Goal: Task Accomplishment & Management: Use online tool/utility

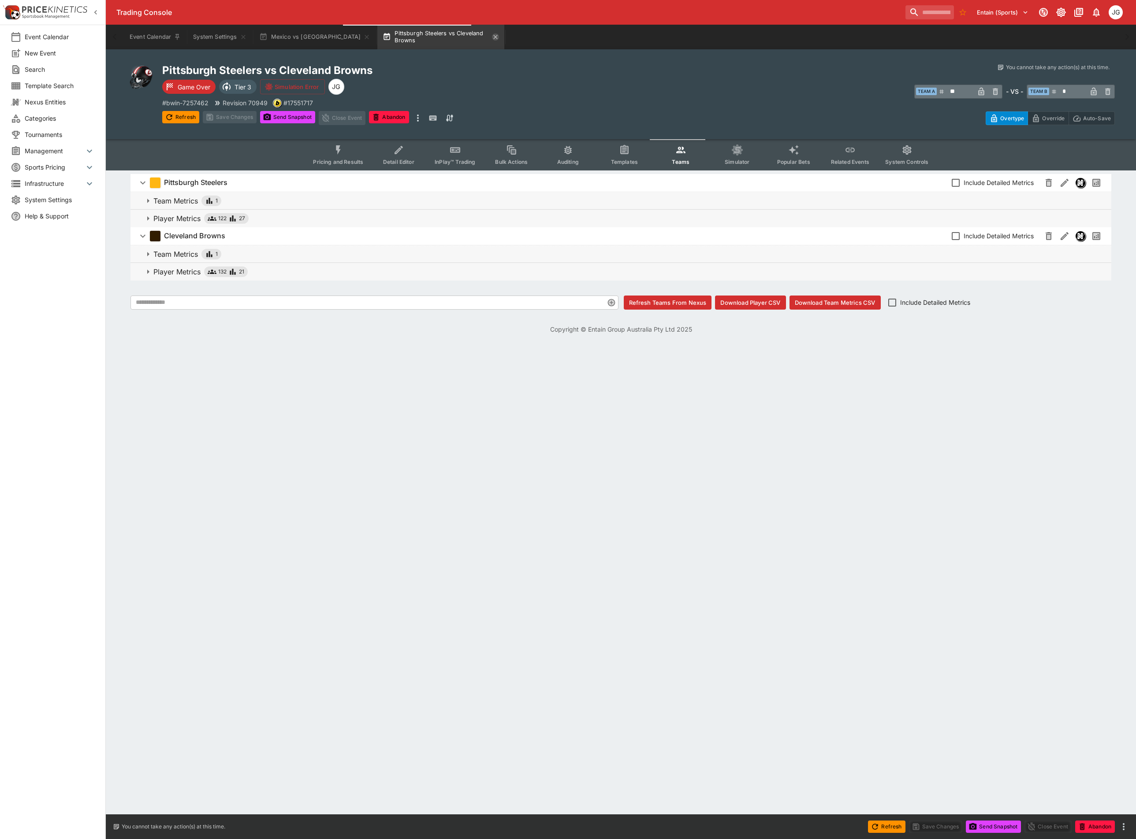
click at [494, 37] on icon "button" at bounding box center [496, 37] width 4 height 4
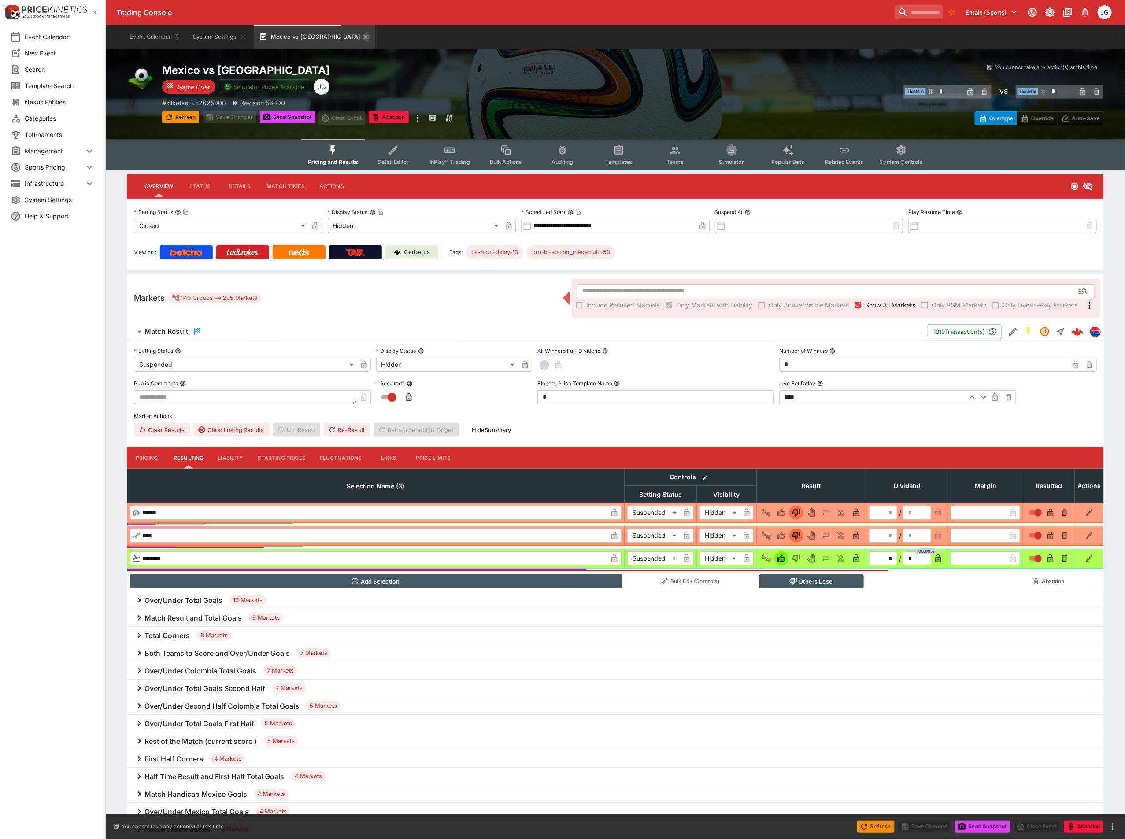
click at [363, 36] on icon "button" at bounding box center [366, 36] width 7 height 7
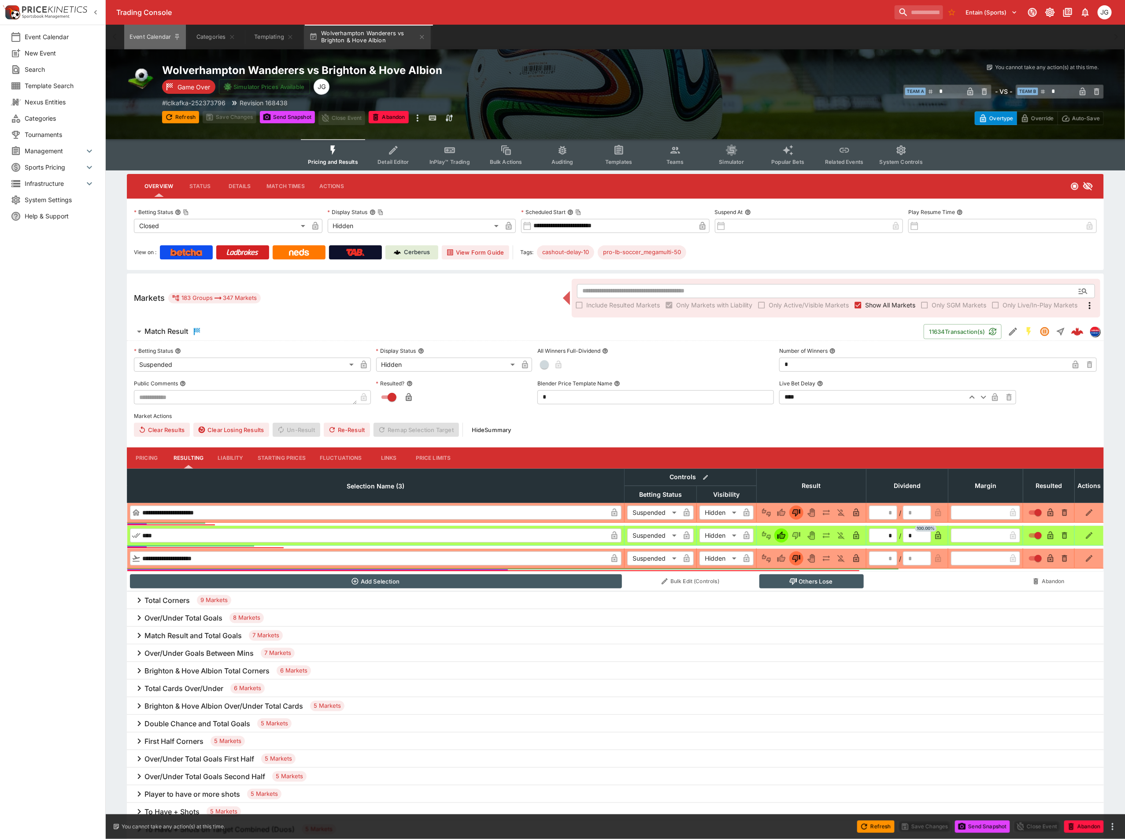
click at [146, 40] on button "Event Calendar" at bounding box center [155, 37] width 62 height 25
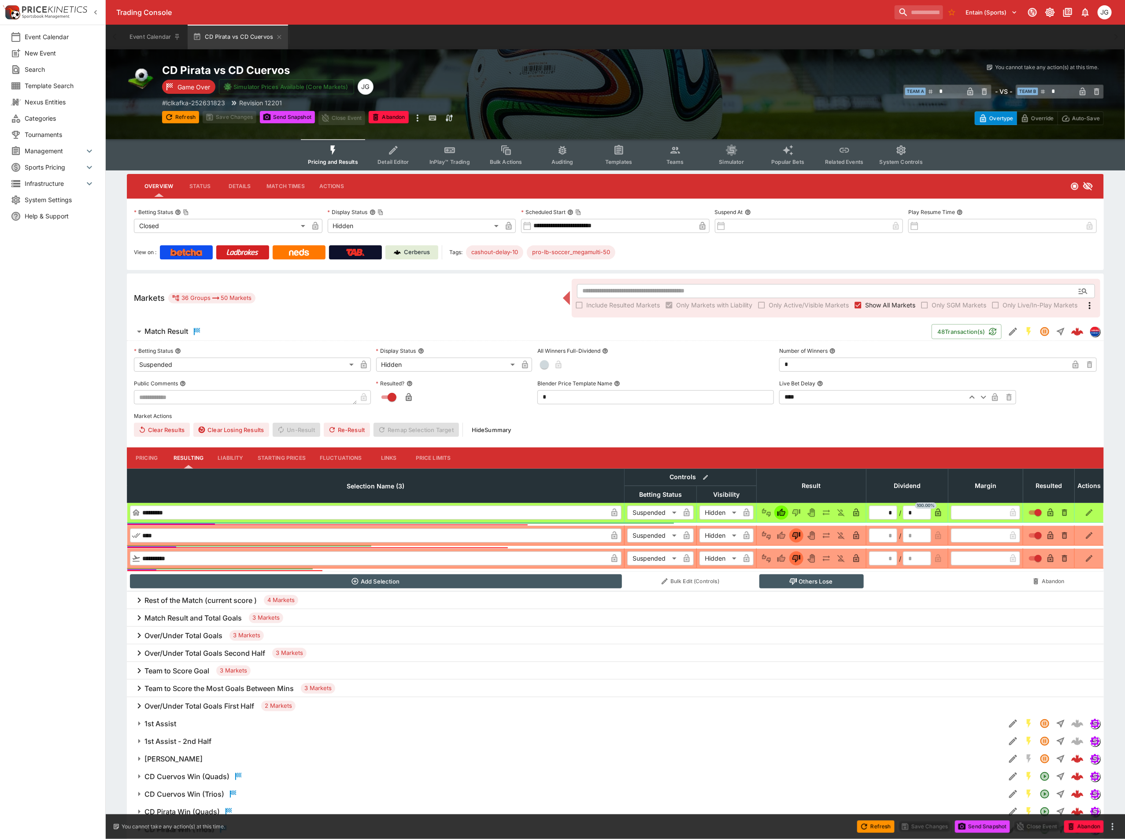
click at [885, 305] on span "Show All Markets" at bounding box center [890, 305] width 50 height 9
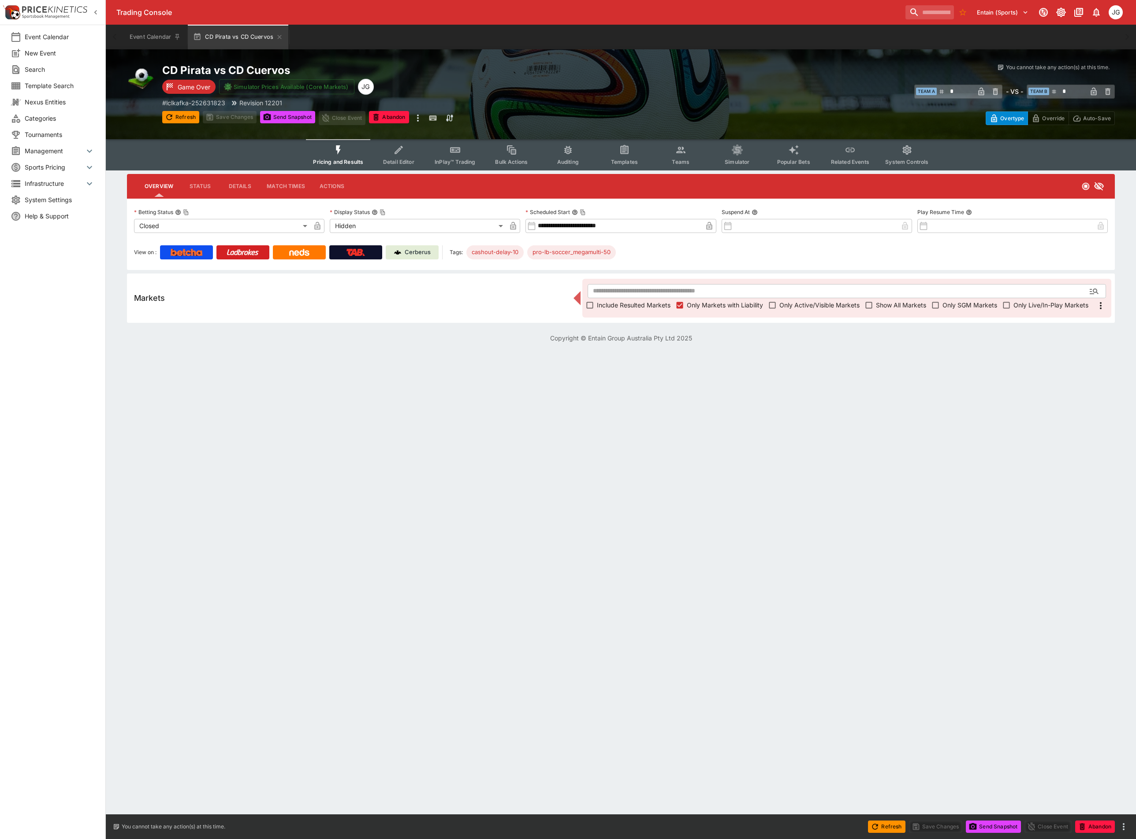
click at [636, 302] on span "Include Resulted Markets" at bounding box center [634, 305] width 74 height 9
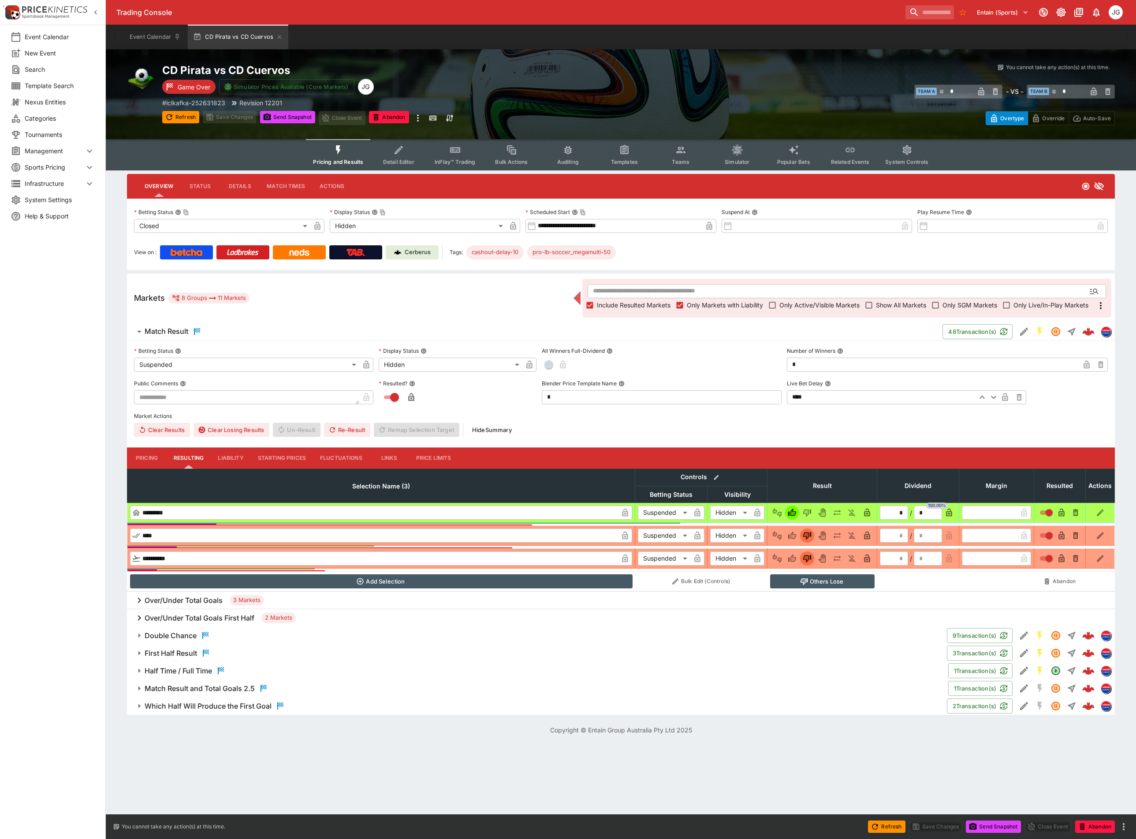
click at [203, 691] on h6 "Match Result and Total Goals 2.5" at bounding box center [200, 688] width 110 height 9
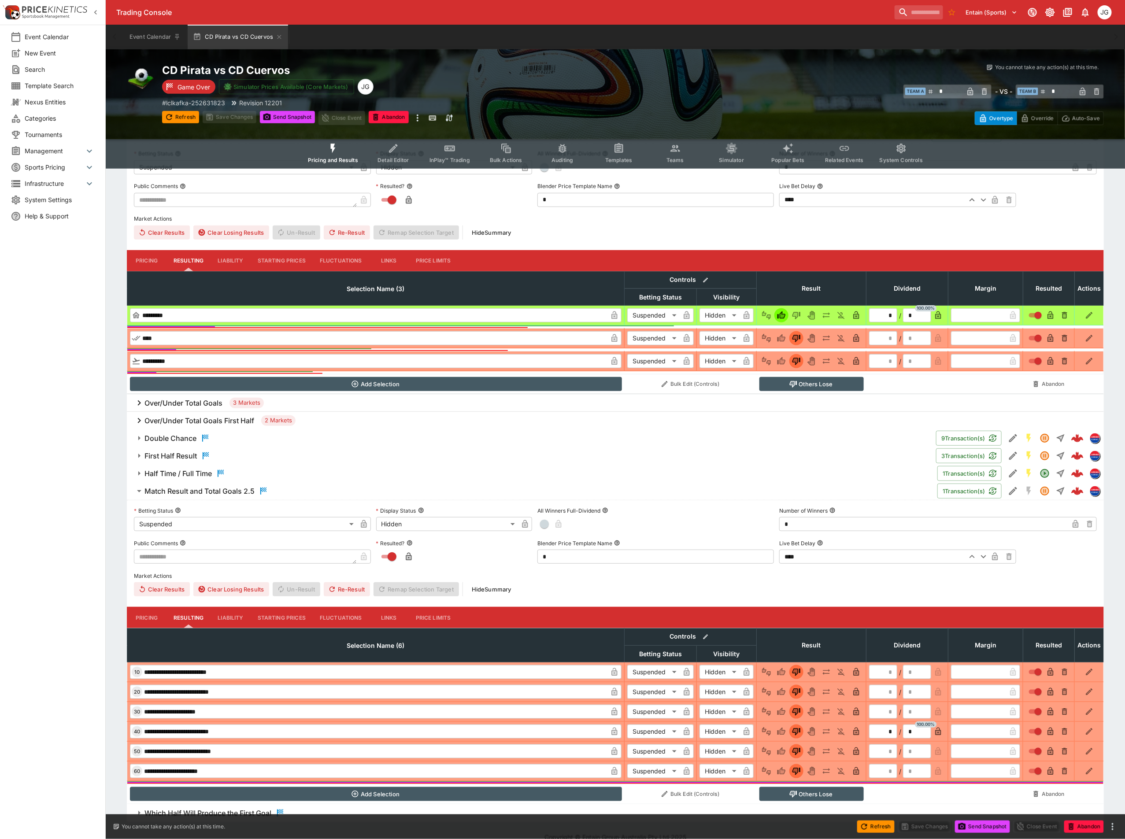
scroll to position [198, 0]
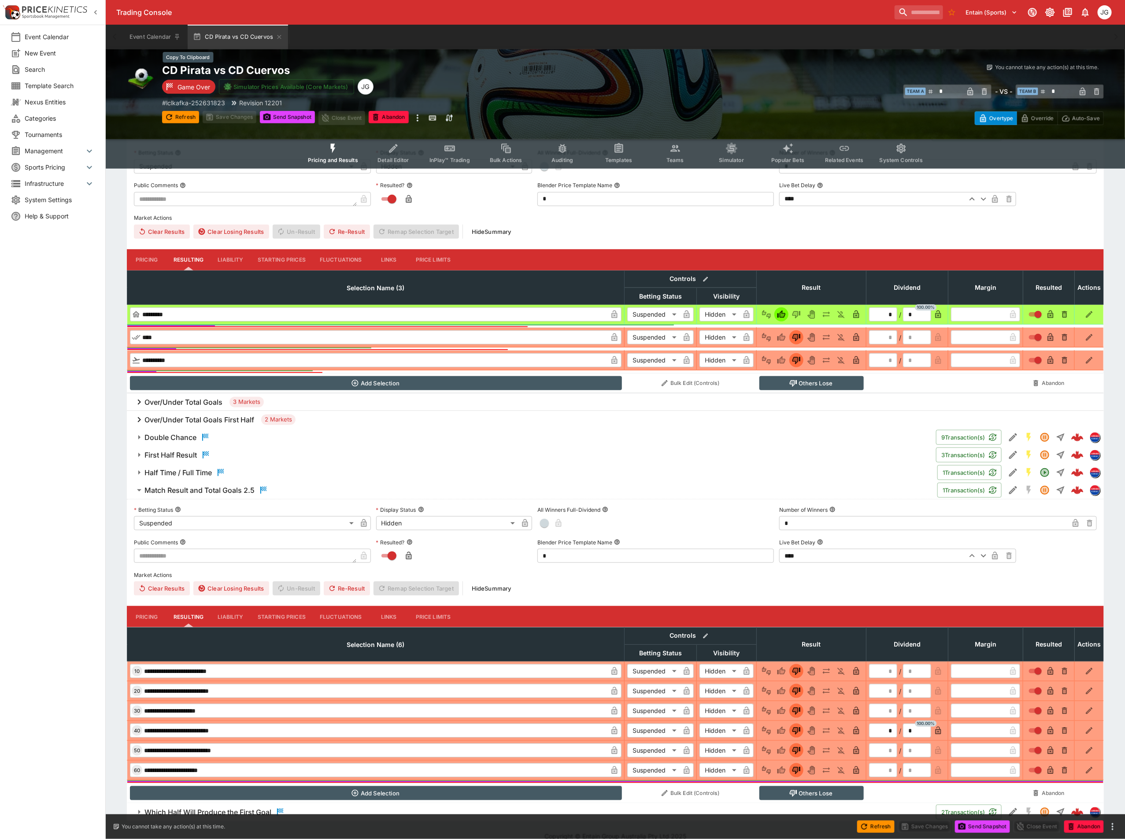
click at [249, 66] on h2 "CD Pirata vs CD Cuervos" at bounding box center [397, 70] width 471 height 14
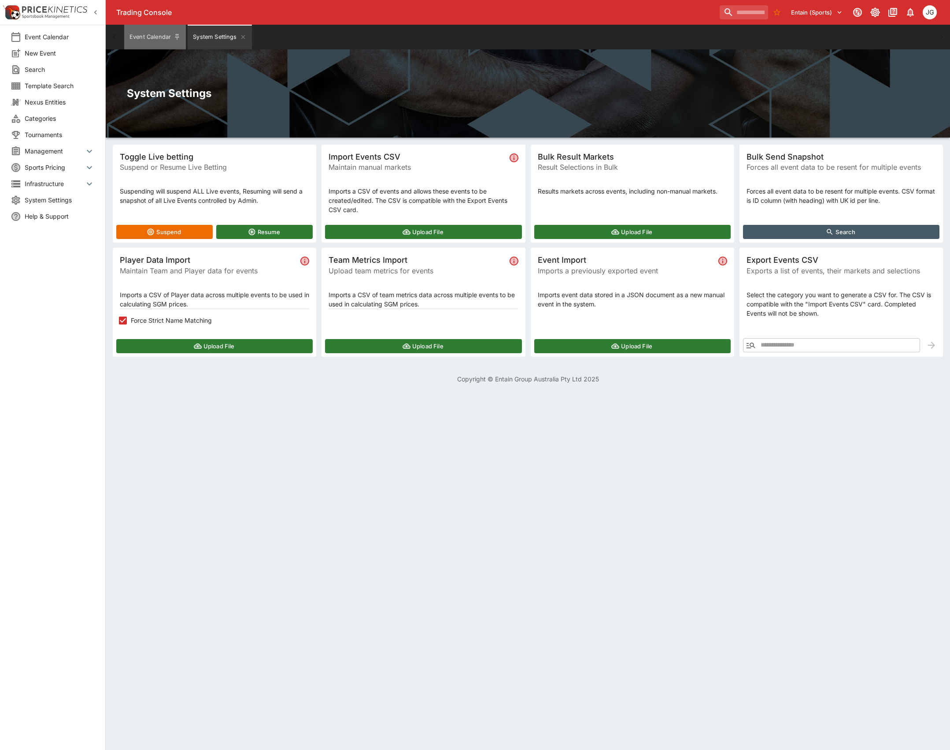
click at [157, 34] on button "Event Calendar" at bounding box center [155, 37] width 62 height 25
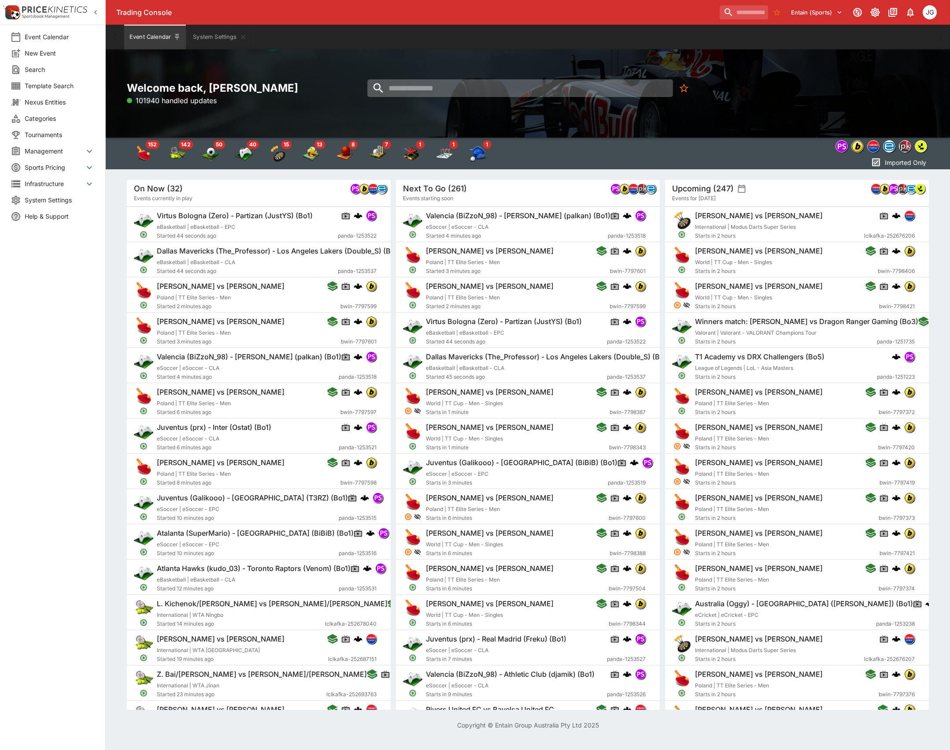
click at [446, 91] on input "search" at bounding box center [520, 88] width 306 height 18
paste input "**********"
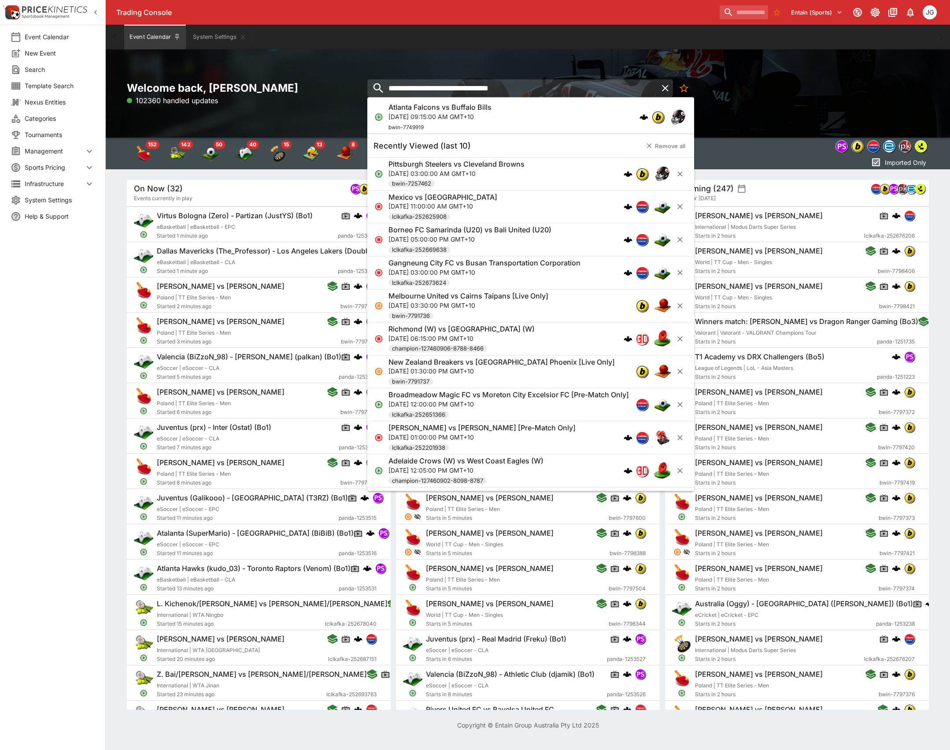
type input "**********"
click at [492, 119] on p "[DATE] 09:15:00 AM GMT+10" at bounding box center [440, 115] width 103 height 9
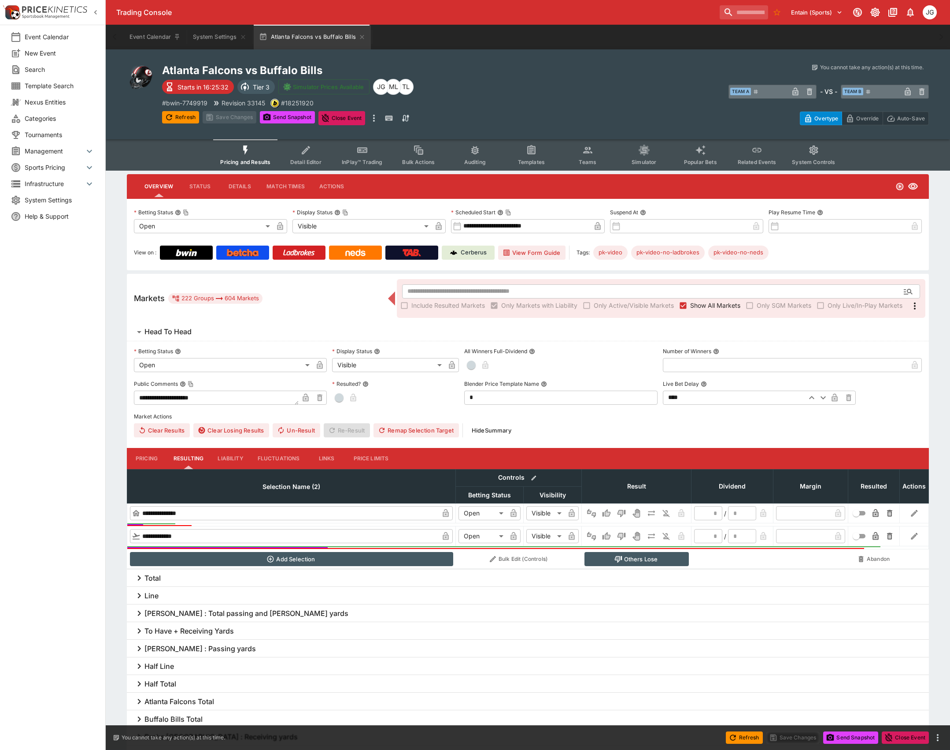
type input "**********"
type input "*******"
type input "**********"
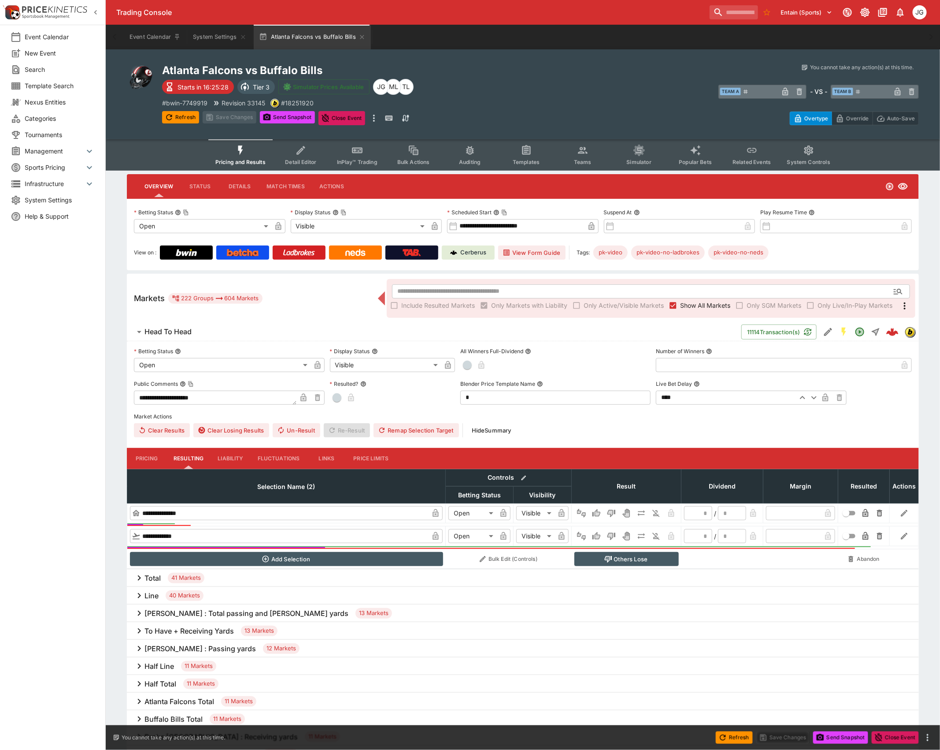
click at [709, 155] on button "Popular Bets" at bounding box center [696, 154] width 56 height 31
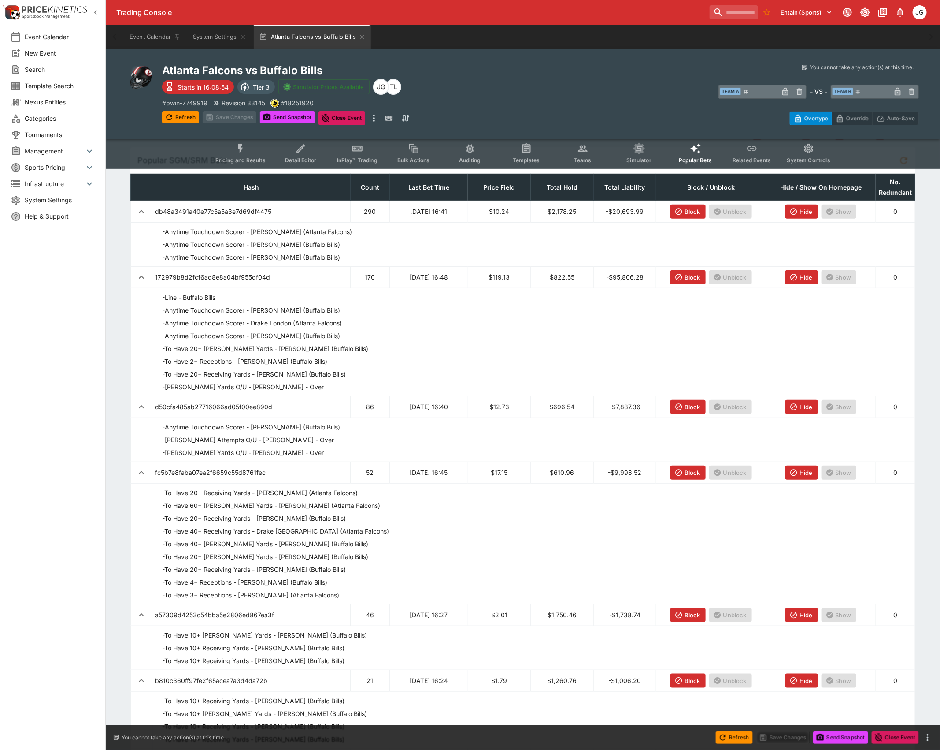
scroll to position [66, 0]
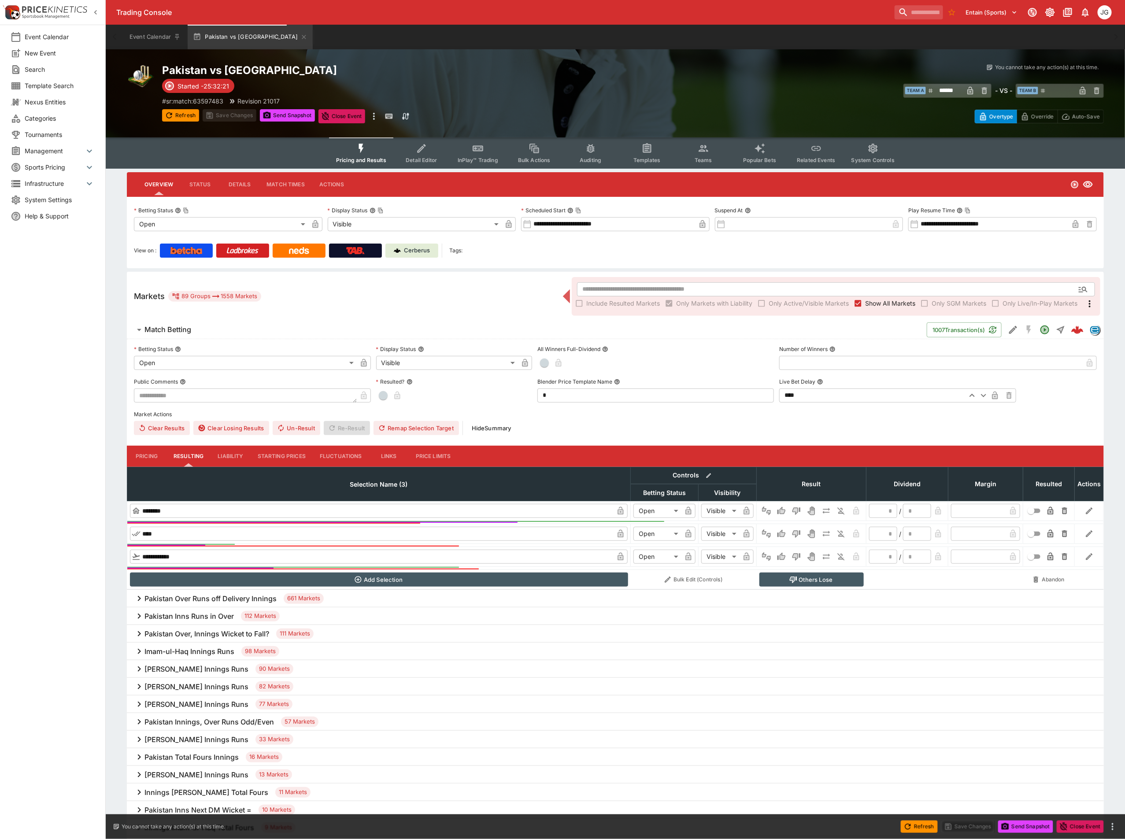
type input "**********"
click at [901, 304] on span "Show All Markets" at bounding box center [890, 303] width 50 height 9
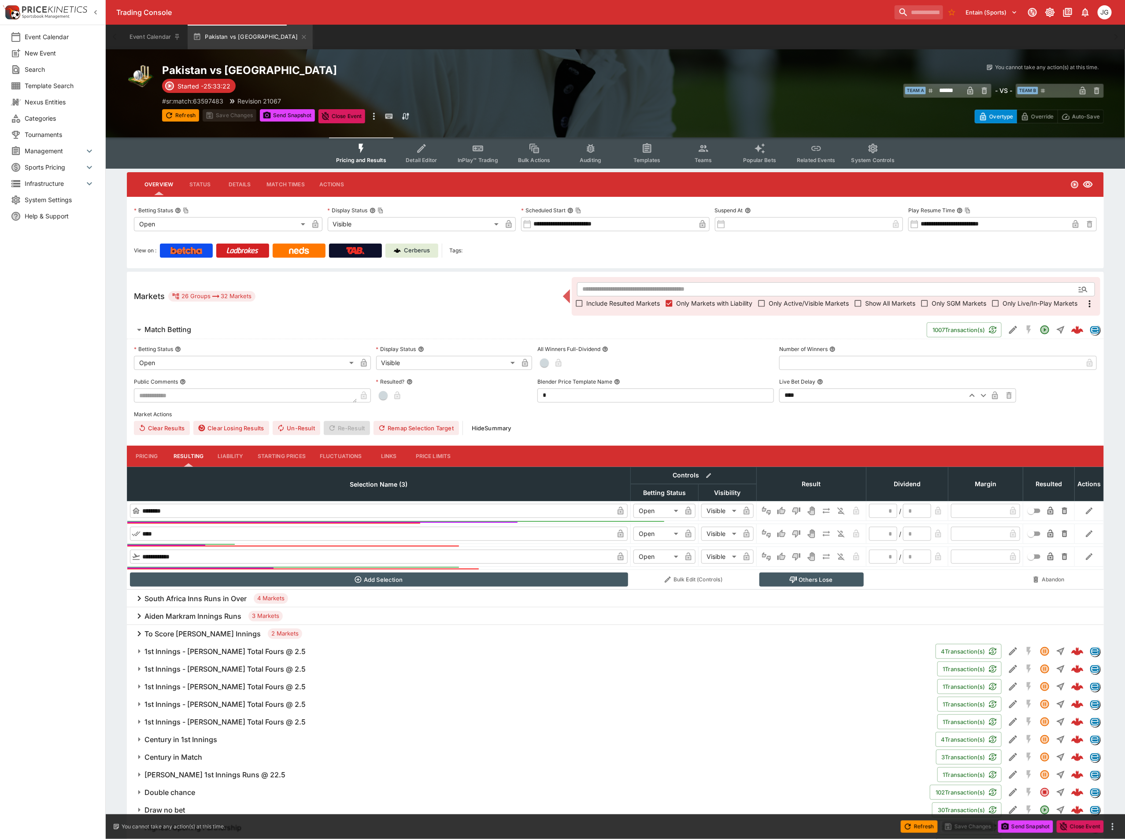
click at [742, 280] on div "​ Include Resulted Markets Only Markets with Liability Only Active/Visible Mark…" at bounding box center [836, 296] width 529 height 39
click at [741, 290] on input "text" at bounding box center [822, 289] width 490 height 14
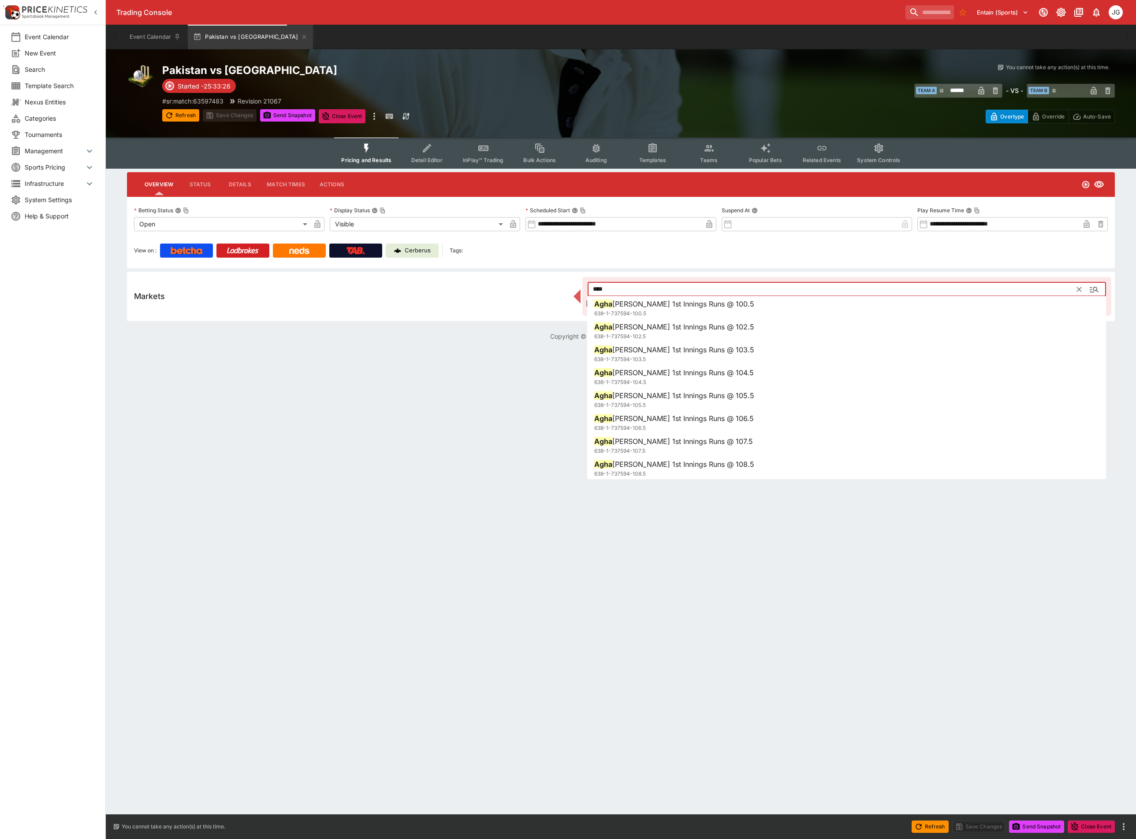
type input "****"
click at [305, 352] on html "**********" at bounding box center [568, 176] width 1136 height 352
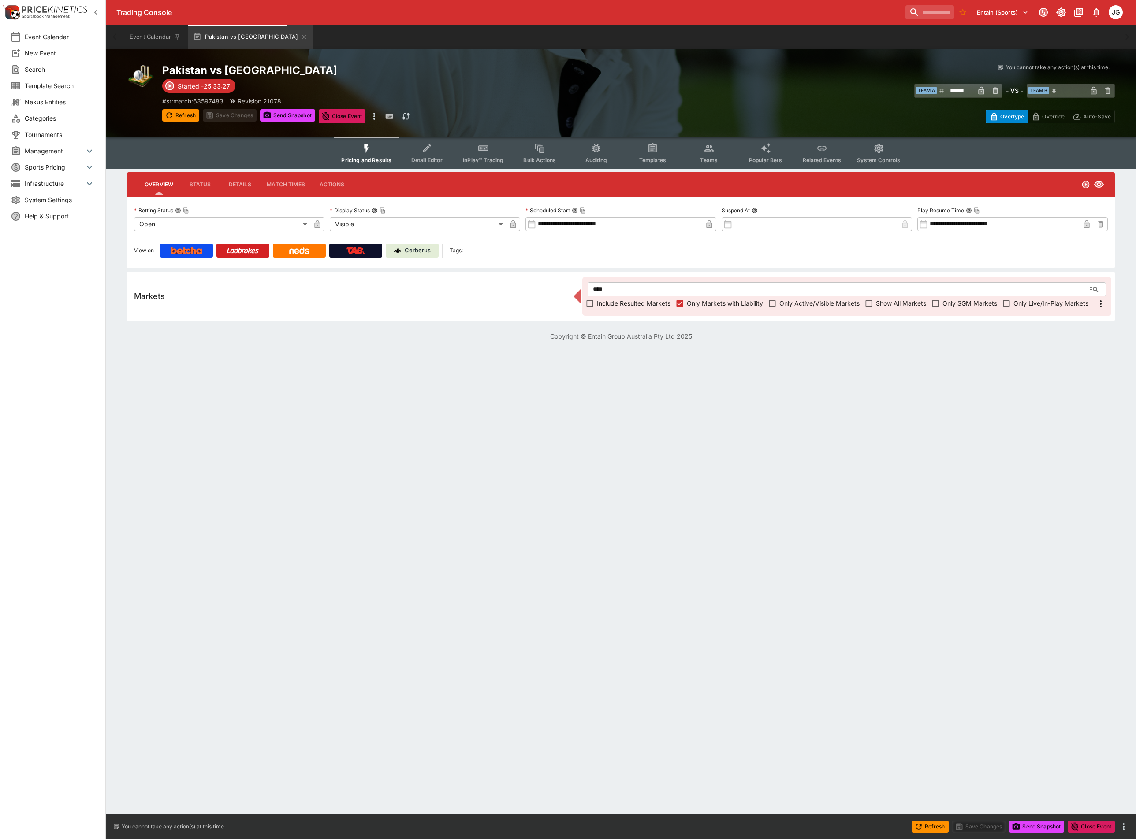
click at [893, 308] on span "Show All Markets" at bounding box center [901, 303] width 50 height 9
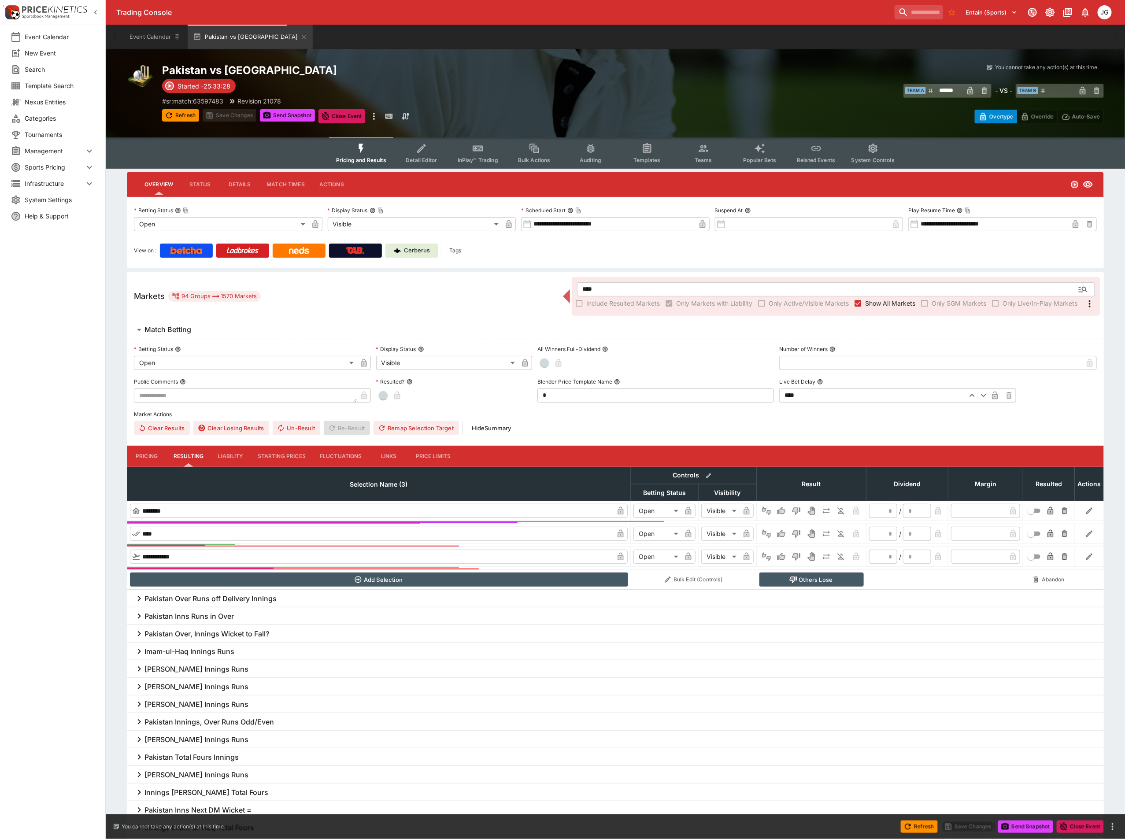
type input "***"
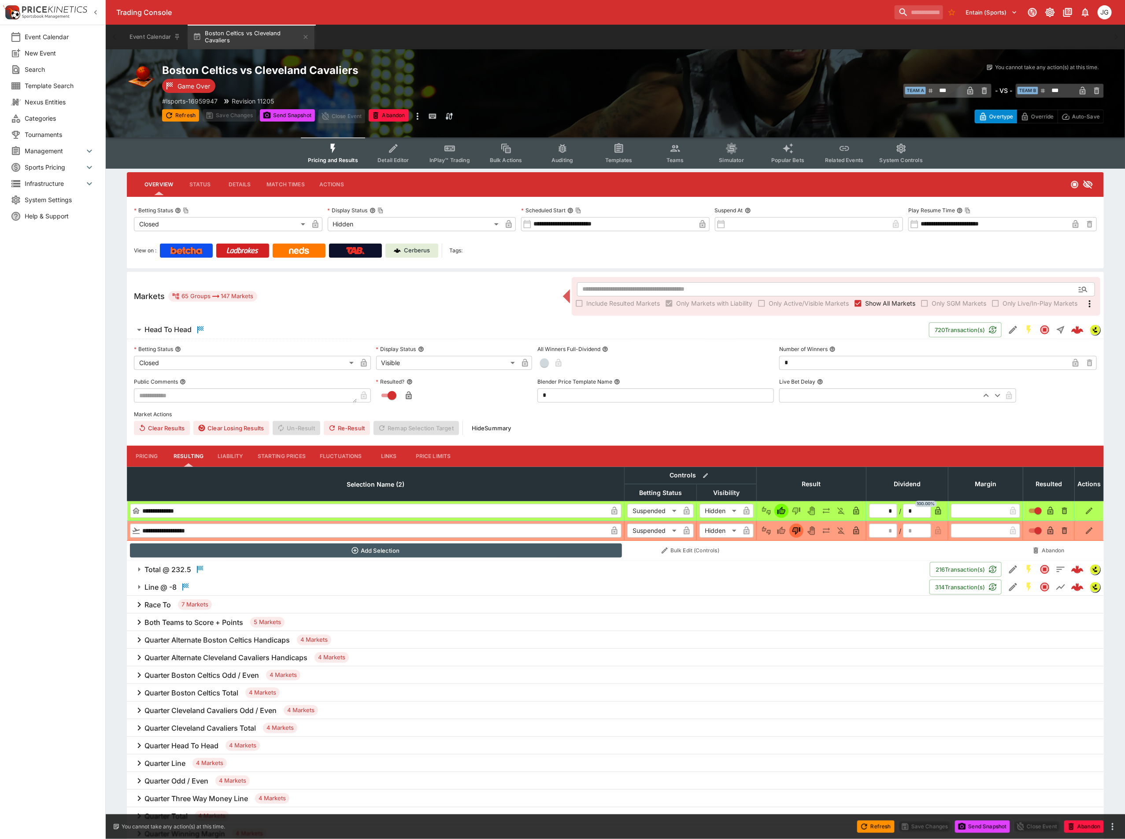
click at [879, 305] on span "Show All Markets" at bounding box center [890, 303] width 50 height 9
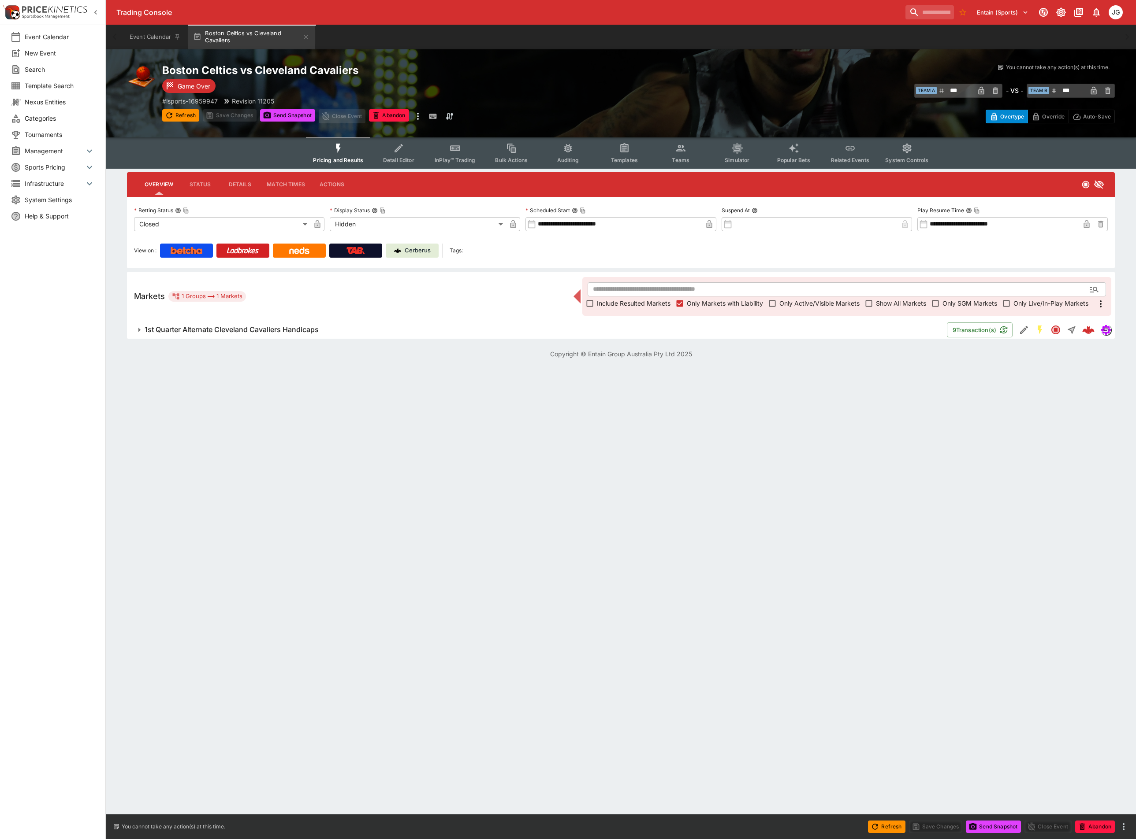
click at [300, 330] on h6 "1st Quarter Alternate Cleveland Cavaliers Handicaps" at bounding box center [232, 329] width 174 height 9
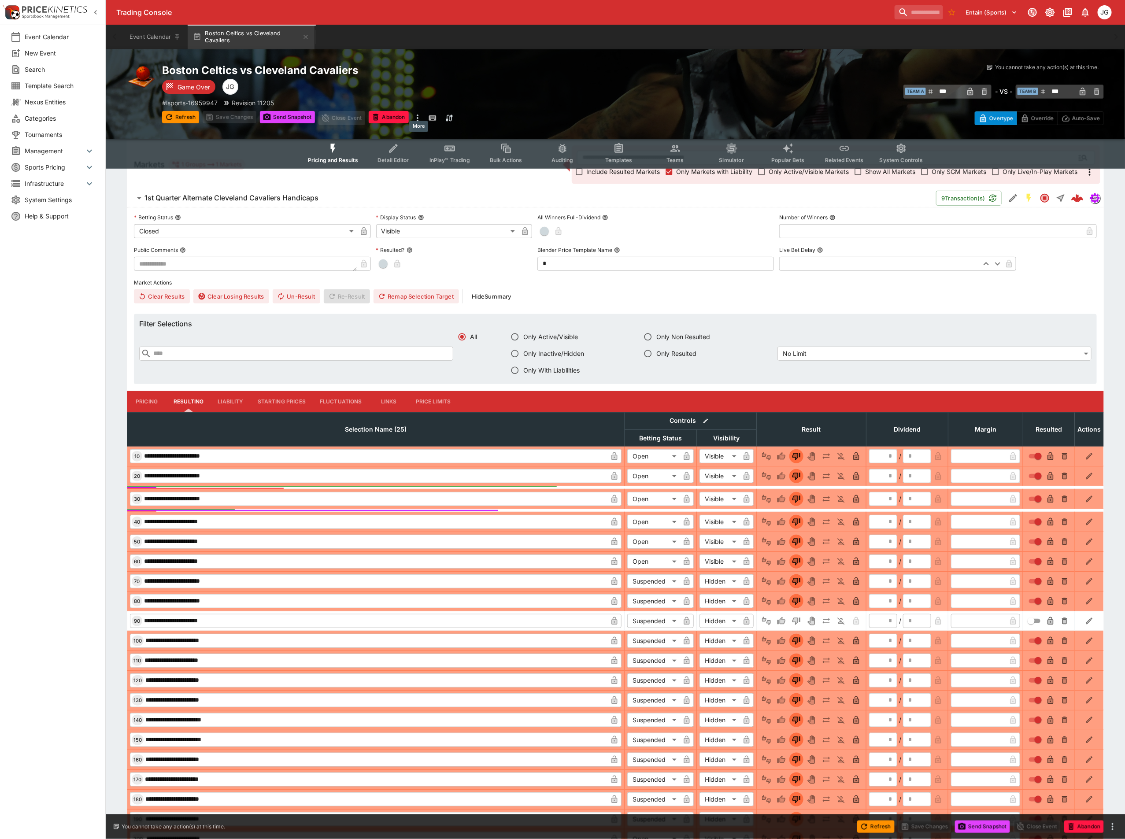
scroll to position [127, 0]
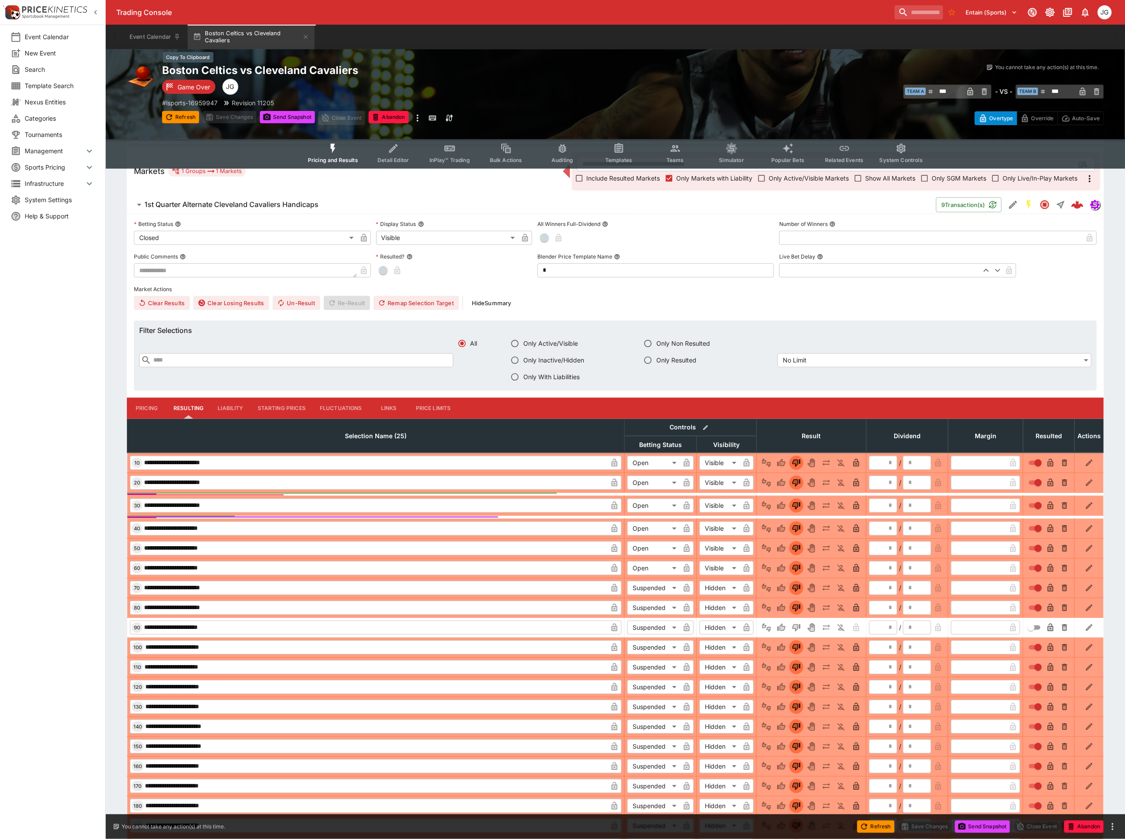
click at [324, 65] on h2 "Boston Celtics vs Cleveland Cavaliers" at bounding box center [397, 70] width 471 height 14
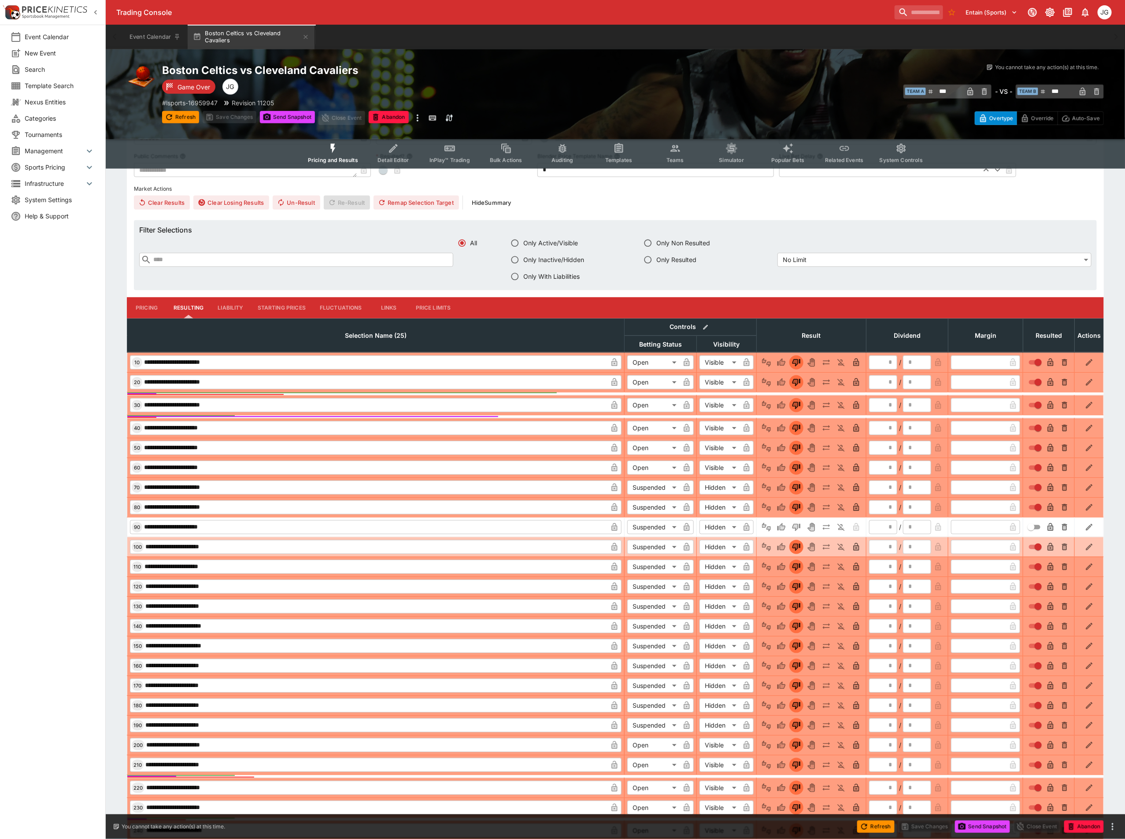
scroll to position [325, 0]
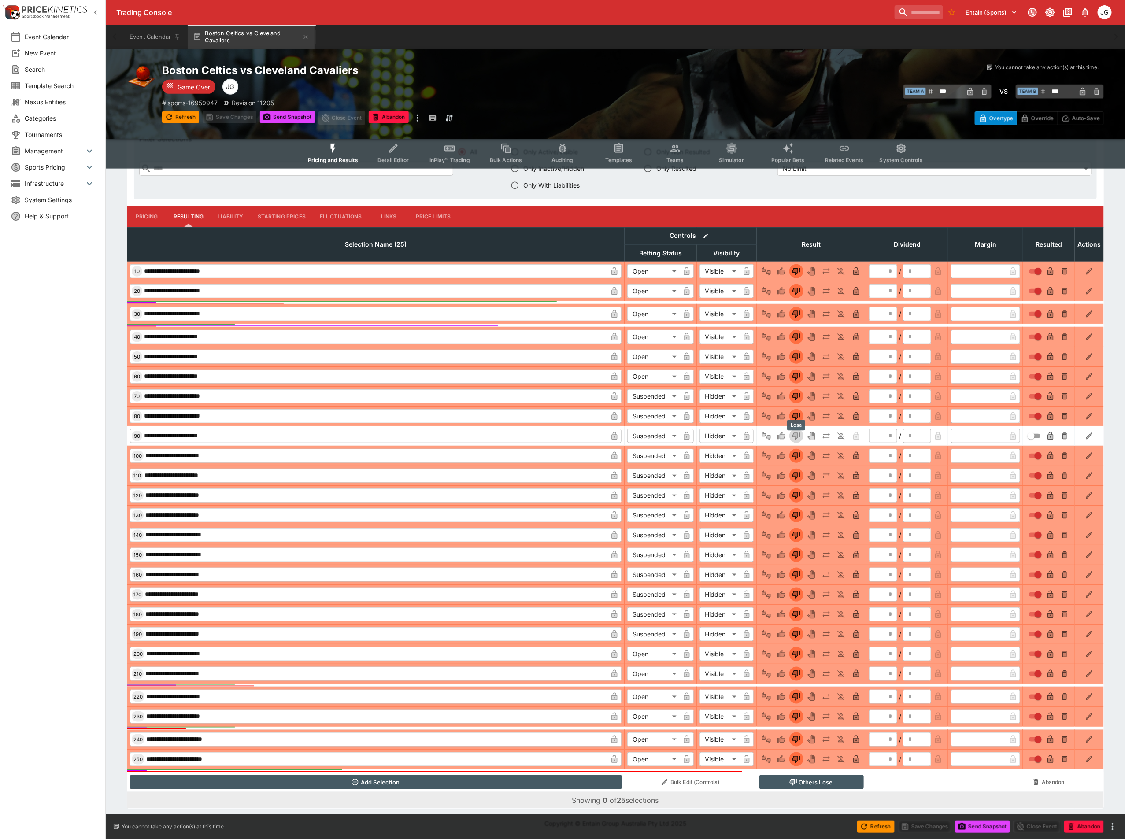
click at [798, 434] on icon "Lose" at bounding box center [796, 436] width 4 height 5
type input "*"
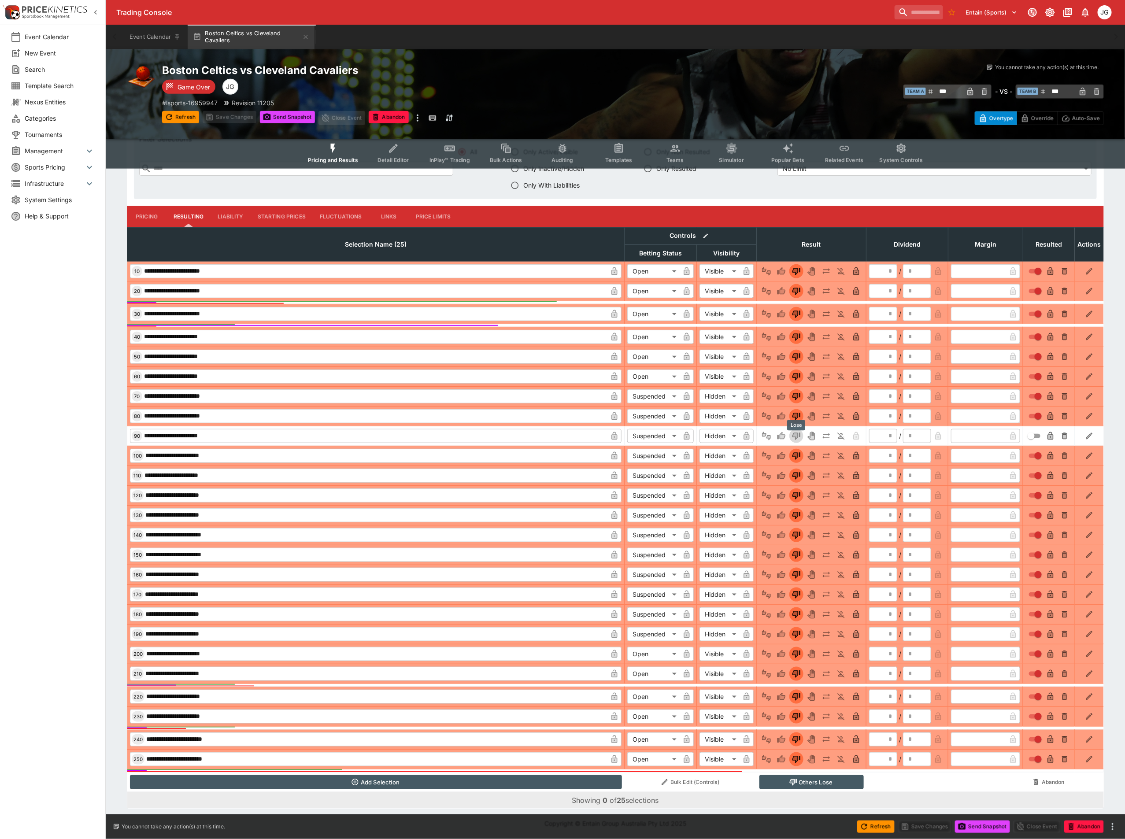
type input "*"
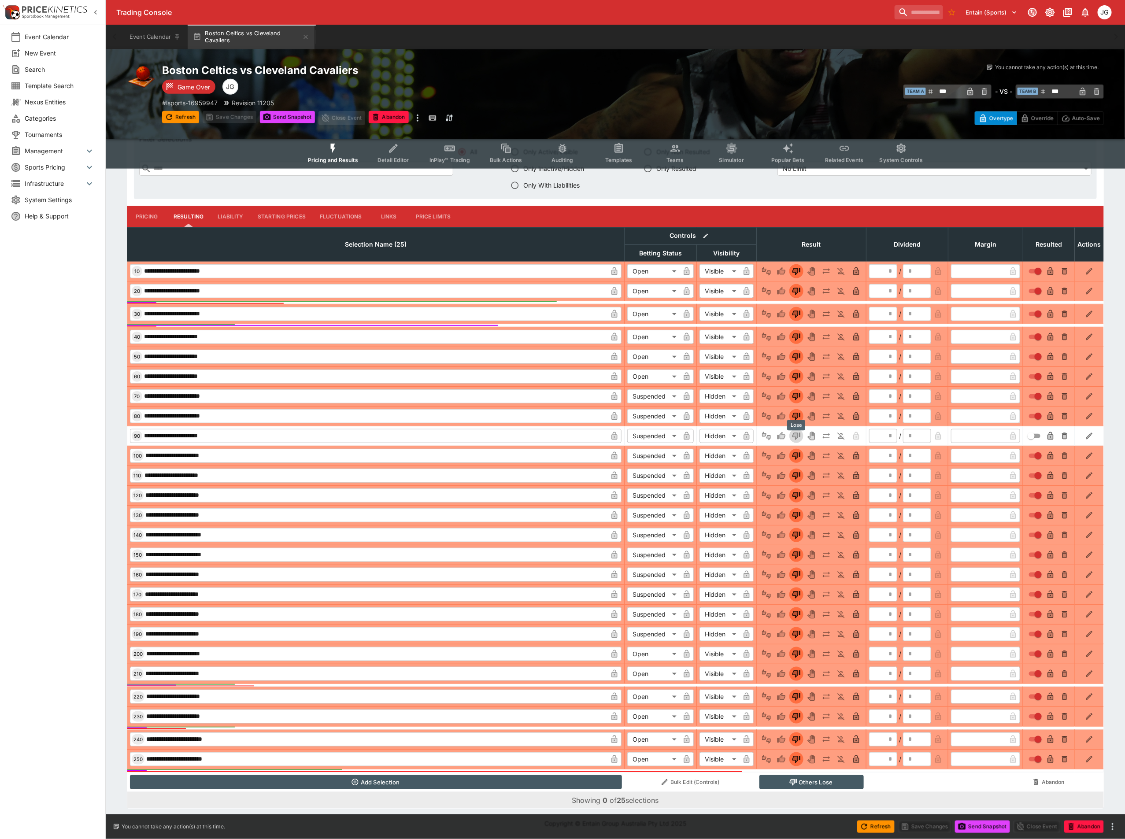
type input "*"
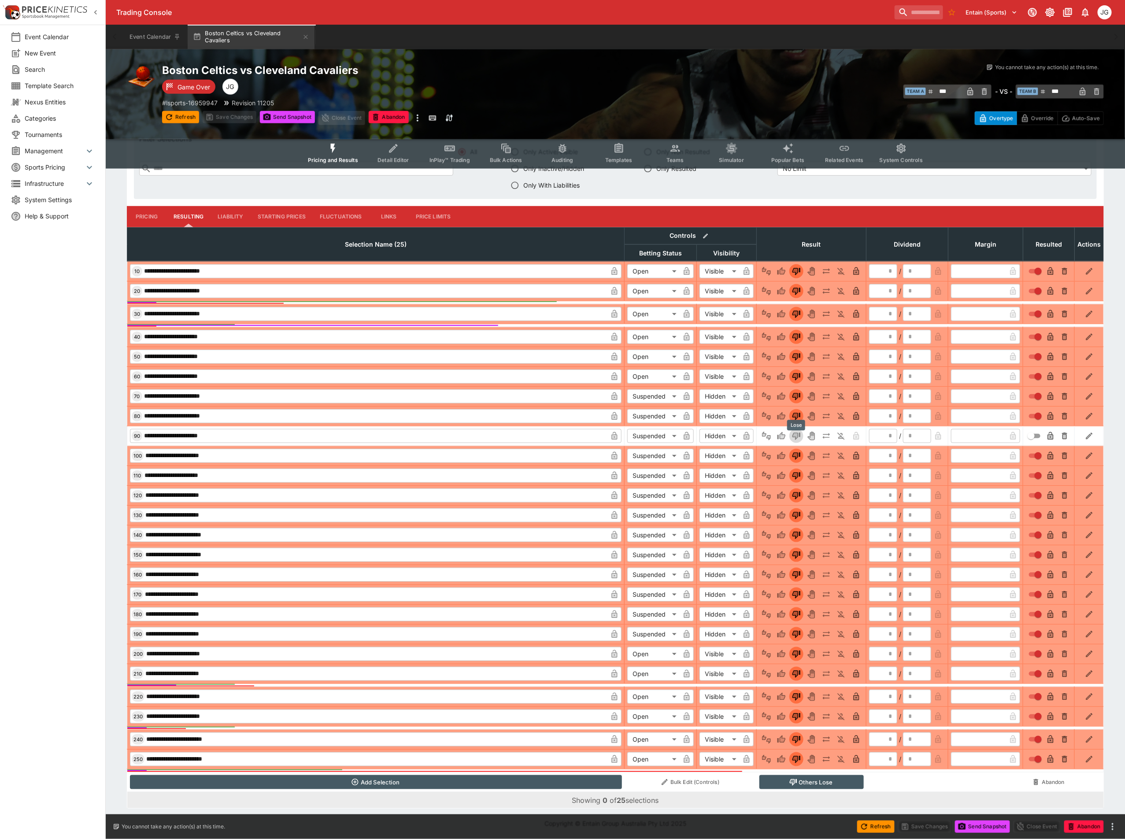
type input "*"
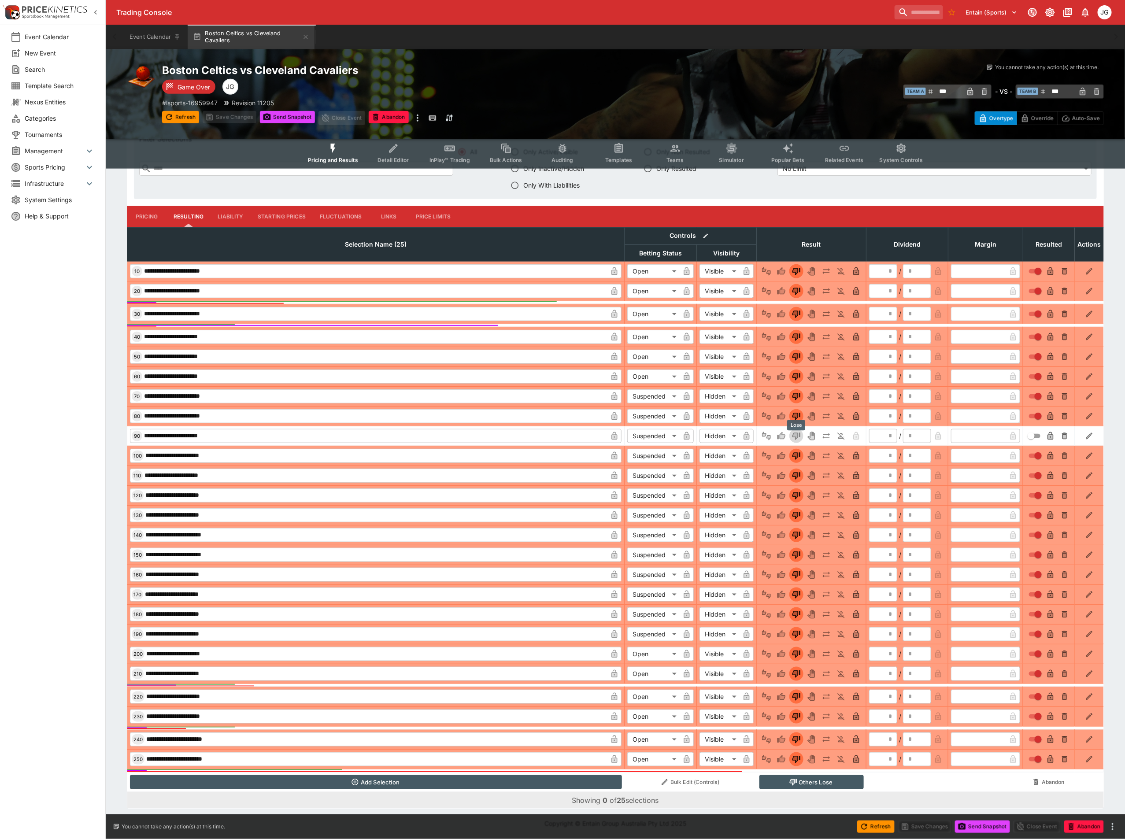
type input "*"
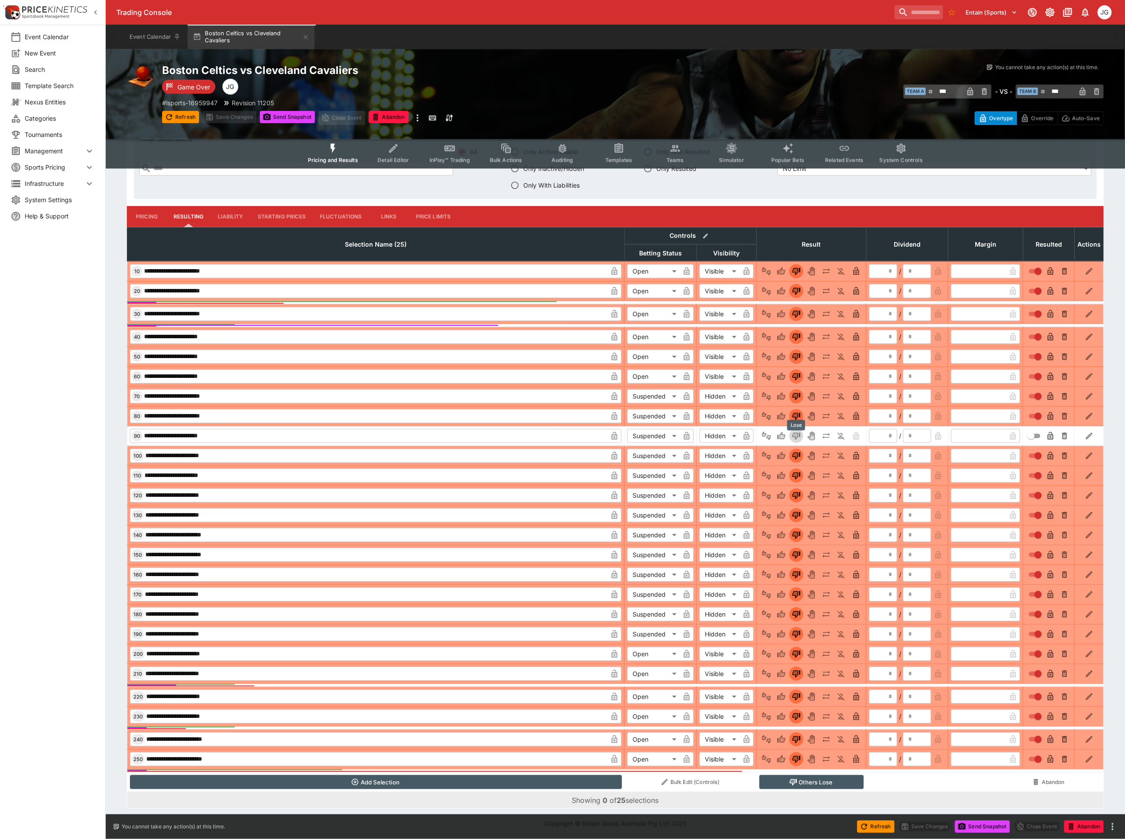
type input "*"
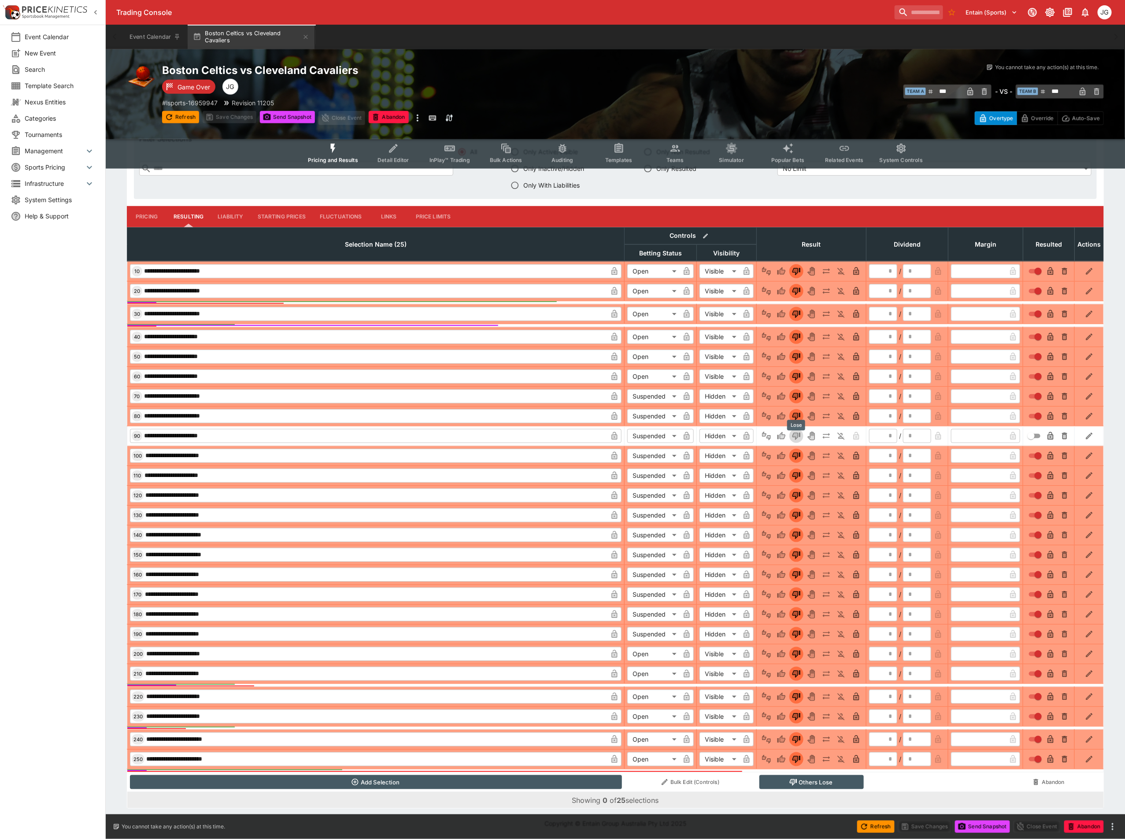
type input "*"
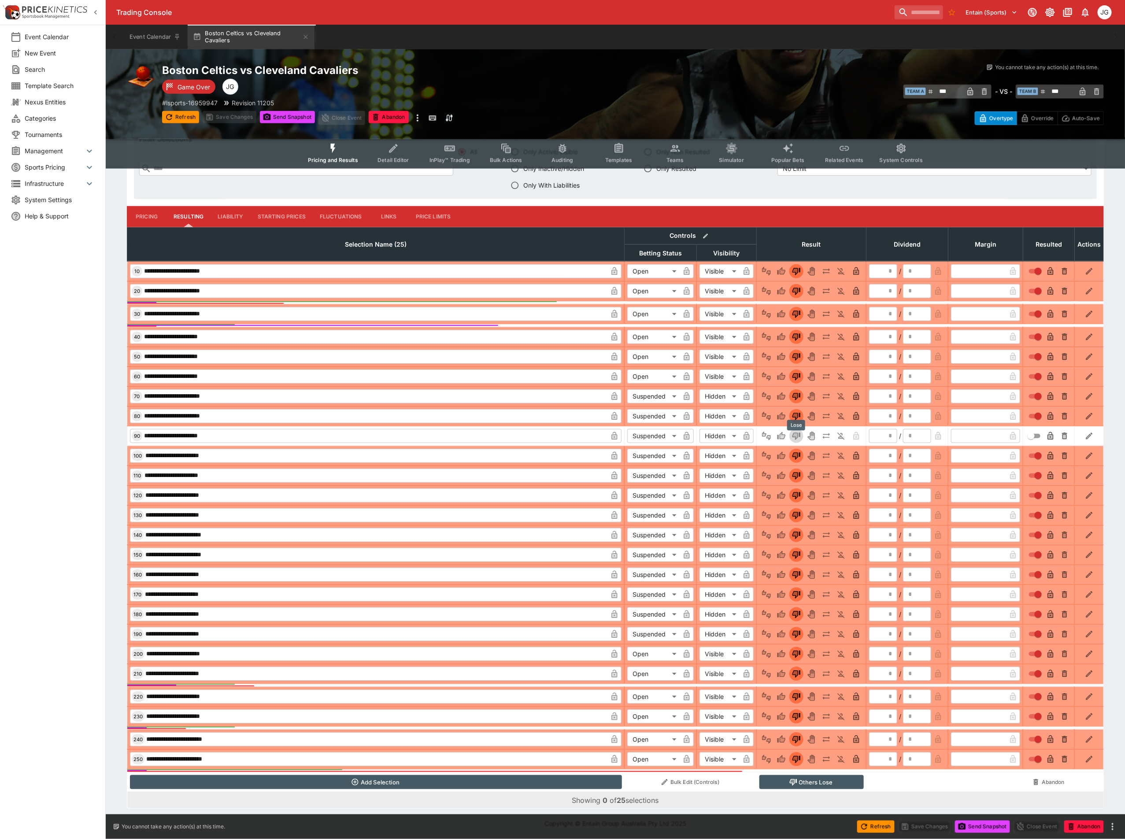
type input "*"
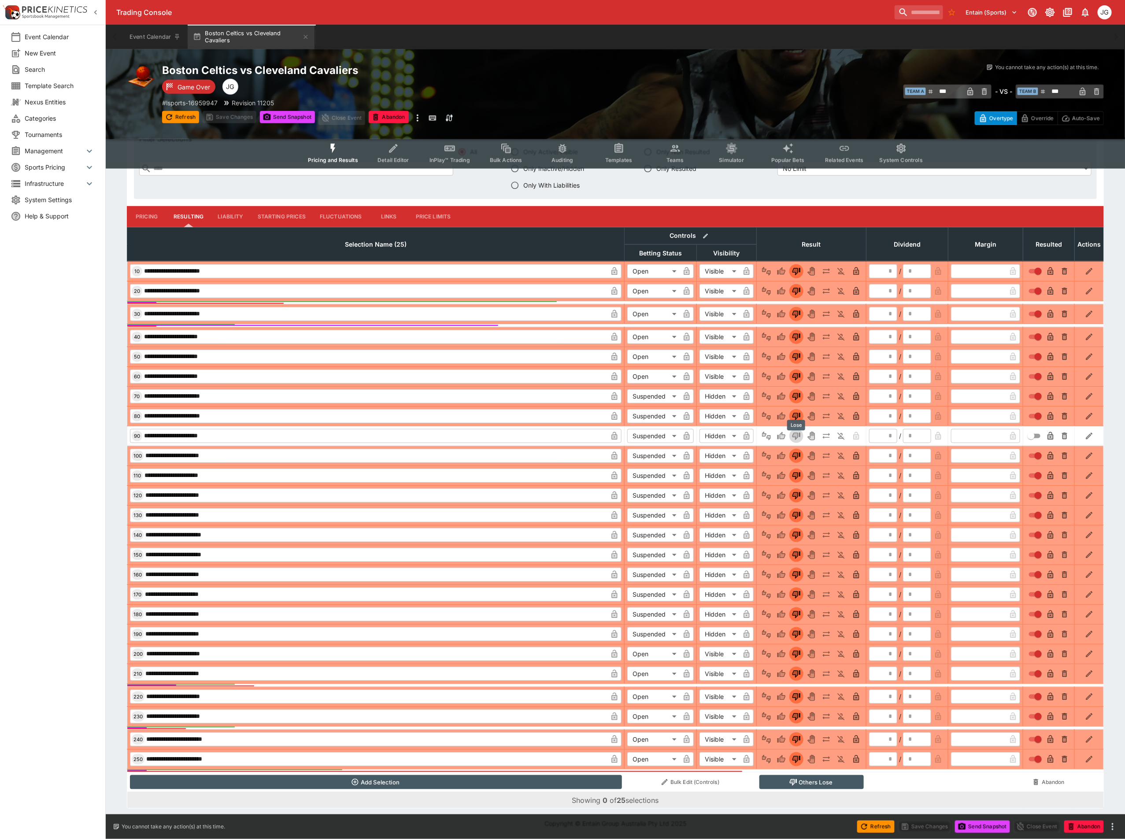
type input "*"
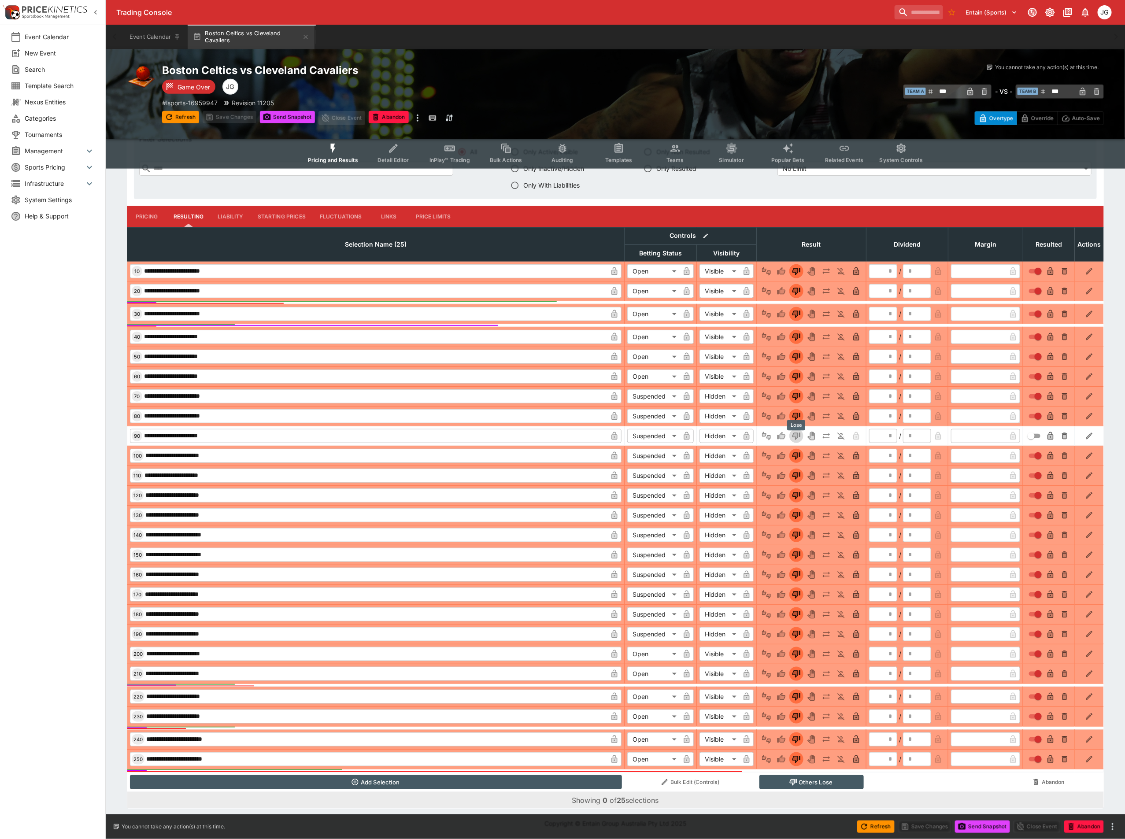
type input "*"
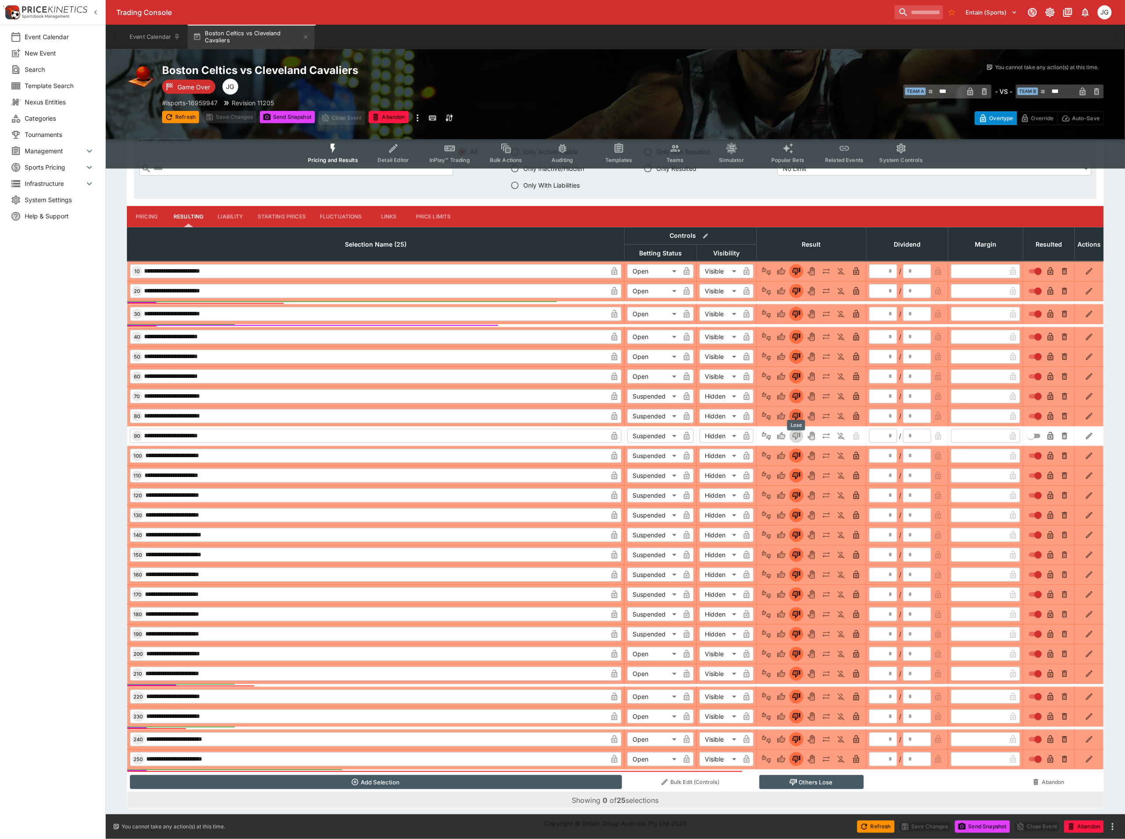
type input "*"
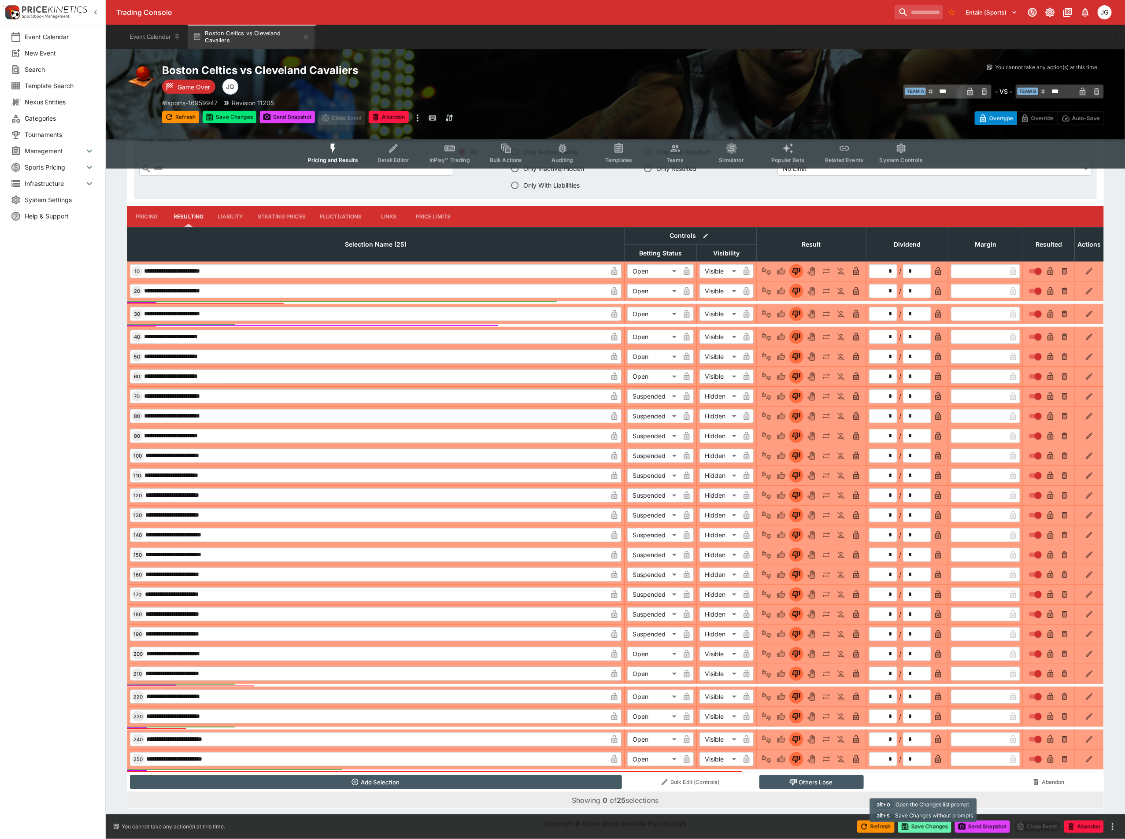
click at [919, 825] on button "Save Changes" at bounding box center [925, 827] width 54 height 12
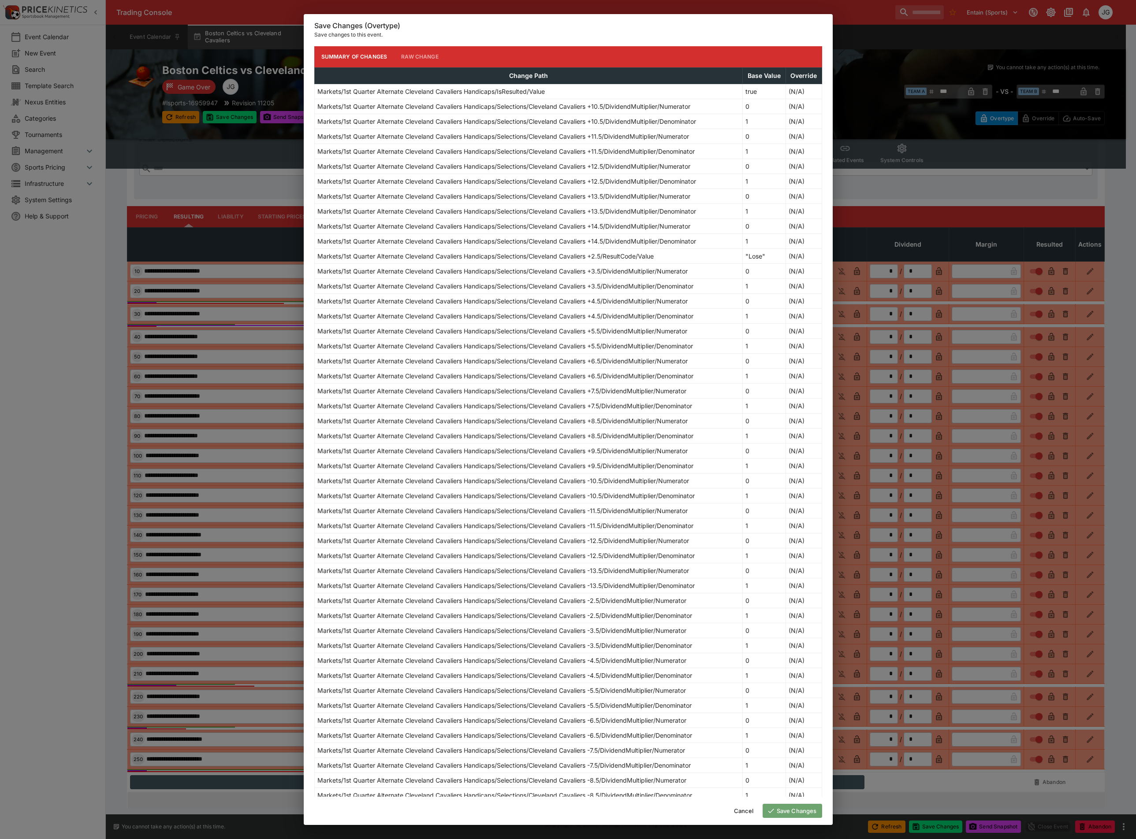
click at [780, 808] on button "Save Changes" at bounding box center [791, 811] width 59 height 14
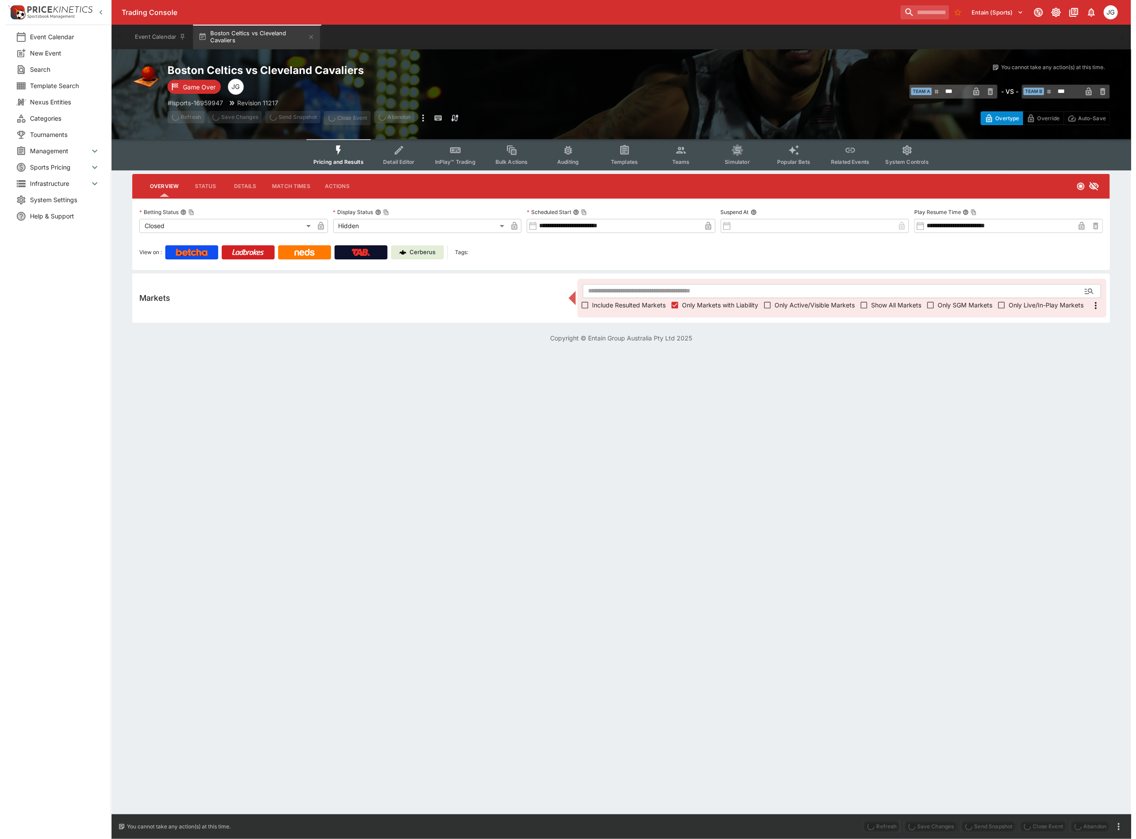
scroll to position [0, 0]
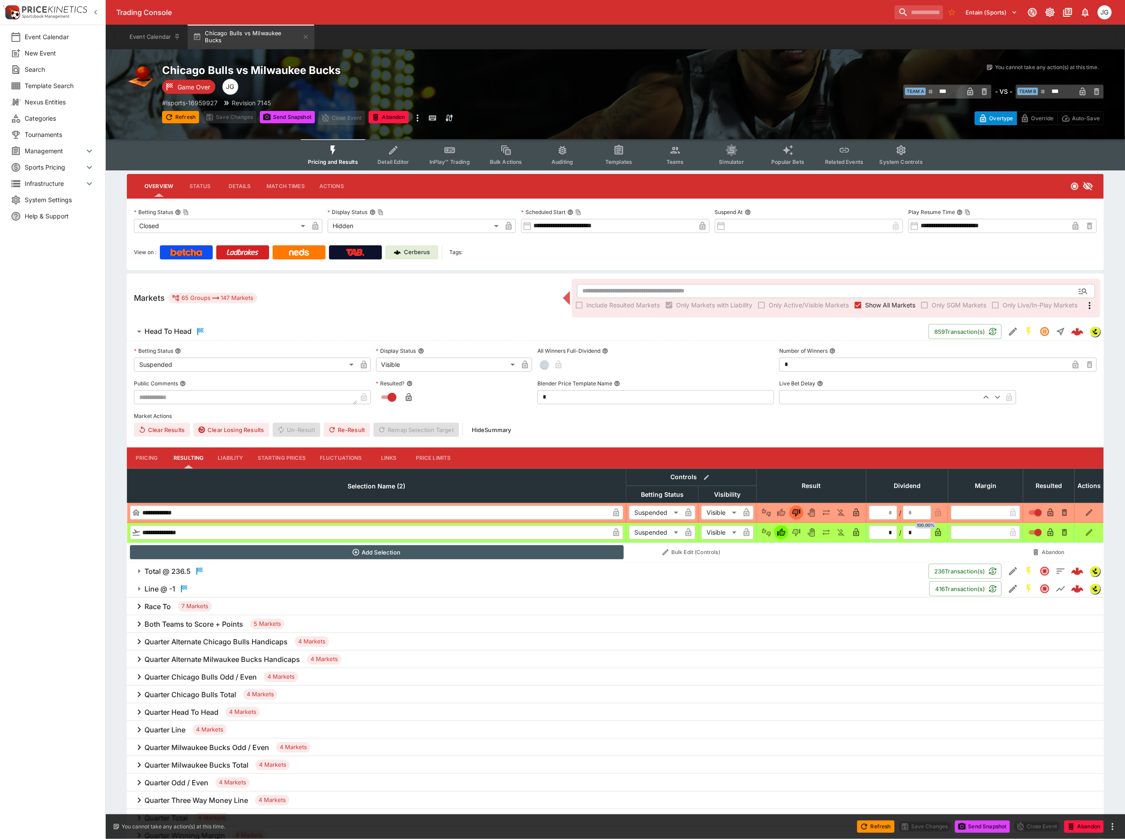
click at [881, 303] on span "Show All Markets" at bounding box center [890, 305] width 50 height 9
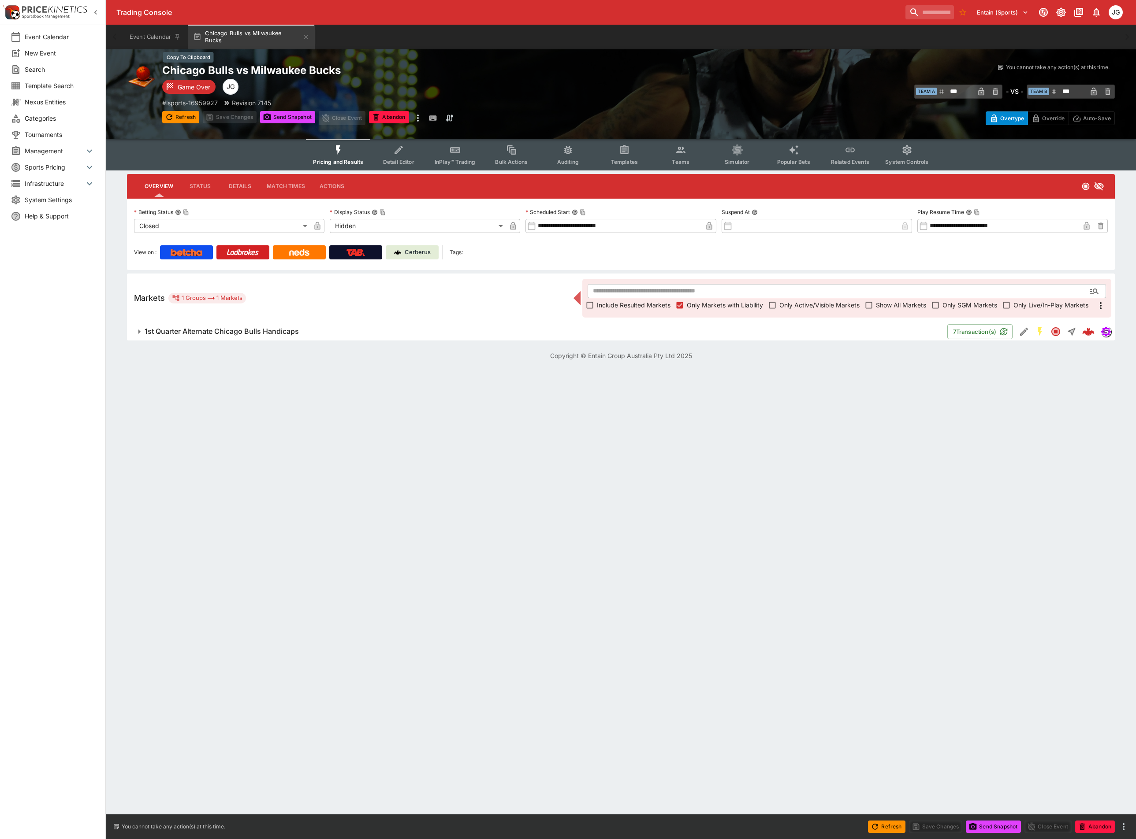
click at [301, 66] on h2 "Chicago Bulls vs Milwaukee Bucks" at bounding box center [400, 70] width 476 height 14
drag, startPoint x: 301, startPoint y: 337, endPoint x: 226, endPoint y: 353, distance: 76.2
click at [301, 337] on button "1st Quarter Alternate Chicago Bulls Handicaps" at bounding box center [537, 332] width 820 height 18
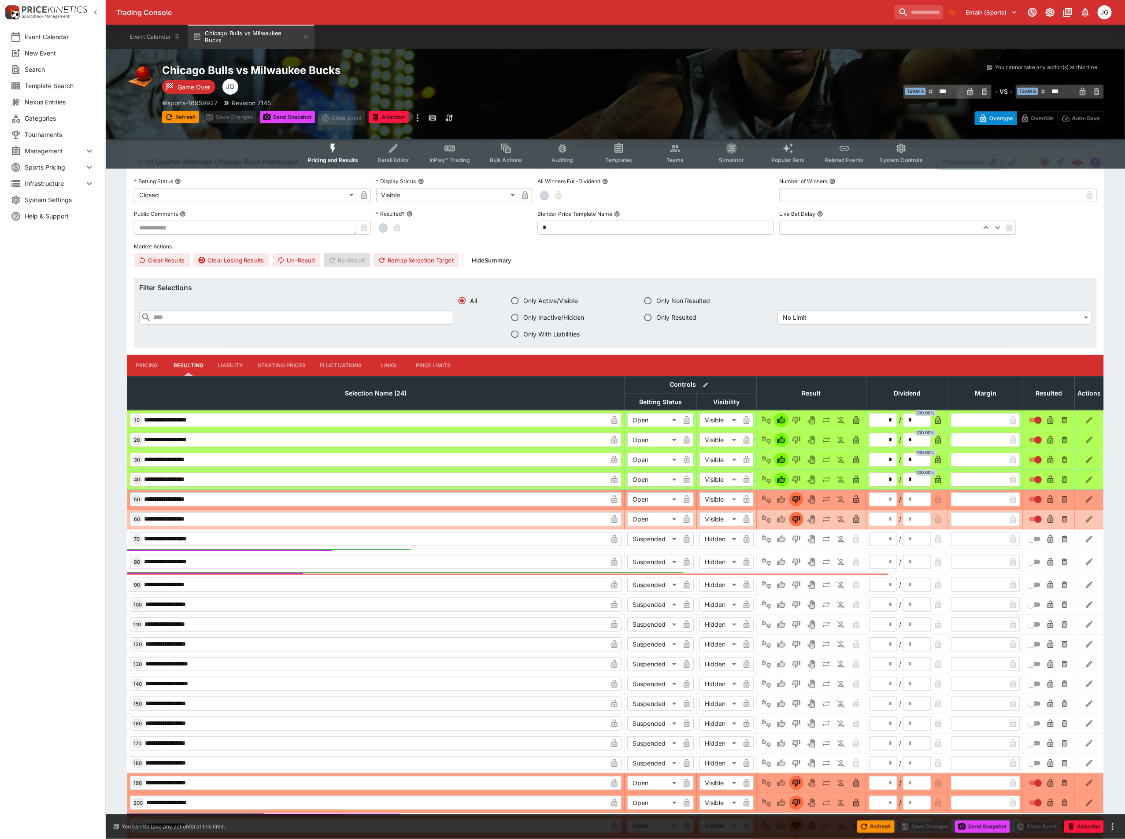
scroll to position [198, 0]
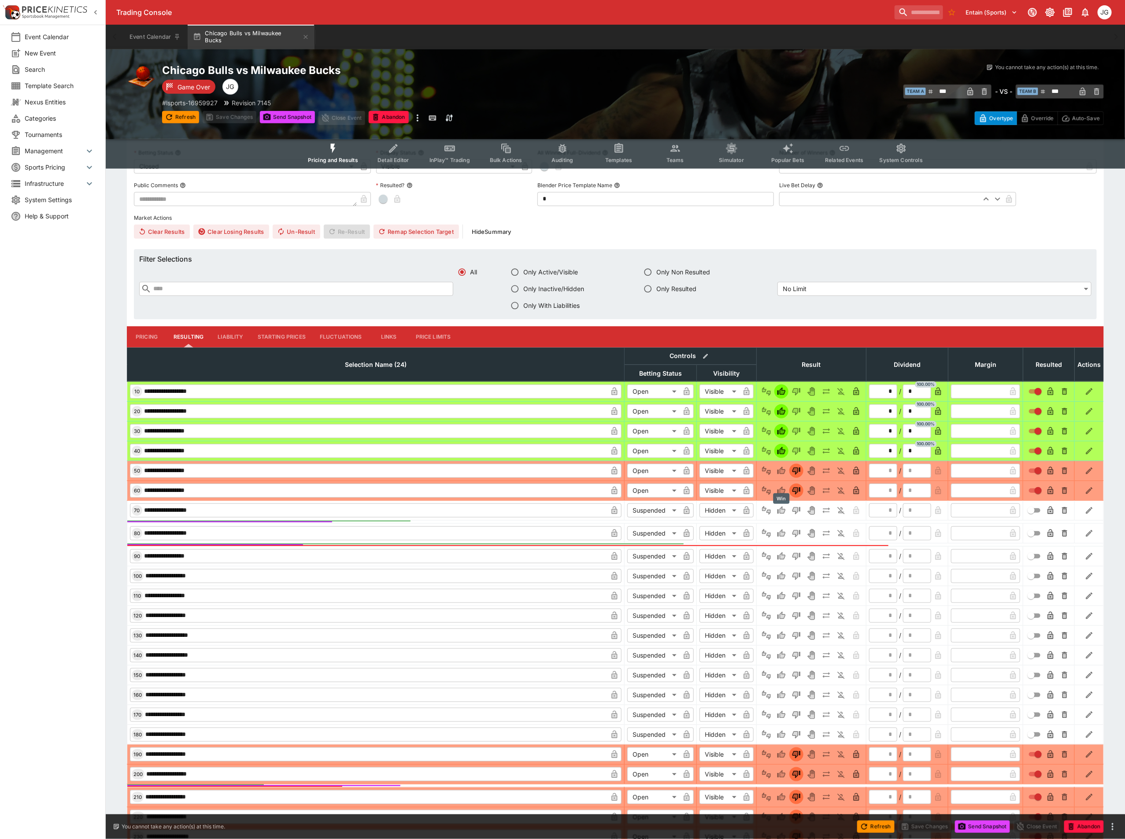
click at [783, 513] on icon "Win" at bounding box center [783, 510] width 4 height 5
type input "*"
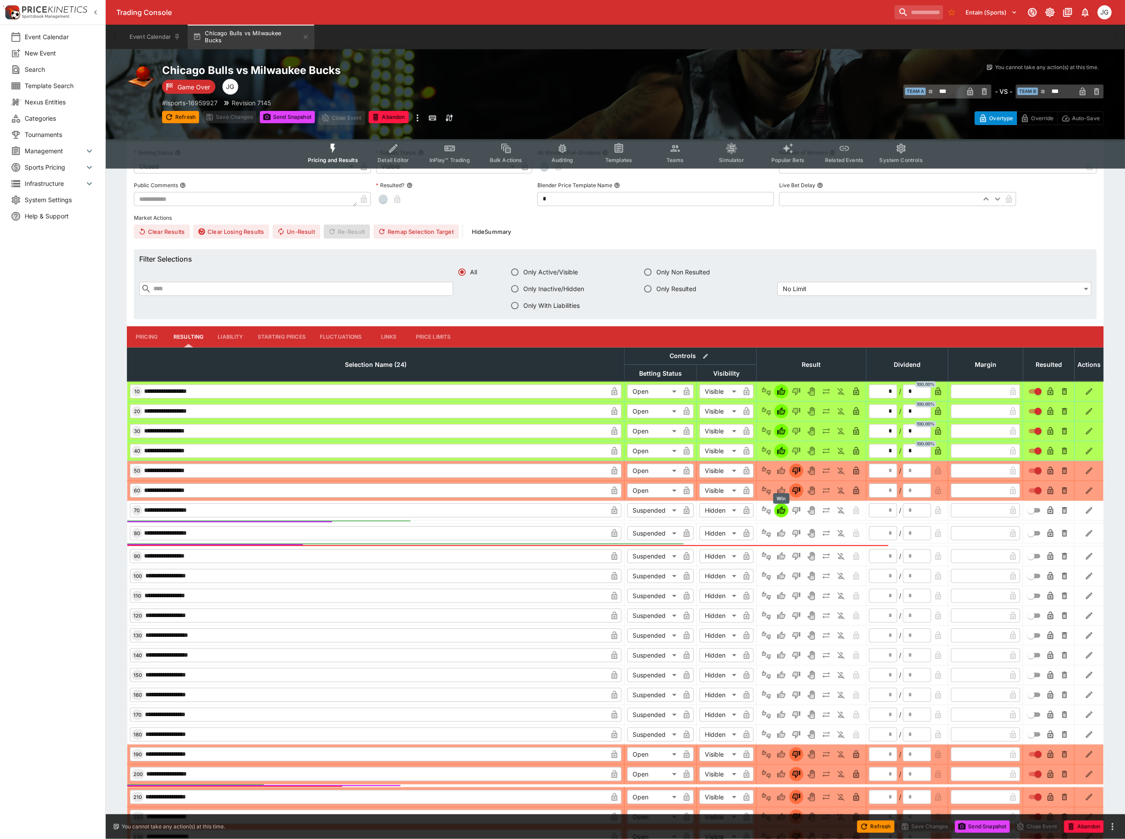
type input "*"
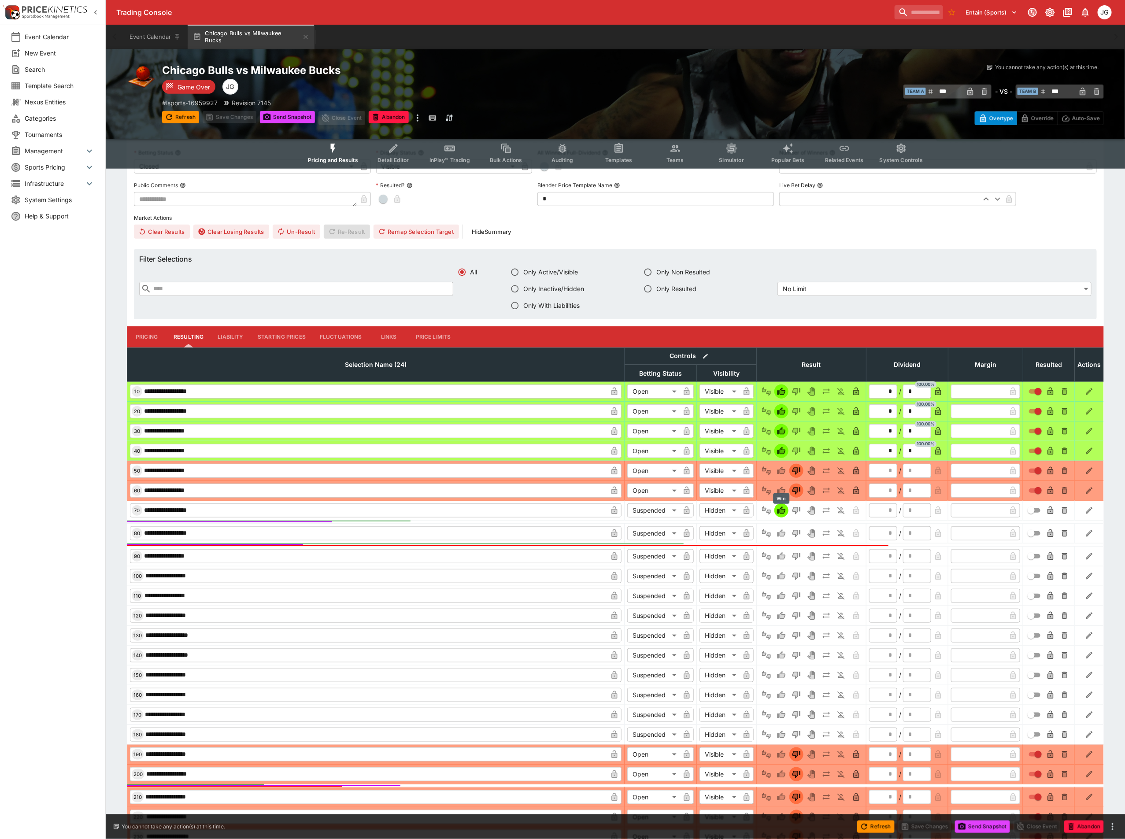
type input "*"
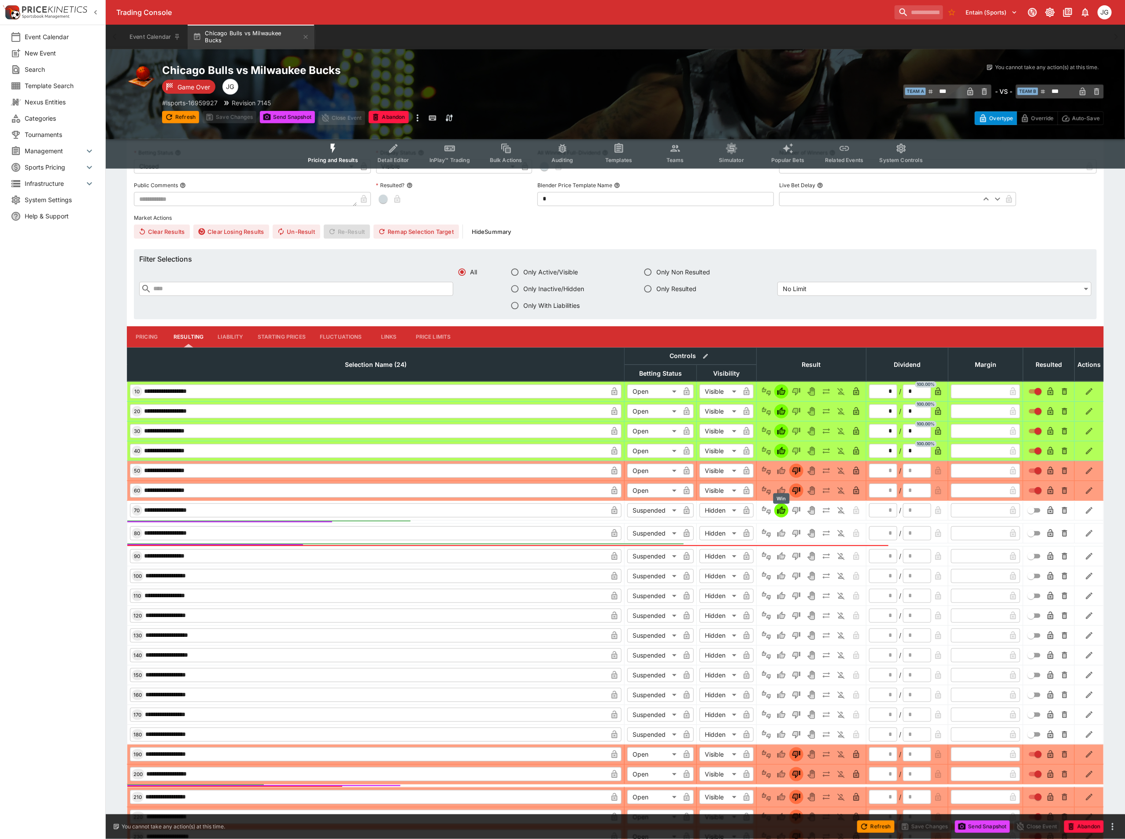
type input "*"
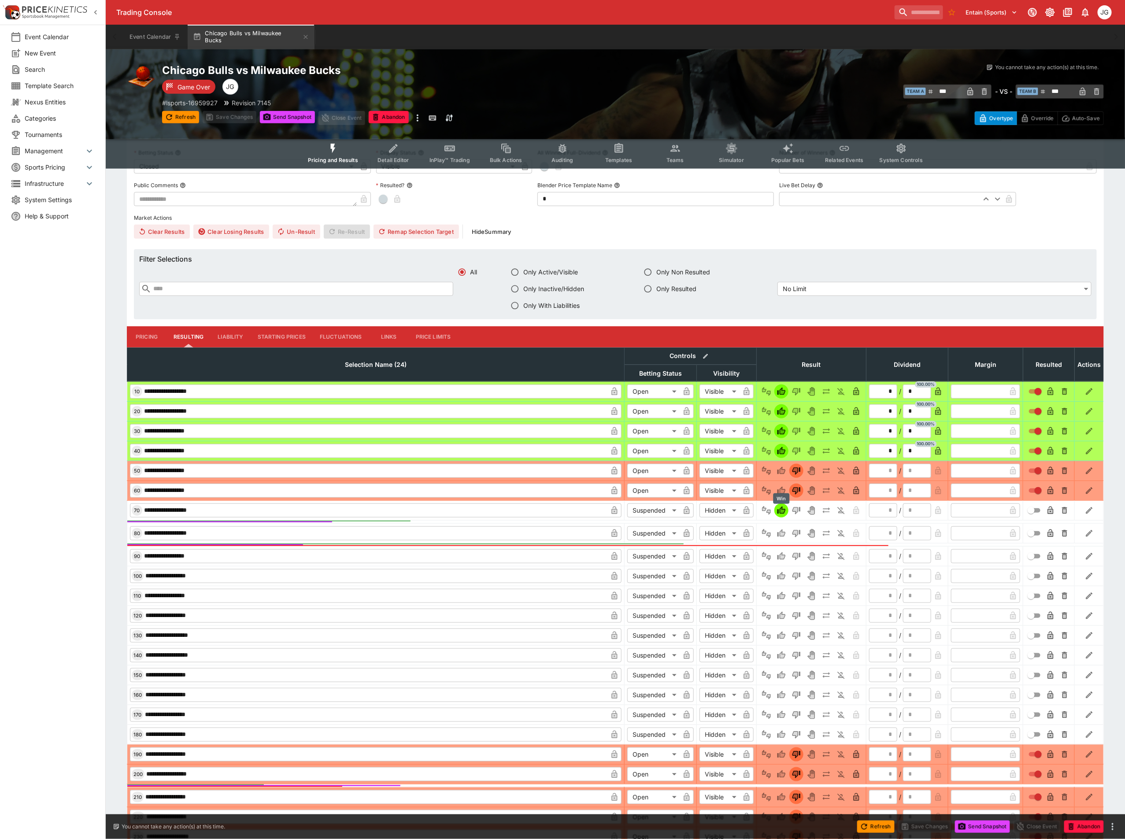
type input "*"
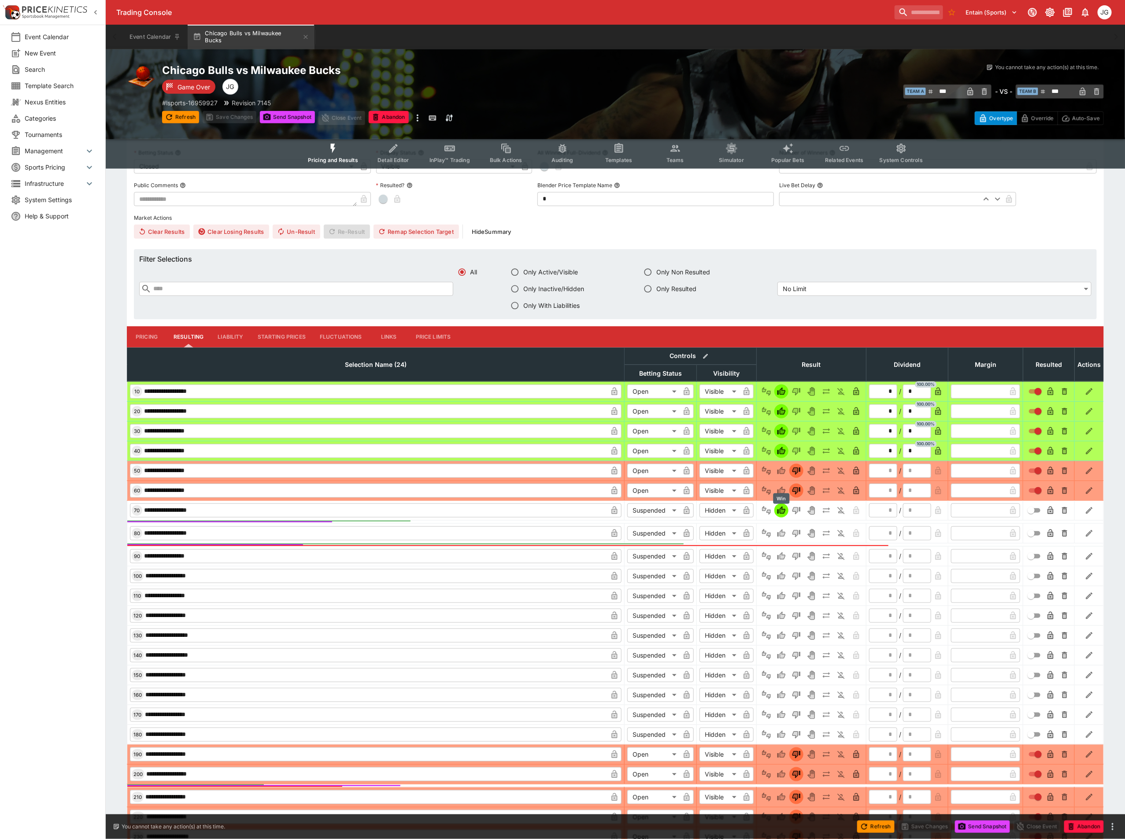
type input "*"
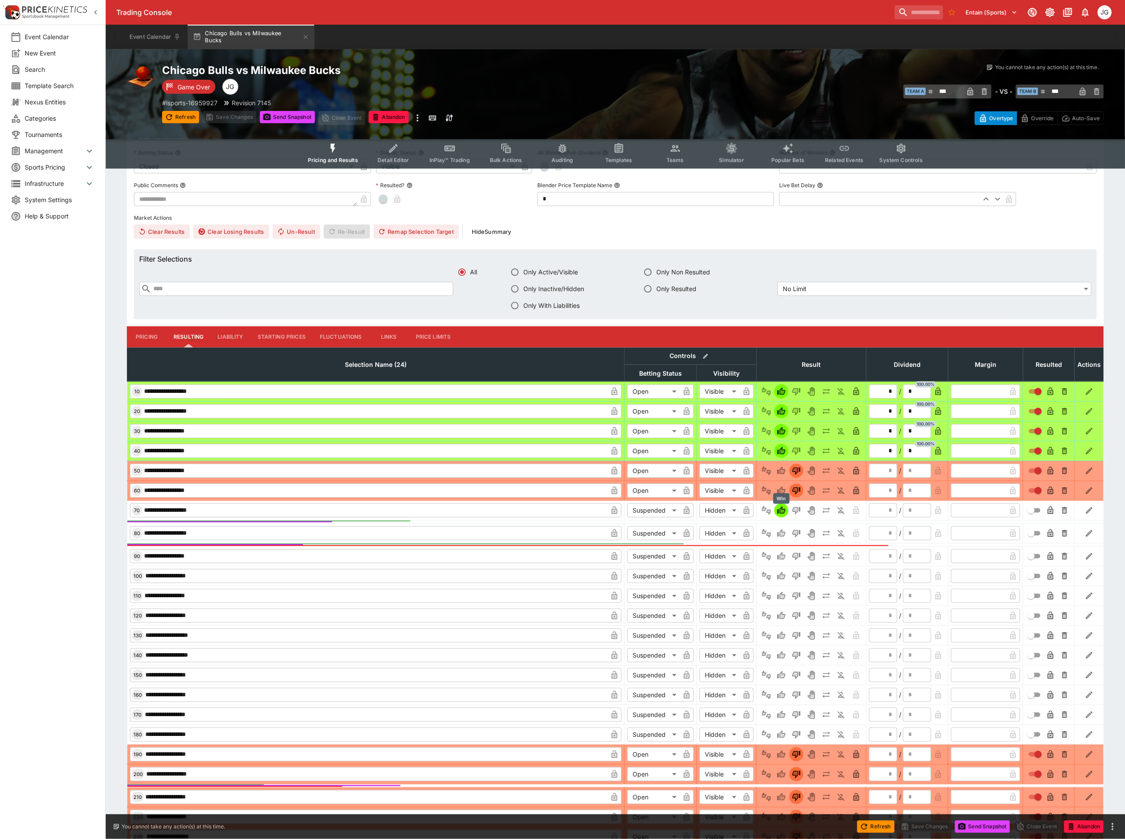
type input "*"
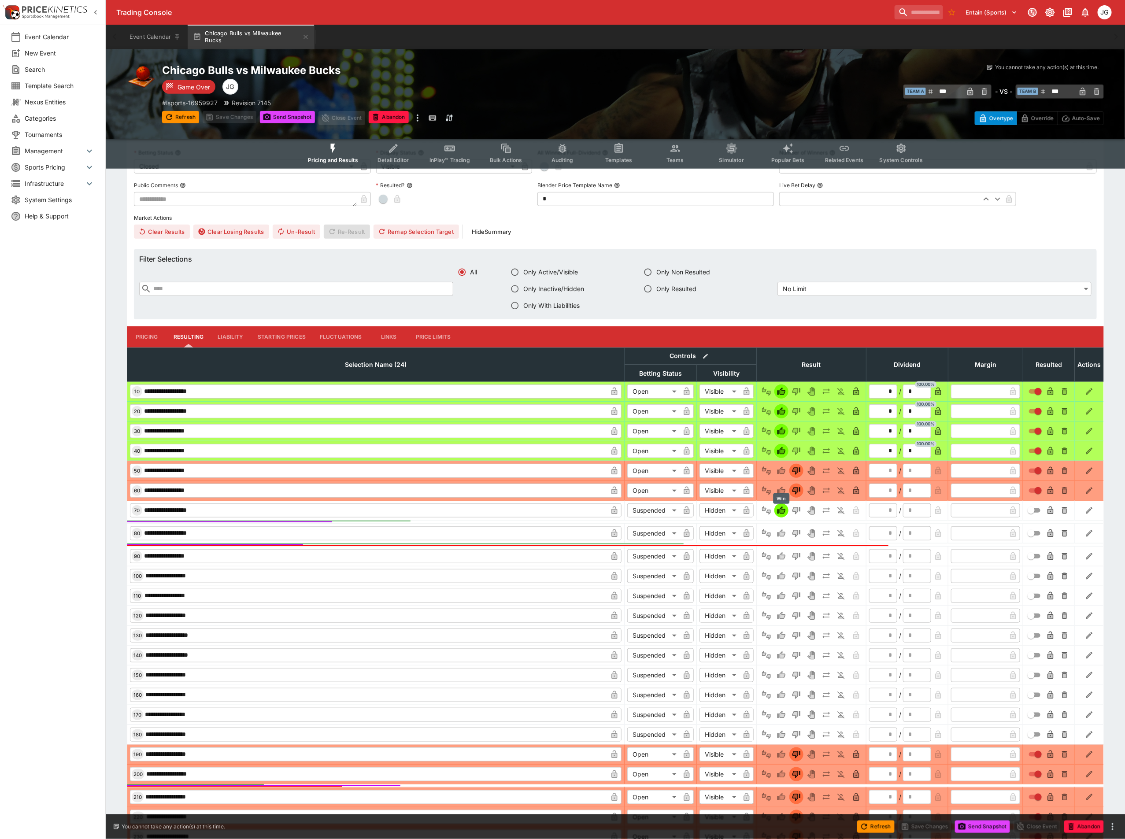
type input "*"
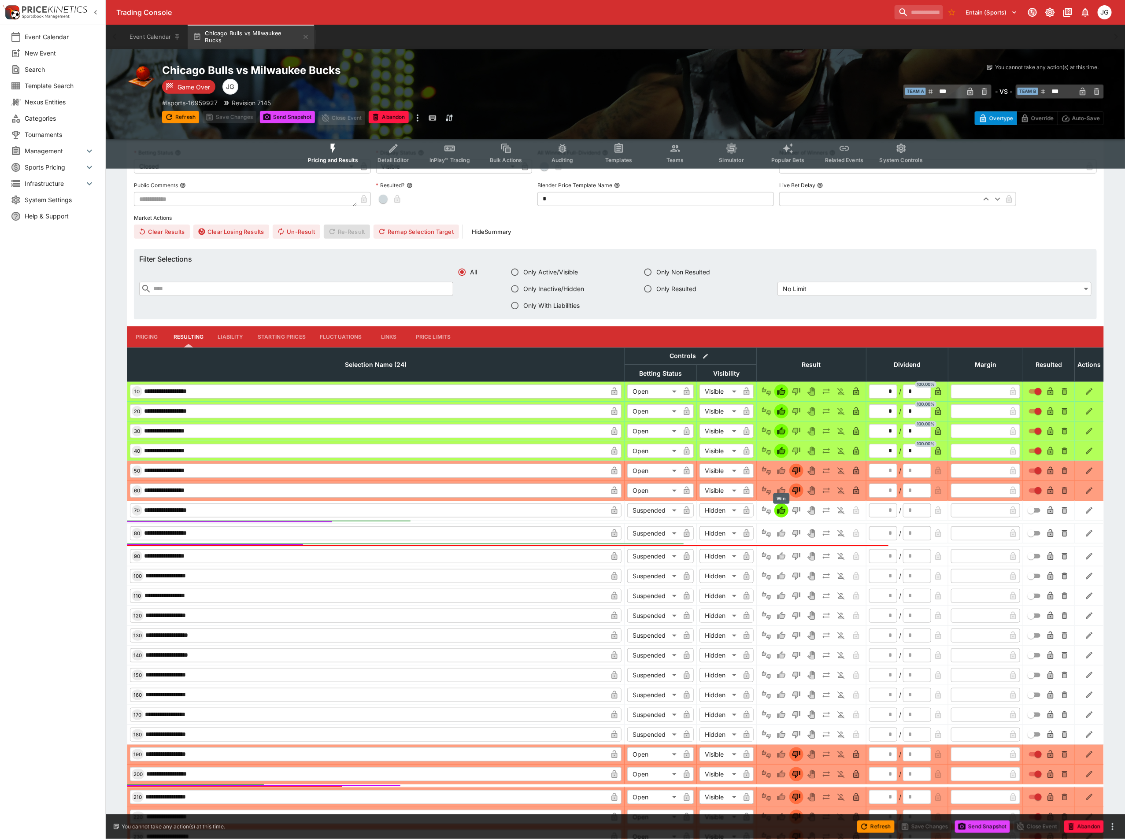
type input "*"
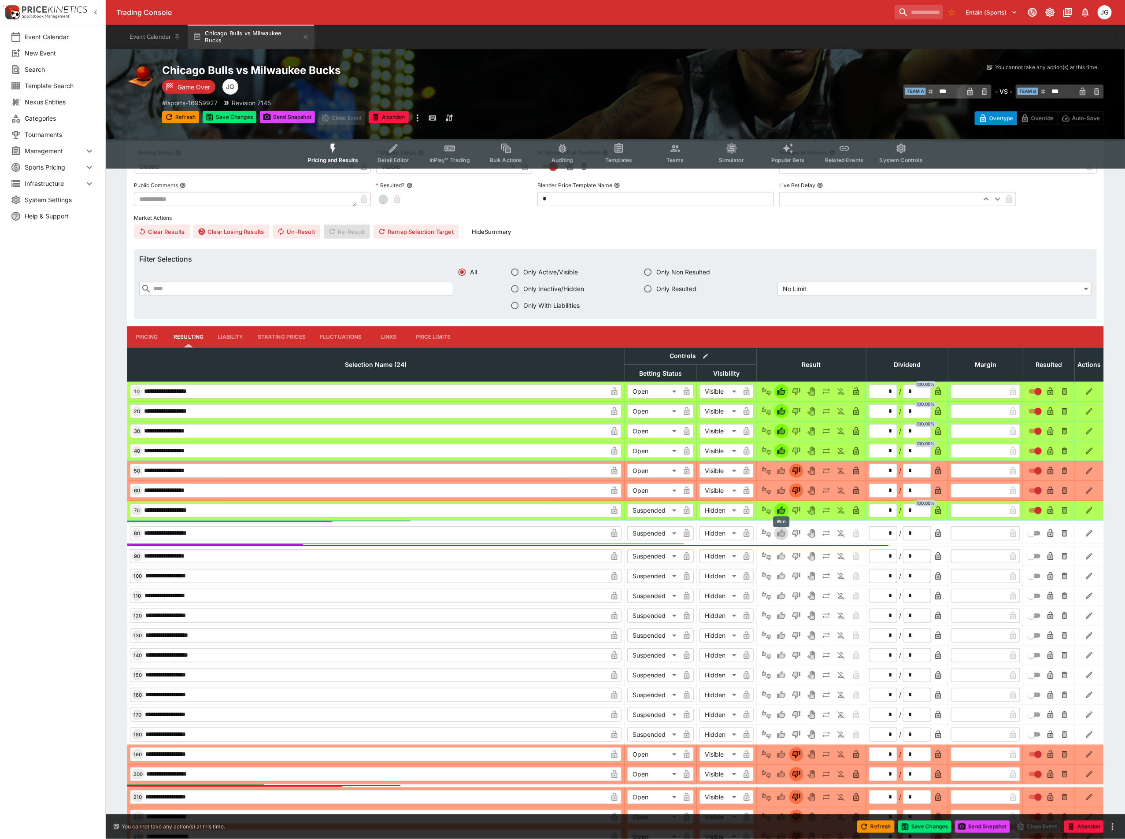
click at [780, 540] on button "Win" at bounding box center [782, 534] width 14 height 14
type input "*"
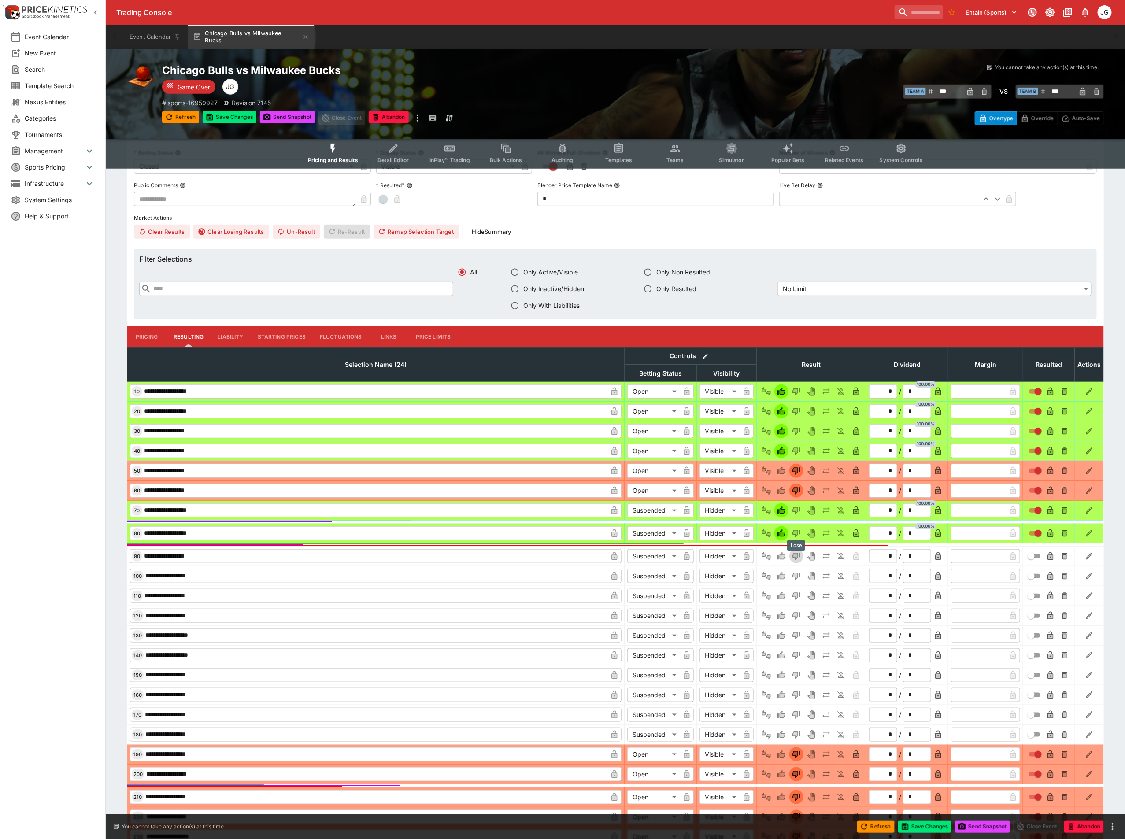
click at [800, 560] on icon "Lose" at bounding box center [796, 556] width 9 height 9
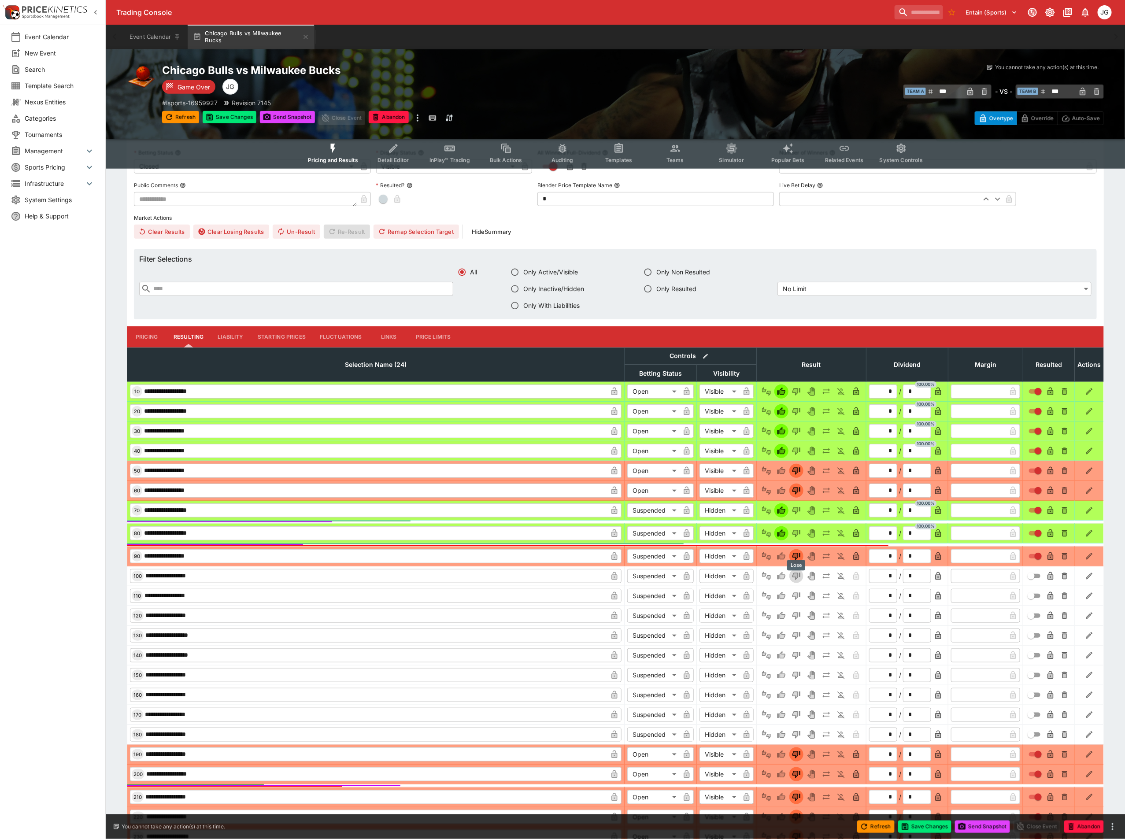
click at [798, 581] on icon "Lose" at bounding box center [796, 576] width 9 height 9
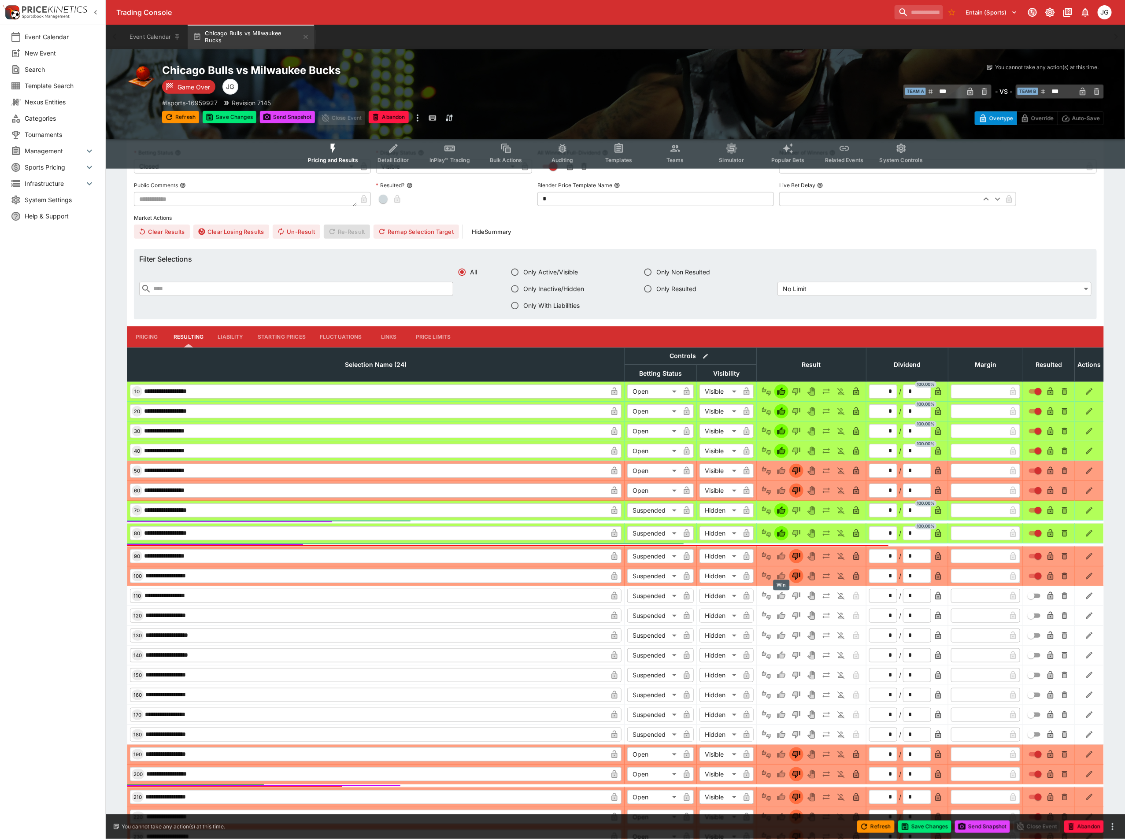
click at [784, 599] on icon "Win" at bounding box center [783, 596] width 4 height 5
type input "*"
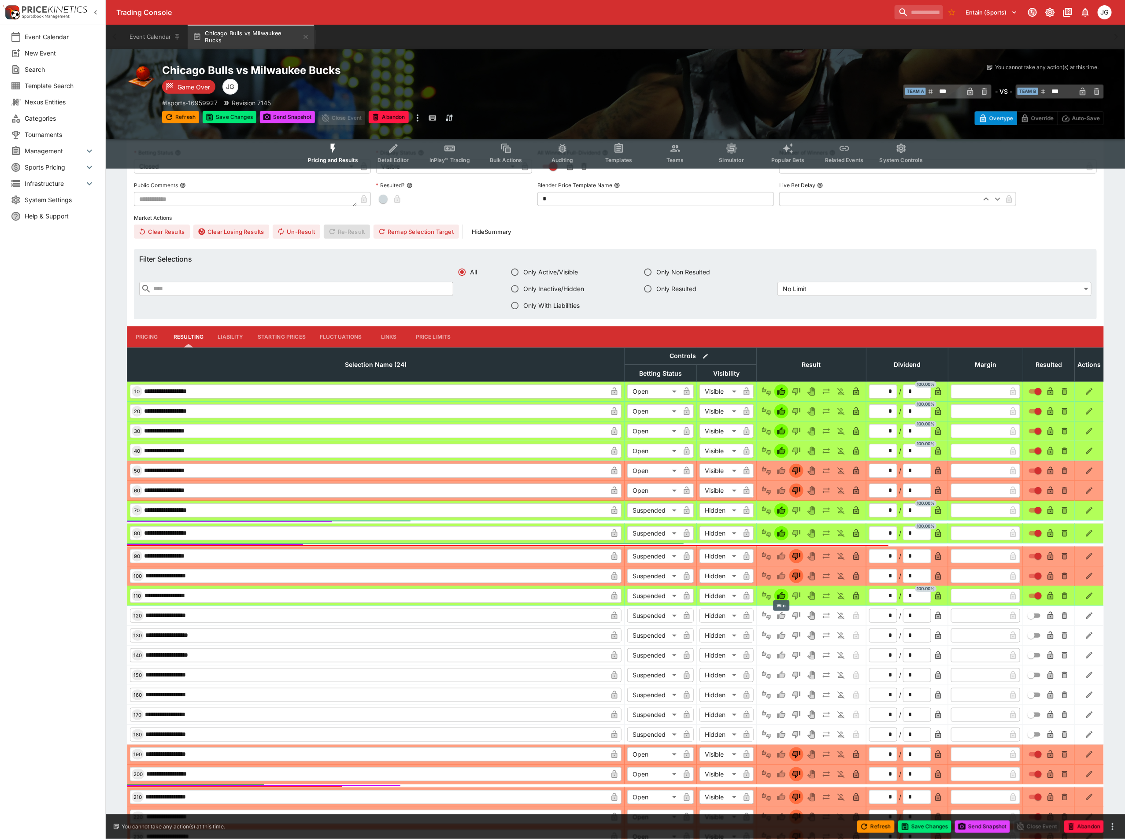
click at [780, 616] on icon "Win" at bounding box center [781, 616] width 9 height 9
type input "*"
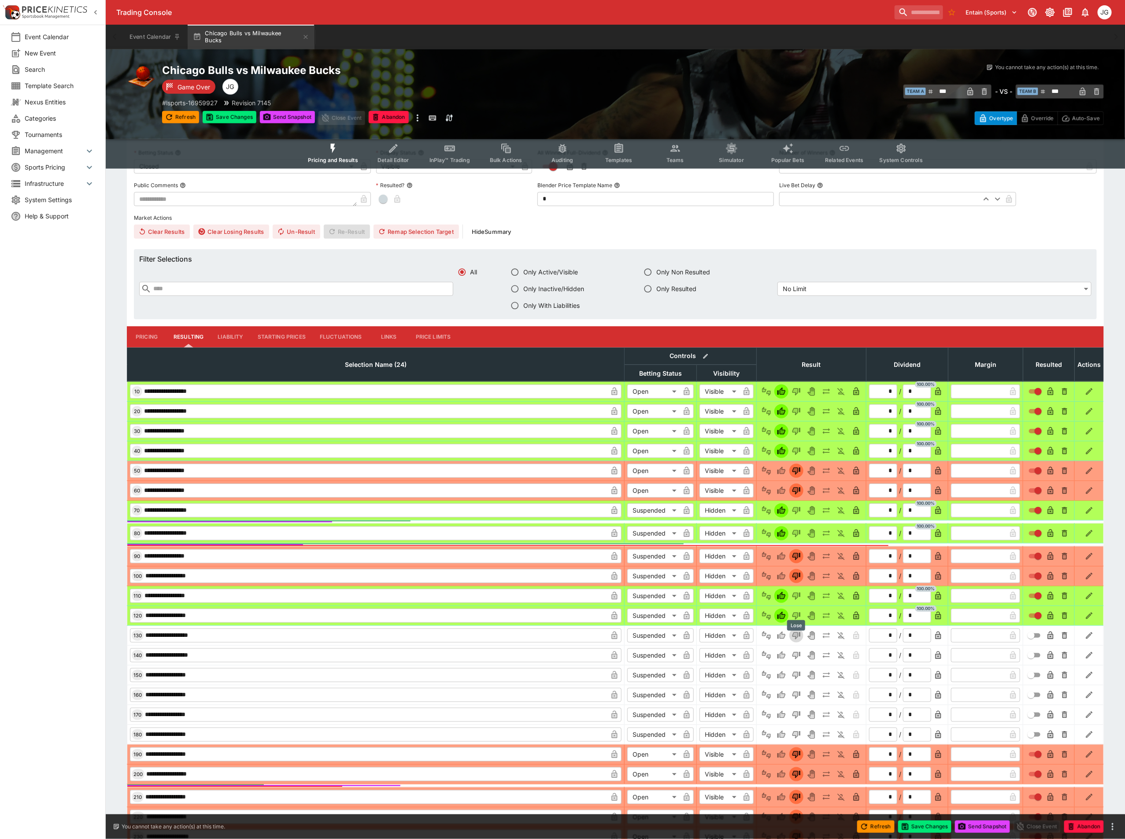
click at [797, 640] on icon "Lose" at bounding box center [796, 635] width 9 height 9
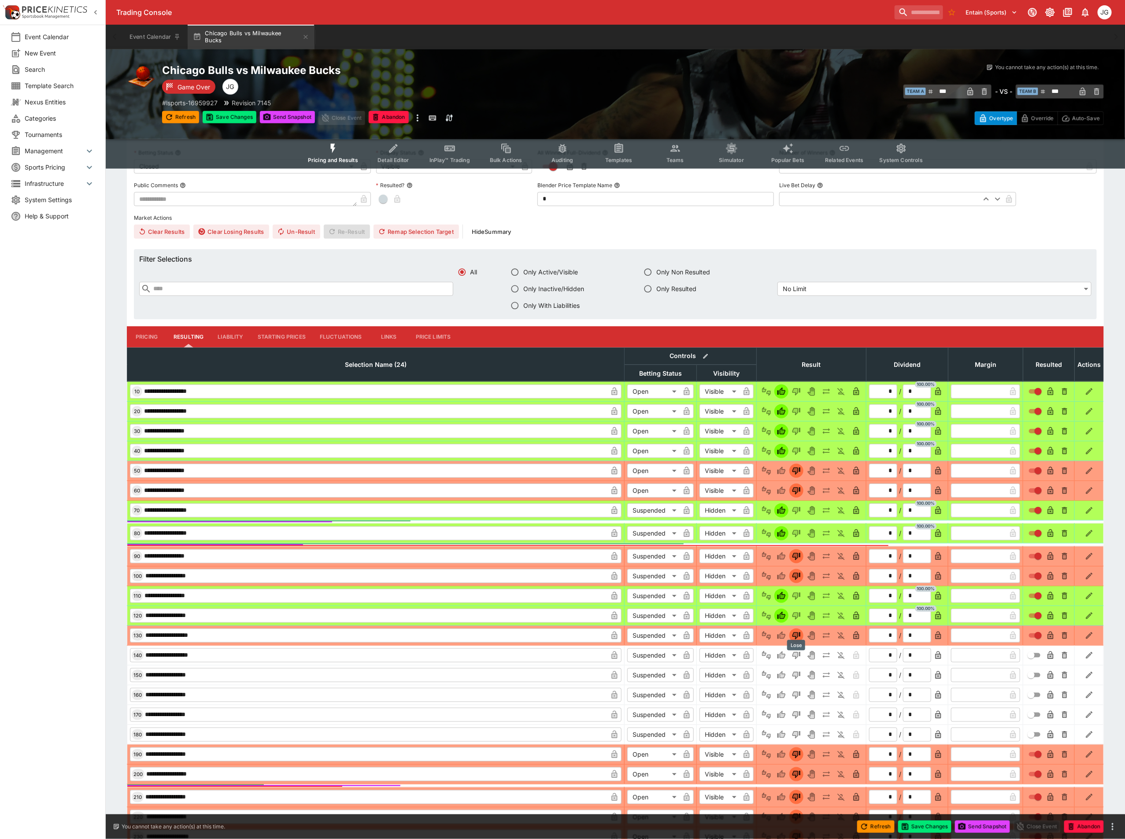
click at [798, 660] on icon "Lose" at bounding box center [797, 655] width 8 height 7
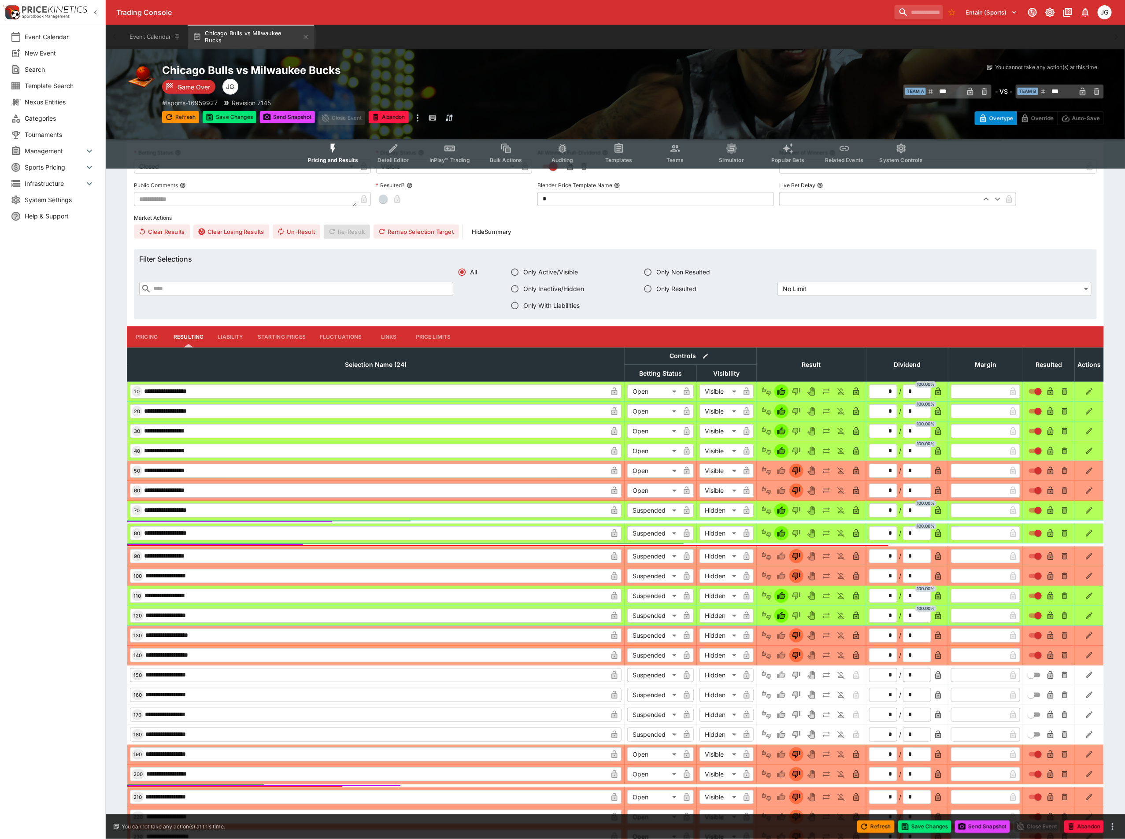
click at [798, 685] on td at bounding box center [812, 675] width 110 height 20
click at [796, 682] on div "Lose" at bounding box center [796, 685] width 18 height 11
click at [798, 675] on icon "Lose" at bounding box center [796, 675] width 9 height 9
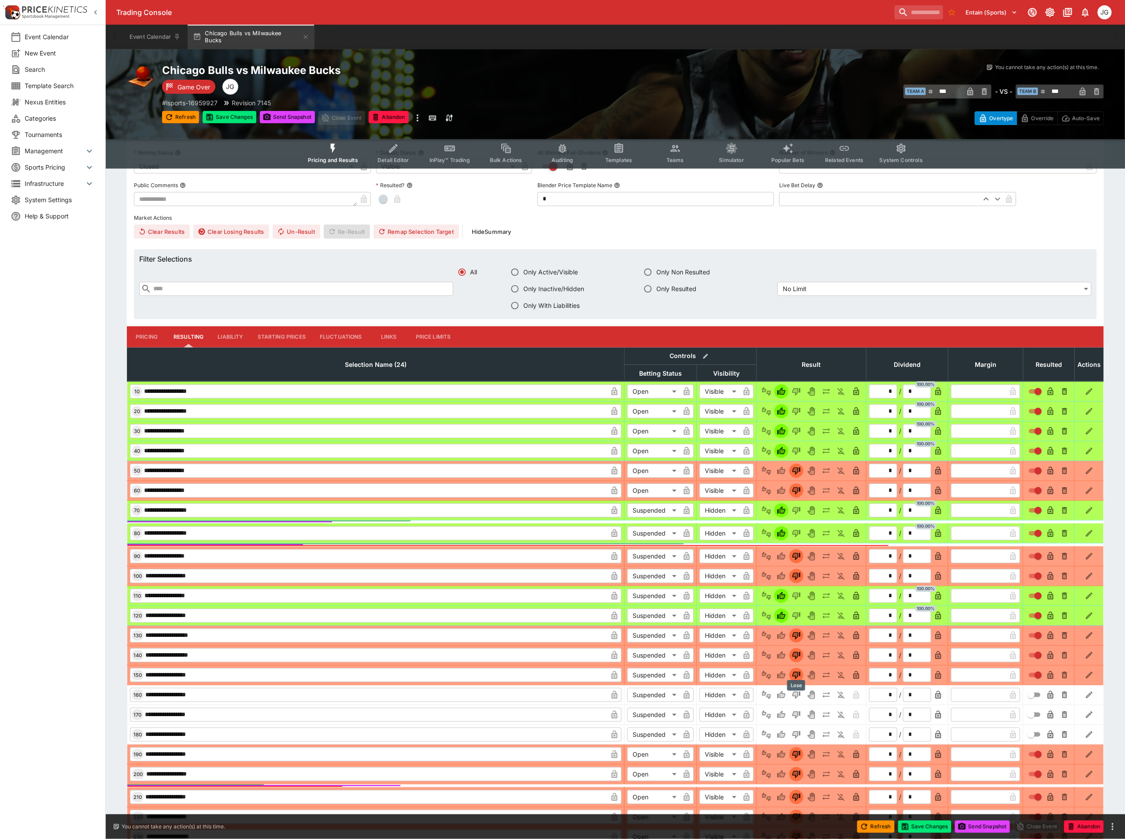
click at [800, 697] on icon "Lose" at bounding box center [797, 695] width 8 height 7
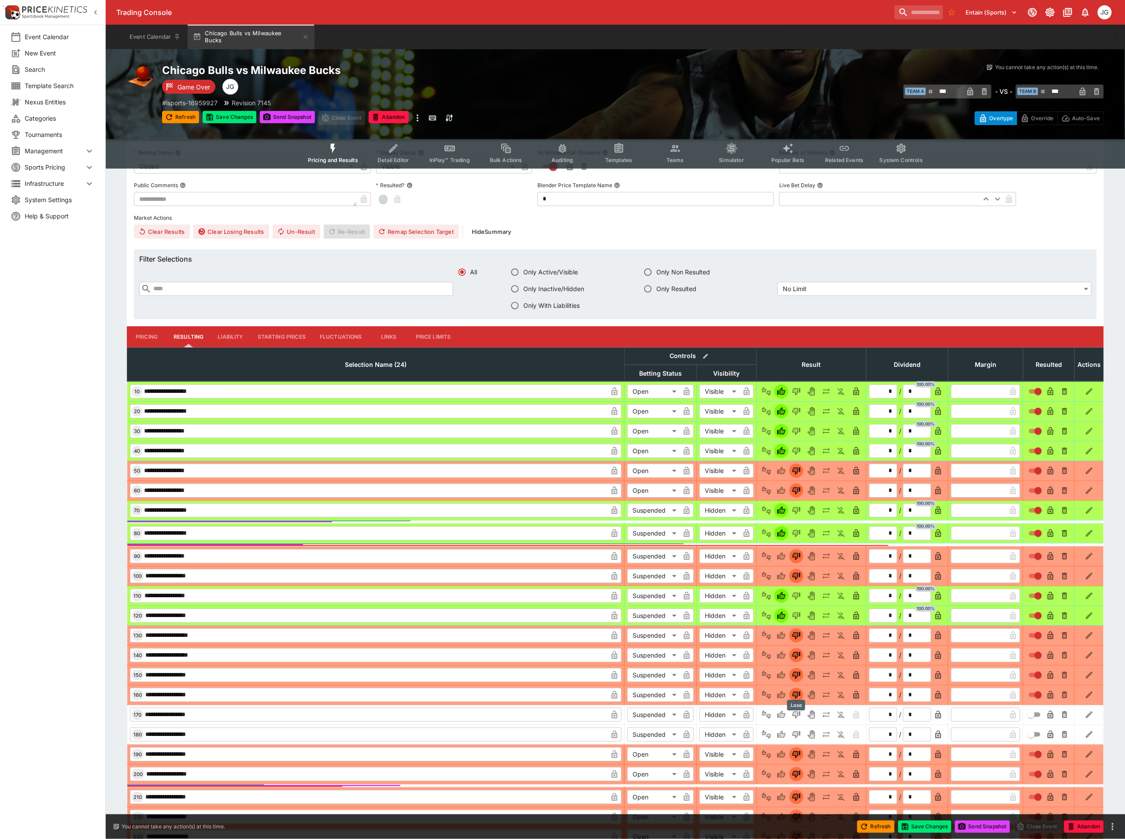
click at [798, 717] on icon "Lose" at bounding box center [796, 715] width 4 height 5
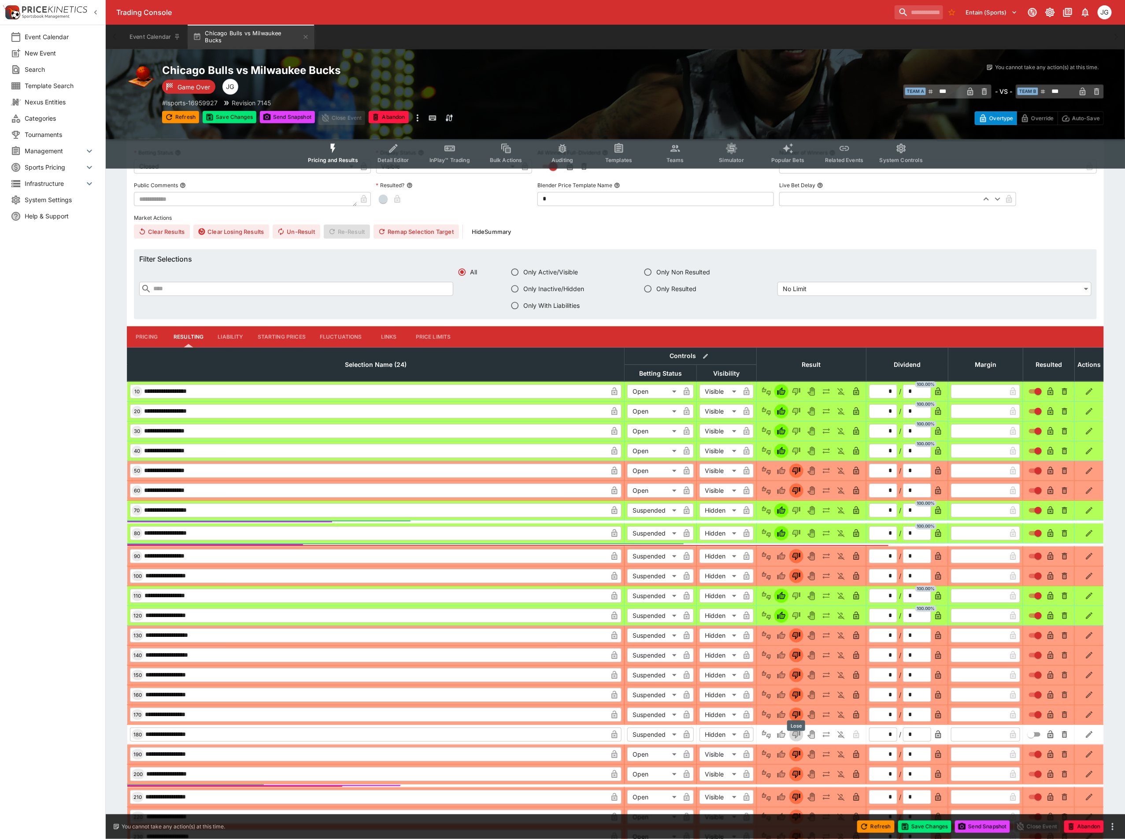
click at [796, 735] on icon "Lose" at bounding box center [796, 735] width 9 height 9
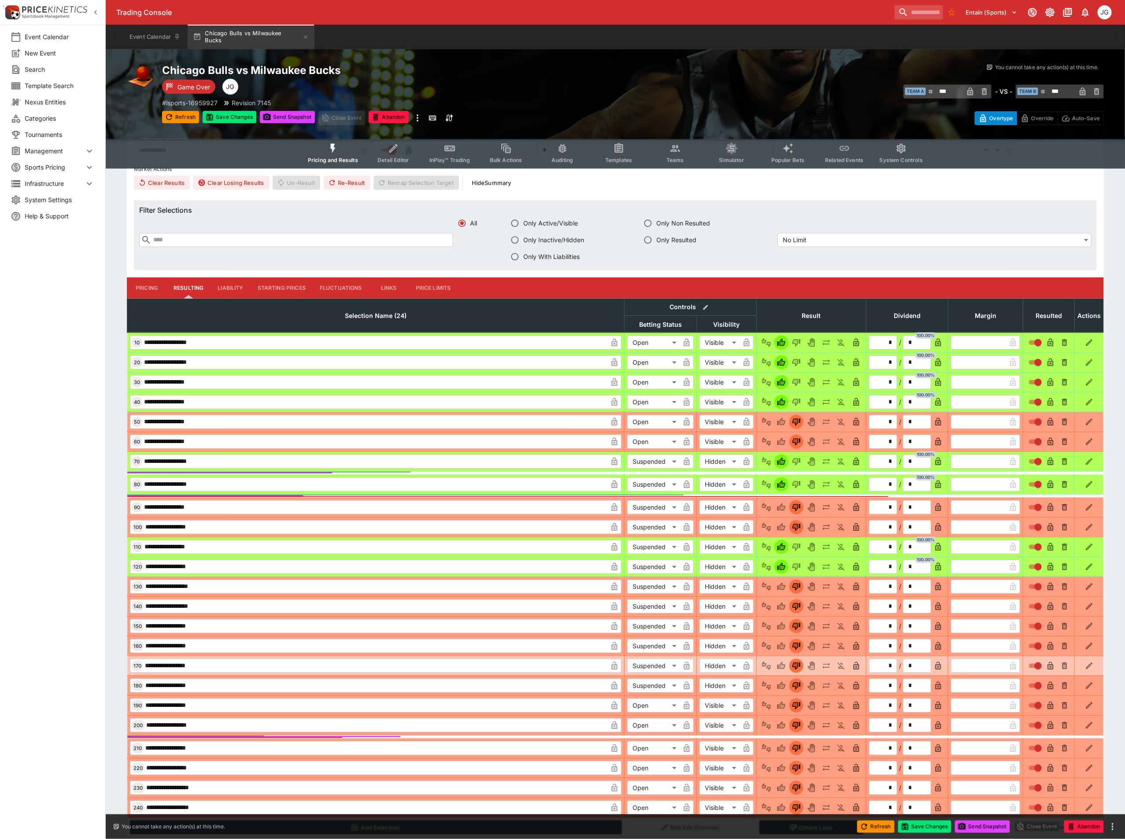
scroll to position [299, 0]
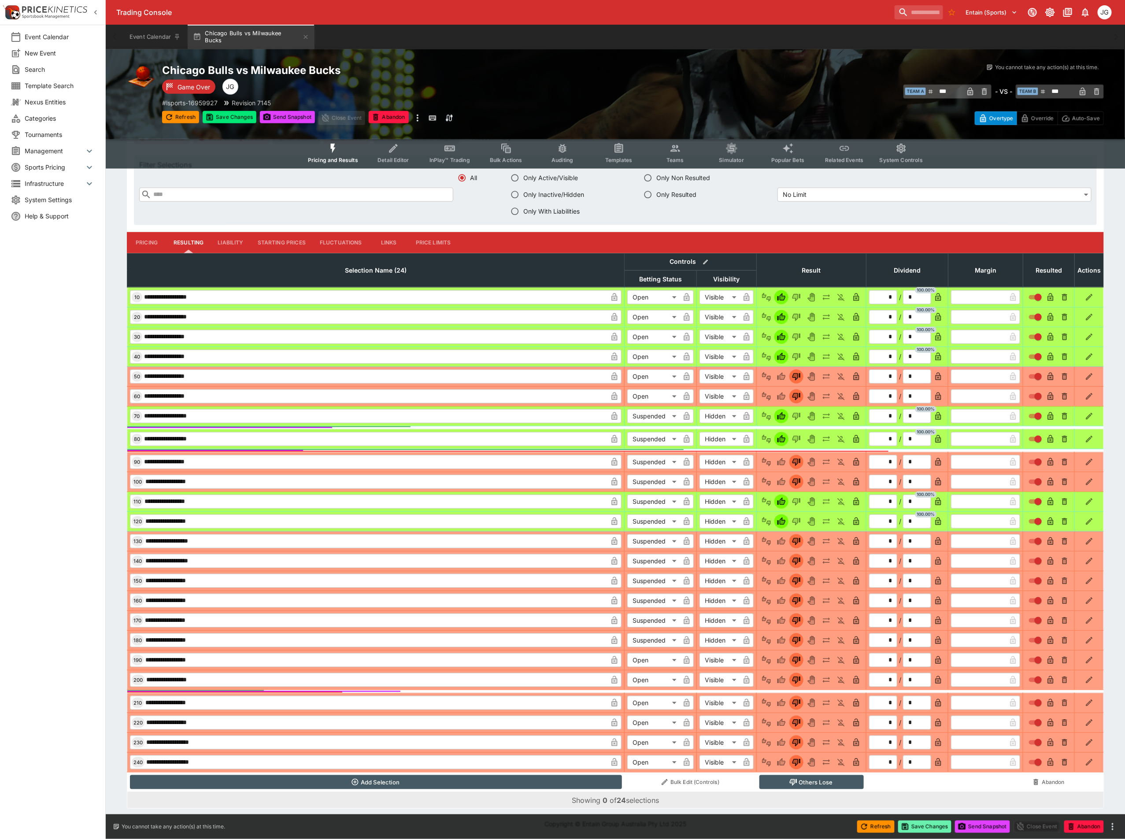
click at [919, 823] on button "Save Changes" at bounding box center [925, 827] width 54 height 12
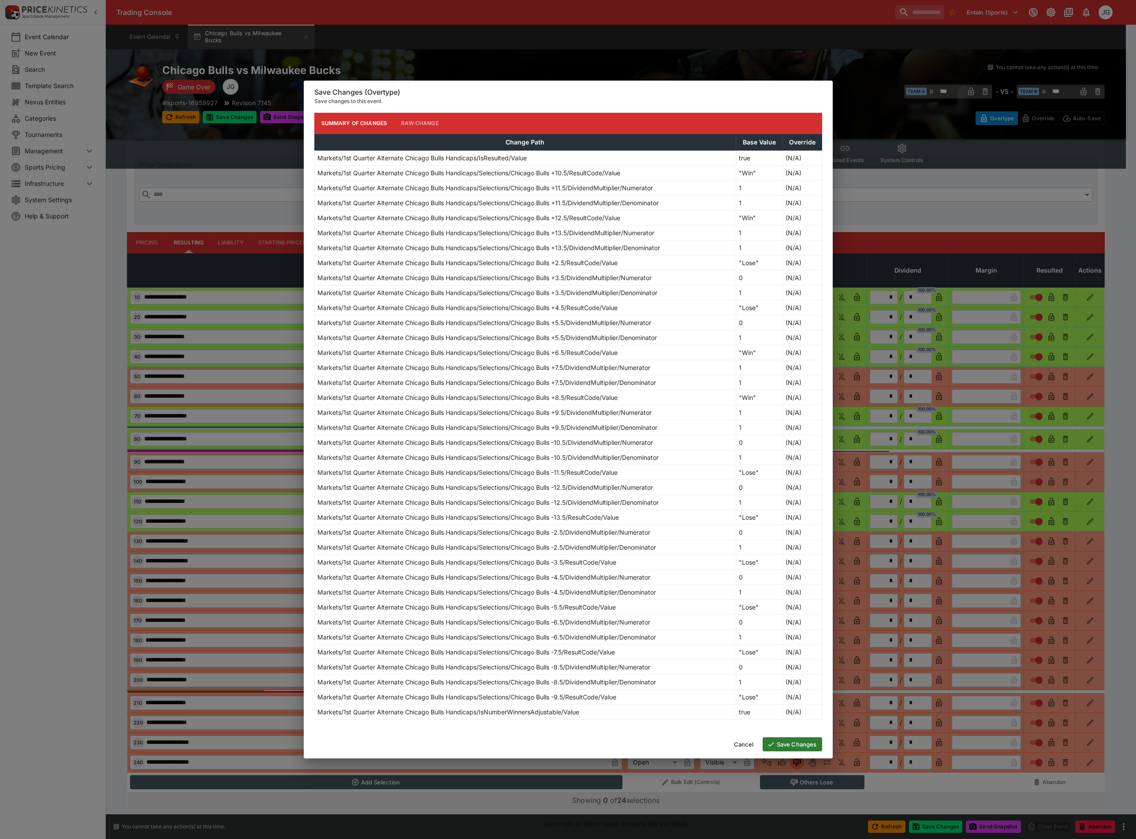
click at [788, 752] on button "Save Changes" at bounding box center [791, 745] width 59 height 14
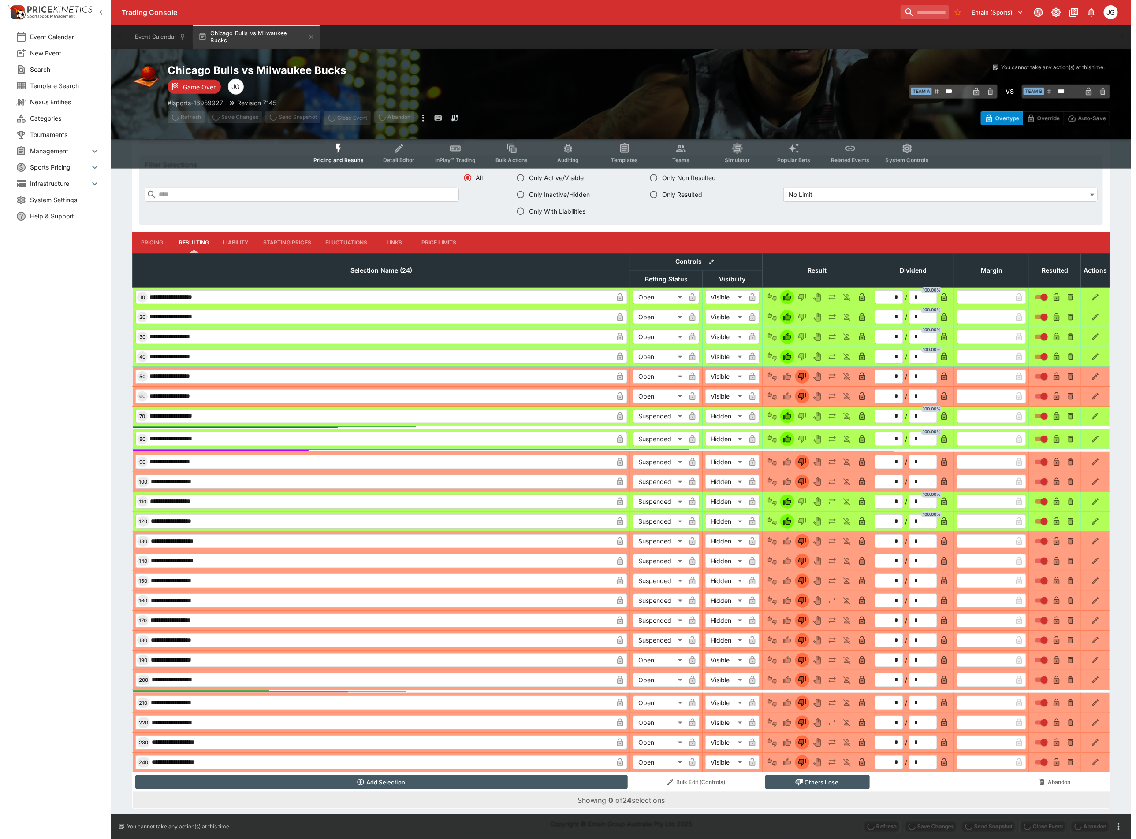
scroll to position [0, 0]
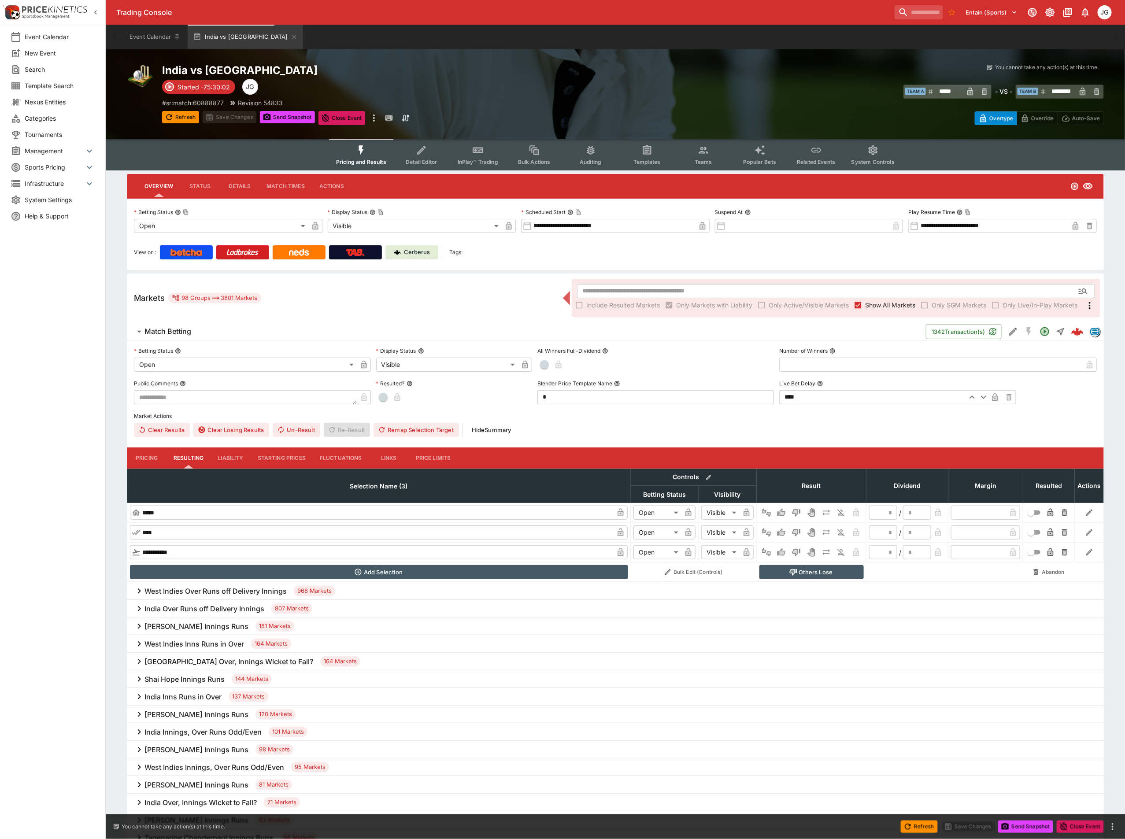
click at [887, 298] on label "Show All Markets" at bounding box center [883, 305] width 64 height 14
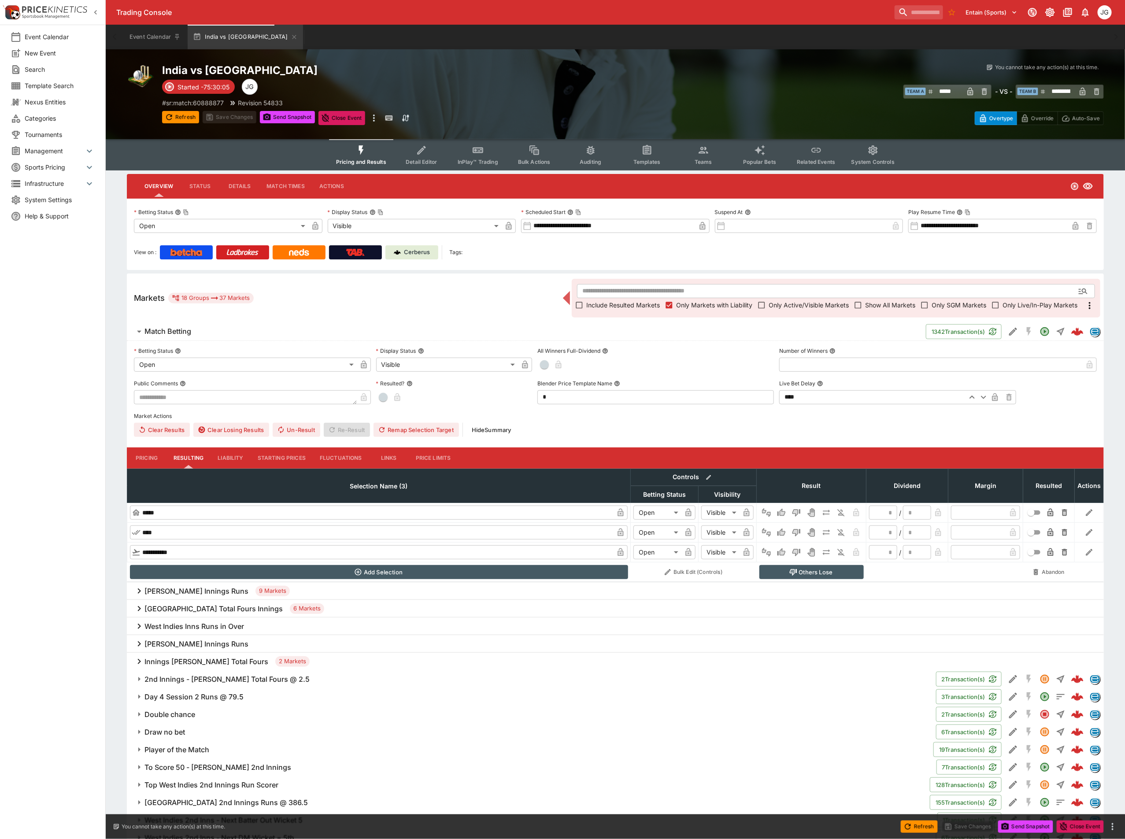
click at [192, 594] on h6 "Roston Chase Innings Runs" at bounding box center [197, 591] width 104 height 9
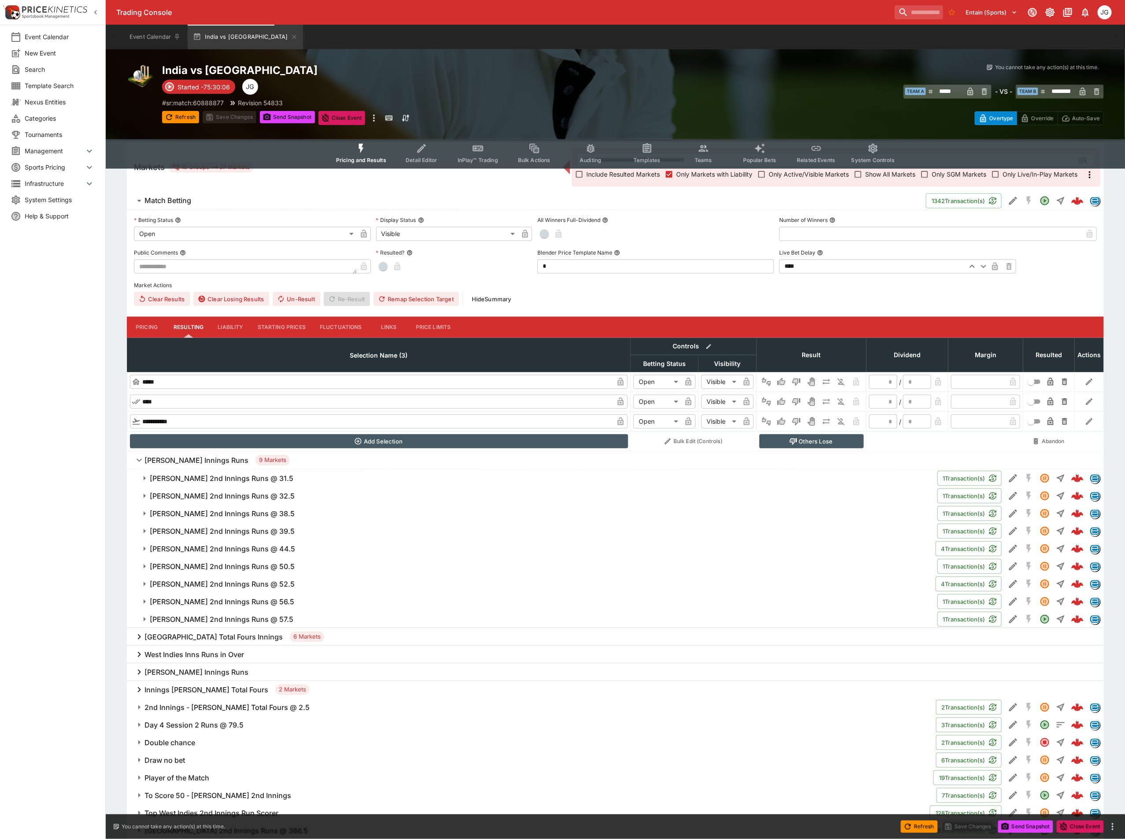
scroll to position [132, 0]
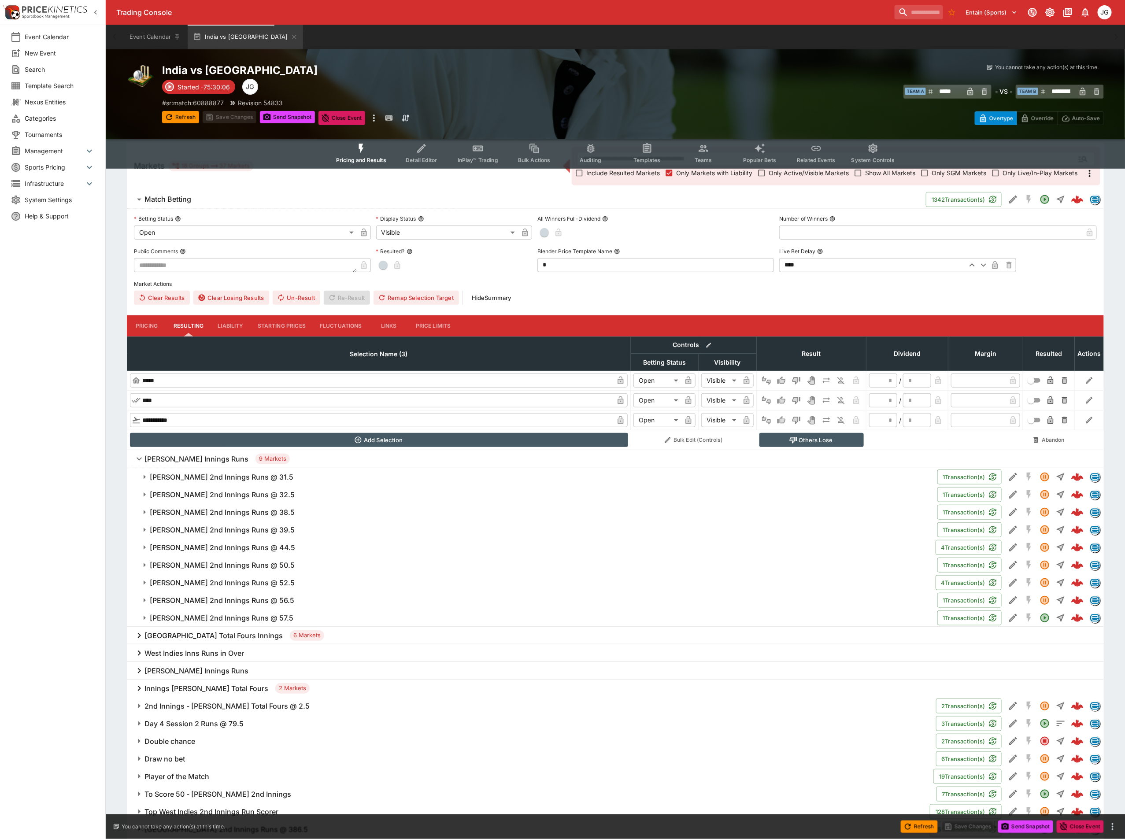
click at [201, 473] on h6 "Roston Chase 2nd Innings Runs @ 31.5" at bounding box center [222, 477] width 144 height 9
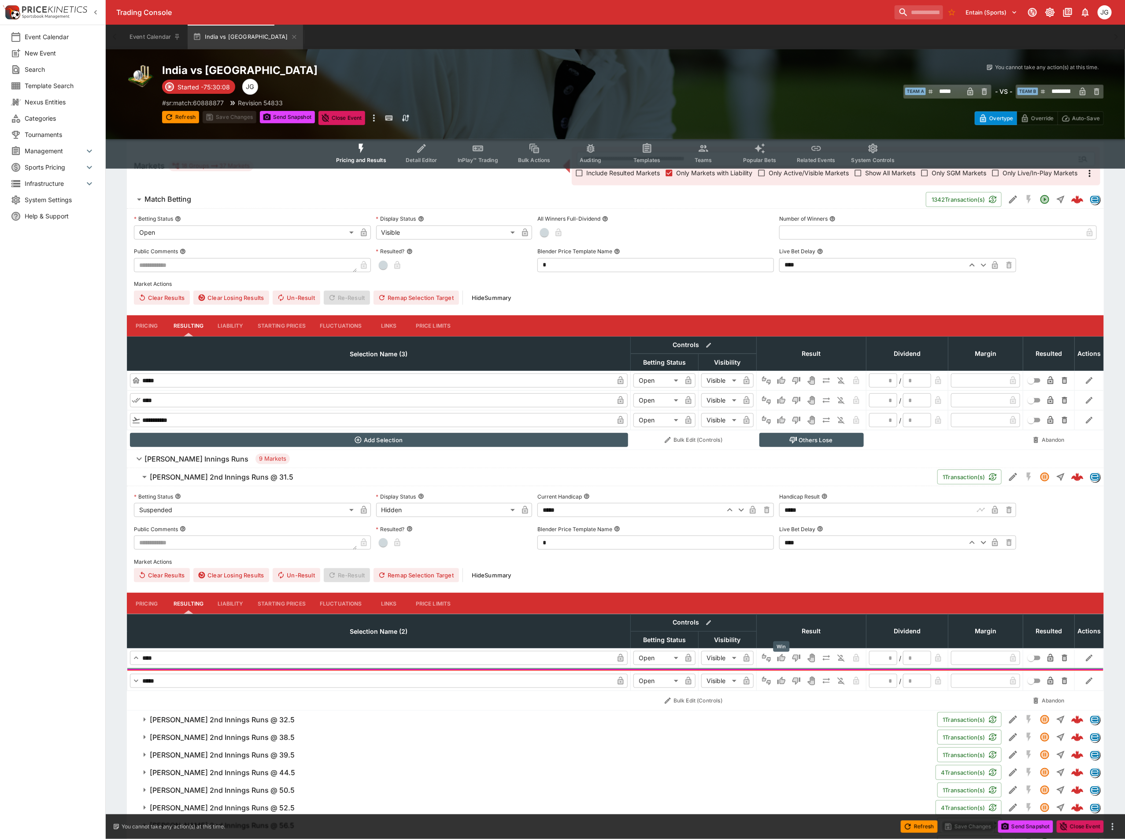
click at [781, 659] on icon "Win" at bounding box center [783, 658] width 4 height 5
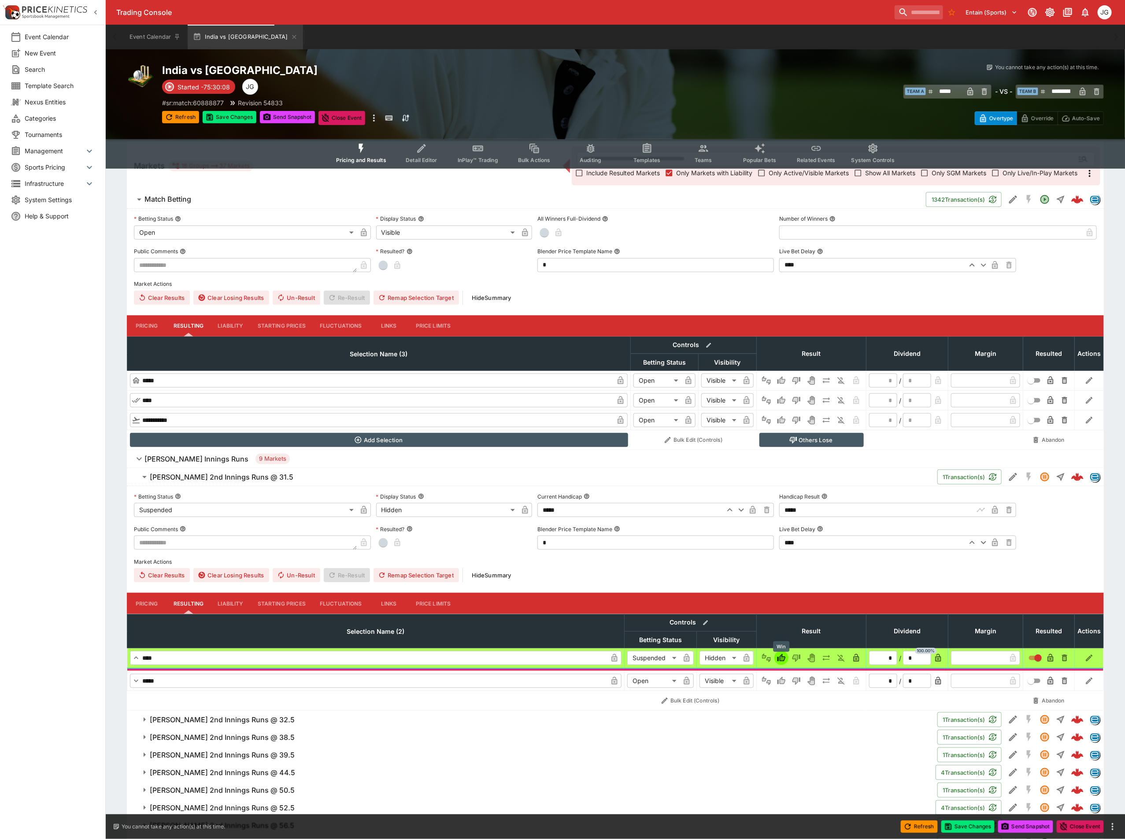
type input "*********"
type input "******"
type input "*"
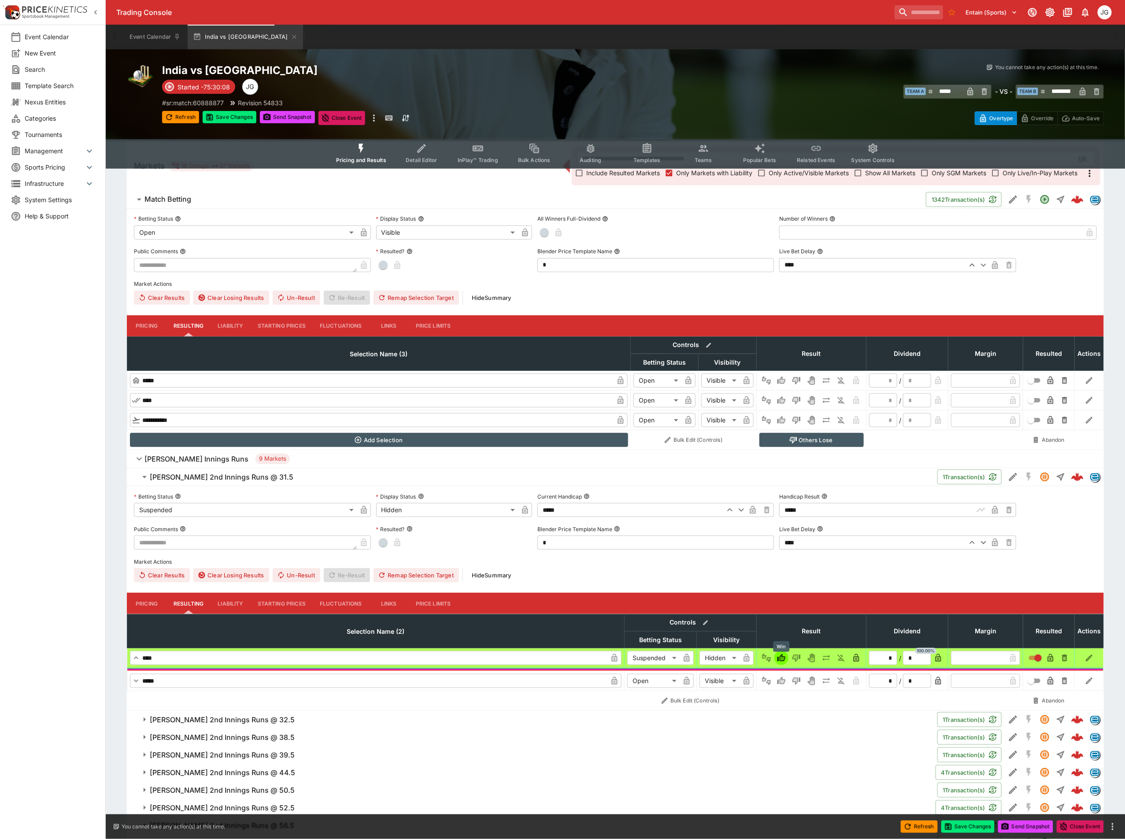
type input "*"
click at [792, 683] on icon "Lose" at bounding box center [796, 681] width 9 height 9
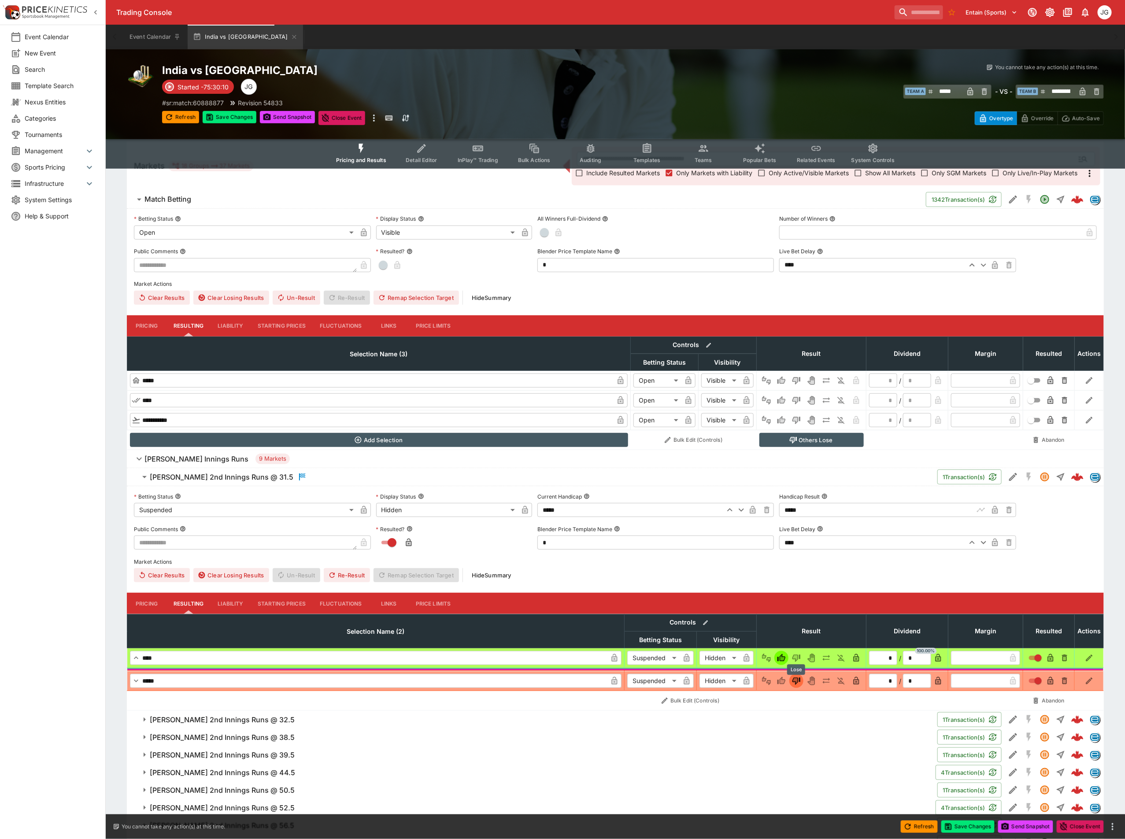
type input "*********"
type input "******"
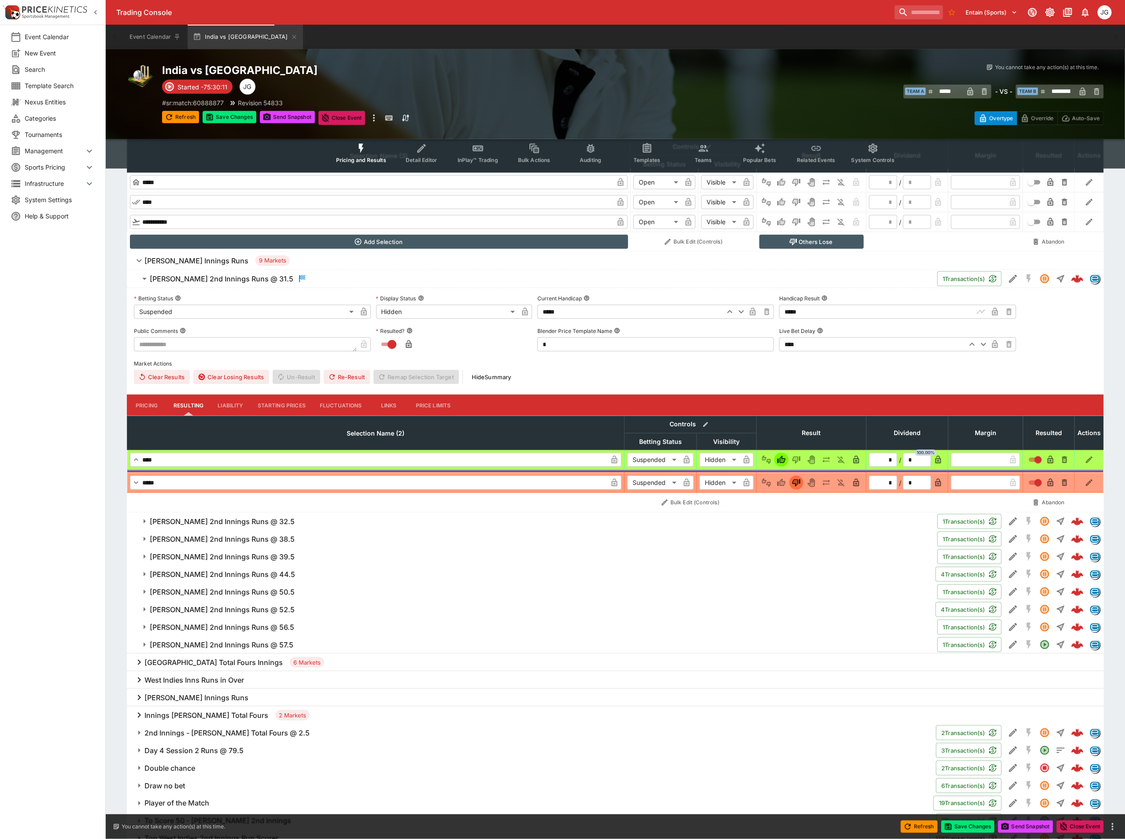
click at [217, 520] on h6 "Roston Chase 2nd Innings Runs @ 32.5" at bounding box center [222, 521] width 145 height 9
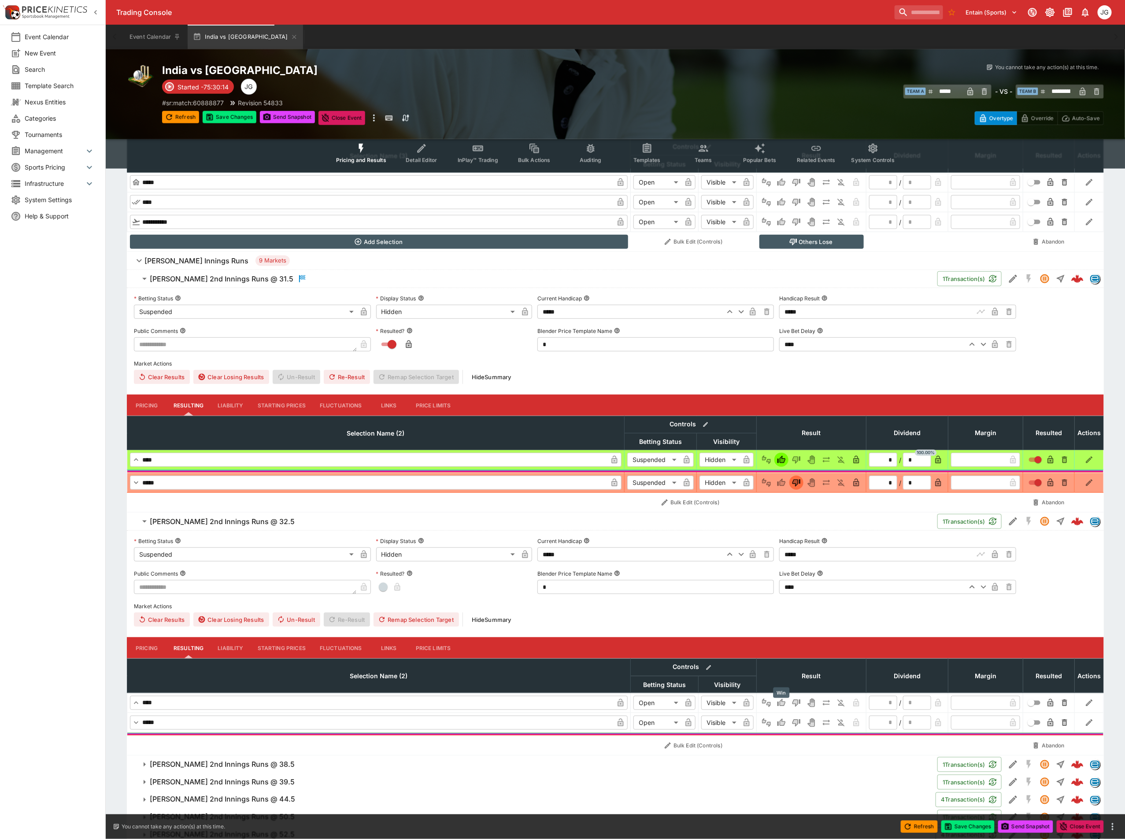
click at [784, 706] on icon "Win" at bounding box center [783, 703] width 4 height 5
click at [797, 727] on icon "Lose" at bounding box center [797, 723] width 8 height 7
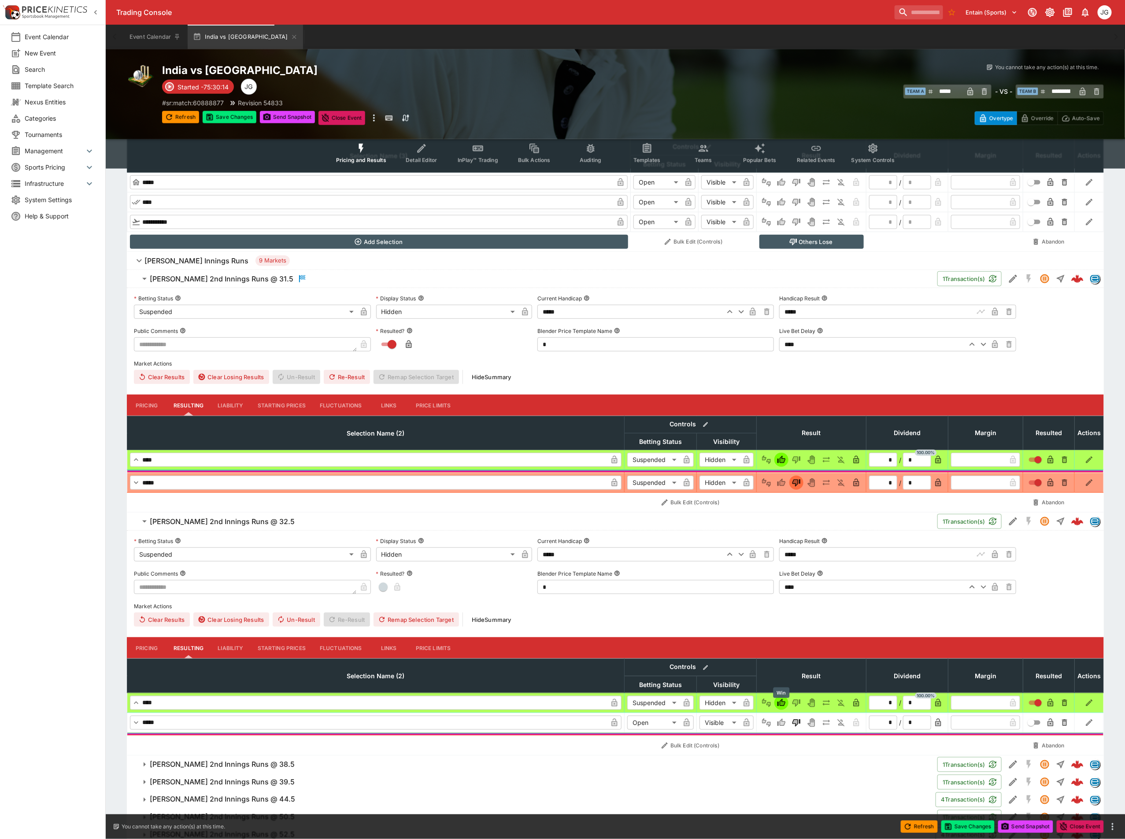
type input "*********"
type input "******"
type input "*"
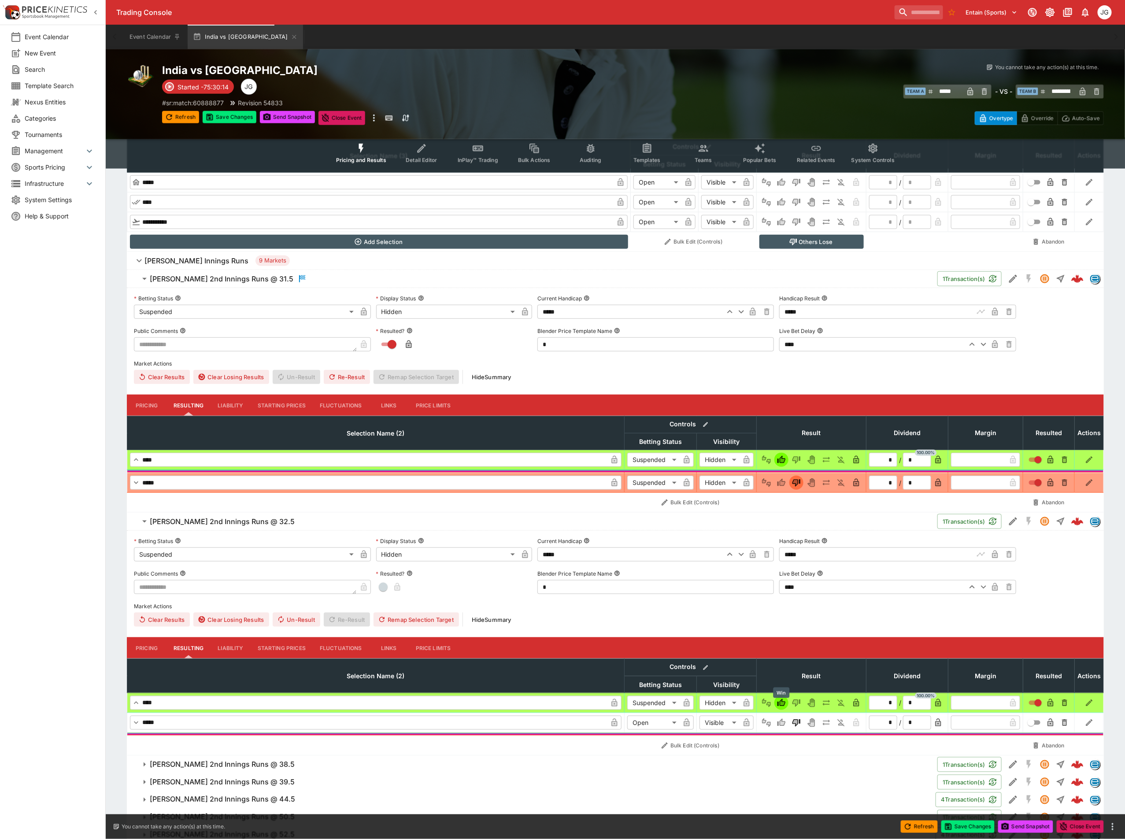
type input "*"
type input "*********"
type input "******"
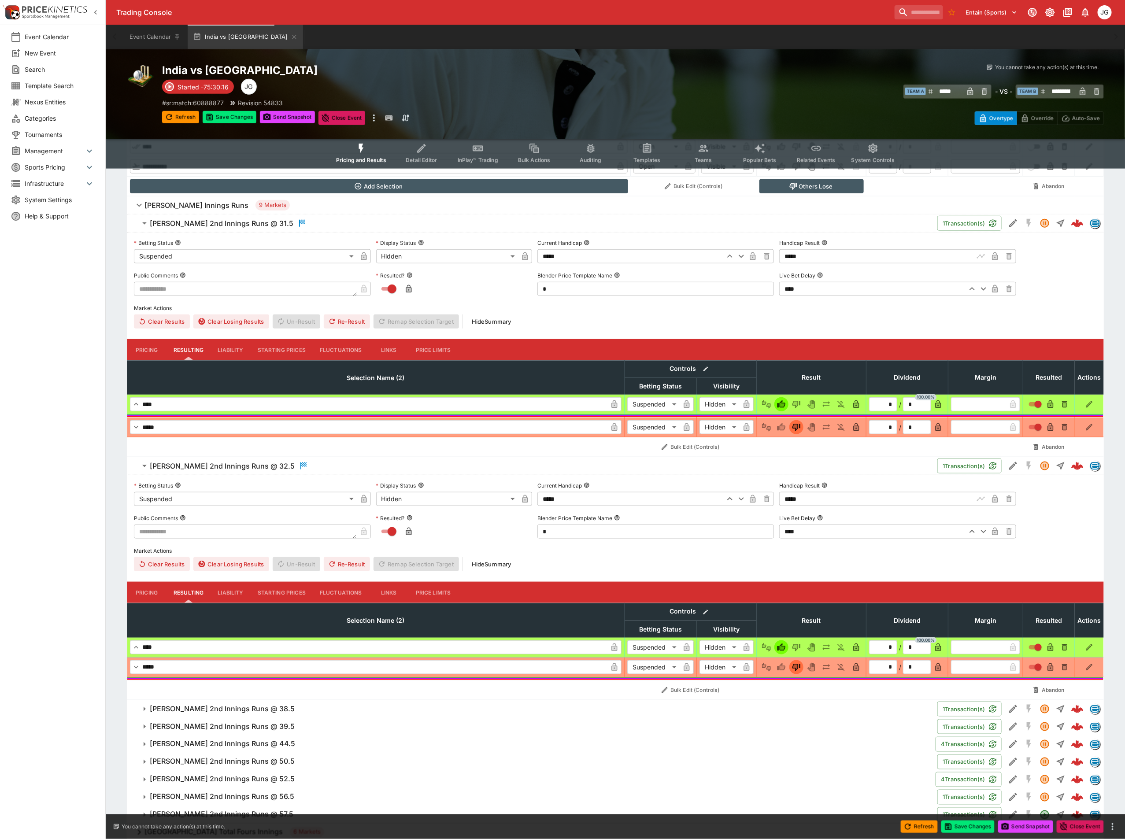
scroll to position [463, 0]
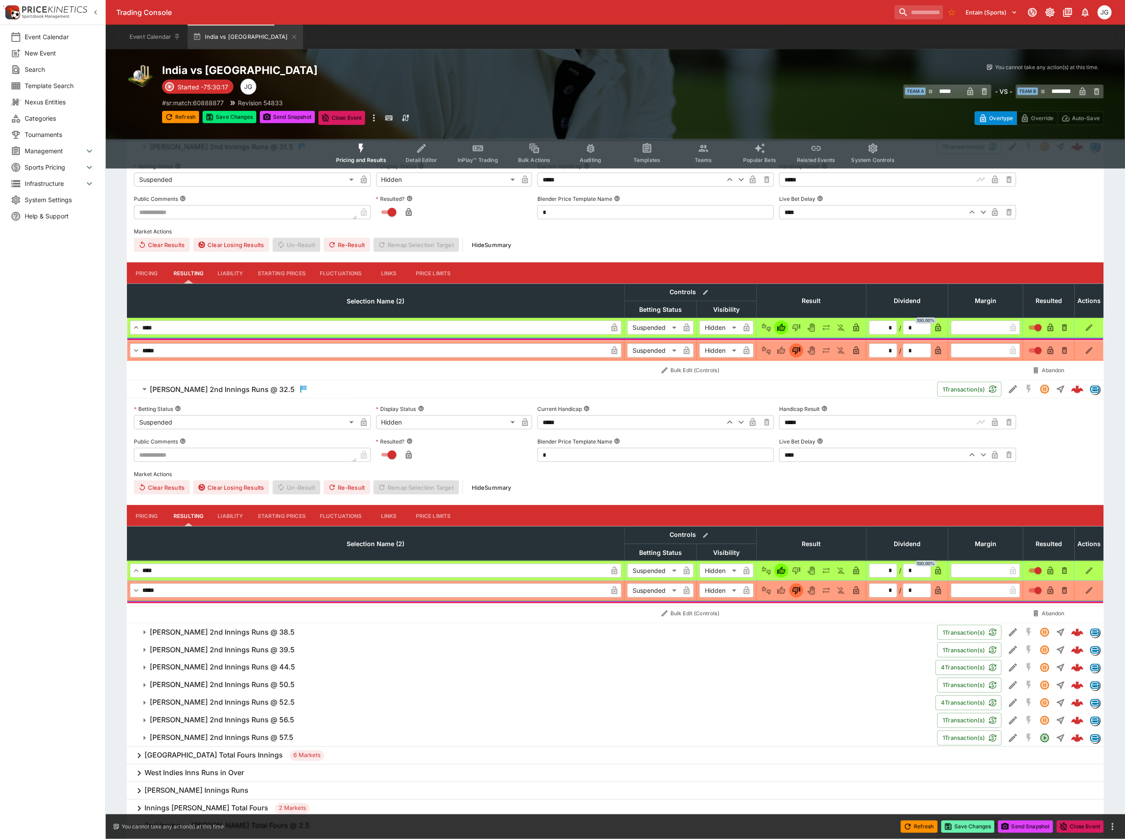
click at [961, 828] on button "Save Changes" at bounding box center [969, 827] width 54 height 12
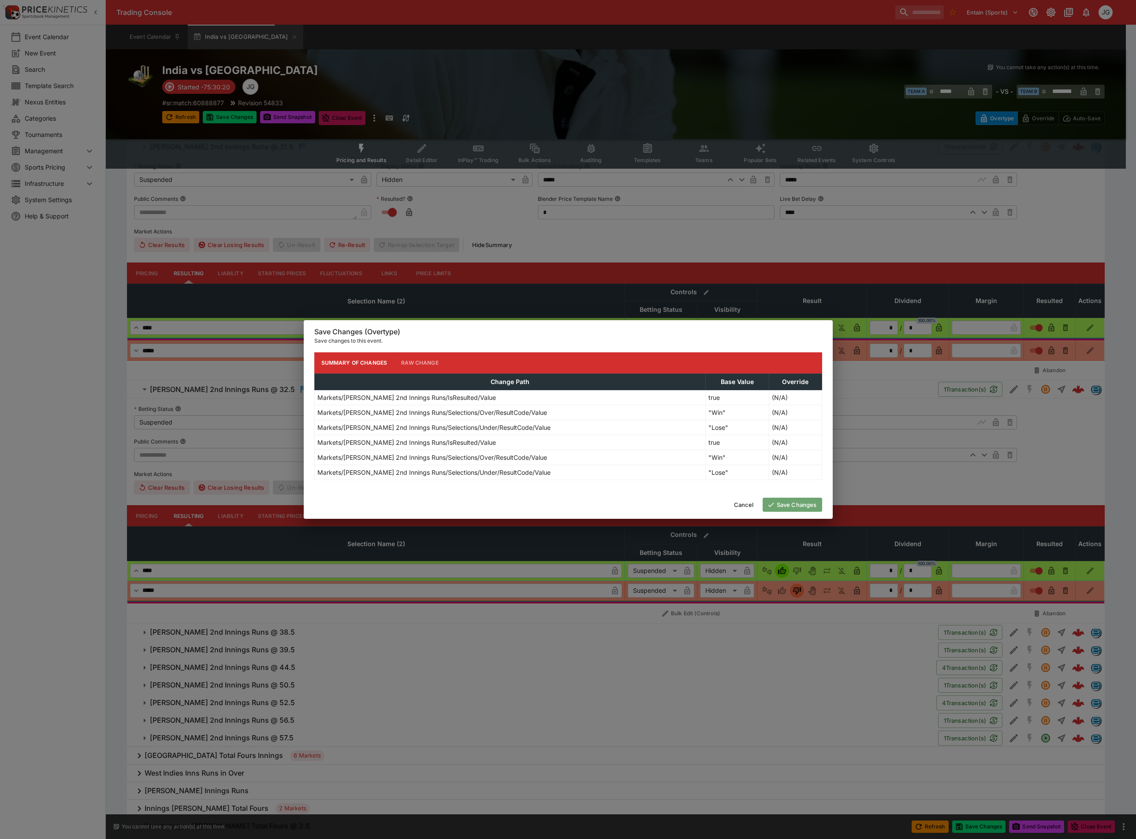
click at [791, 508] on button "Save Changes" at bounding box center [791, 505] width 59 height 14
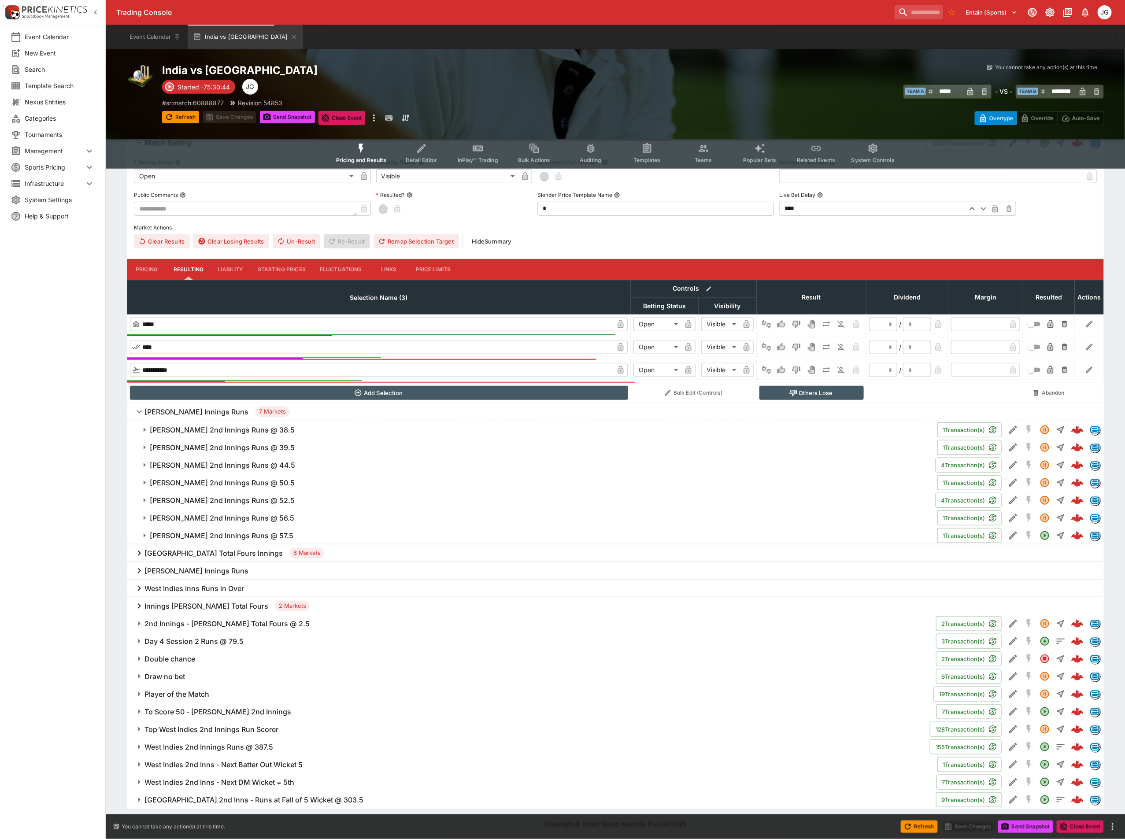
scroll to position [190, 0]
type input "**********"
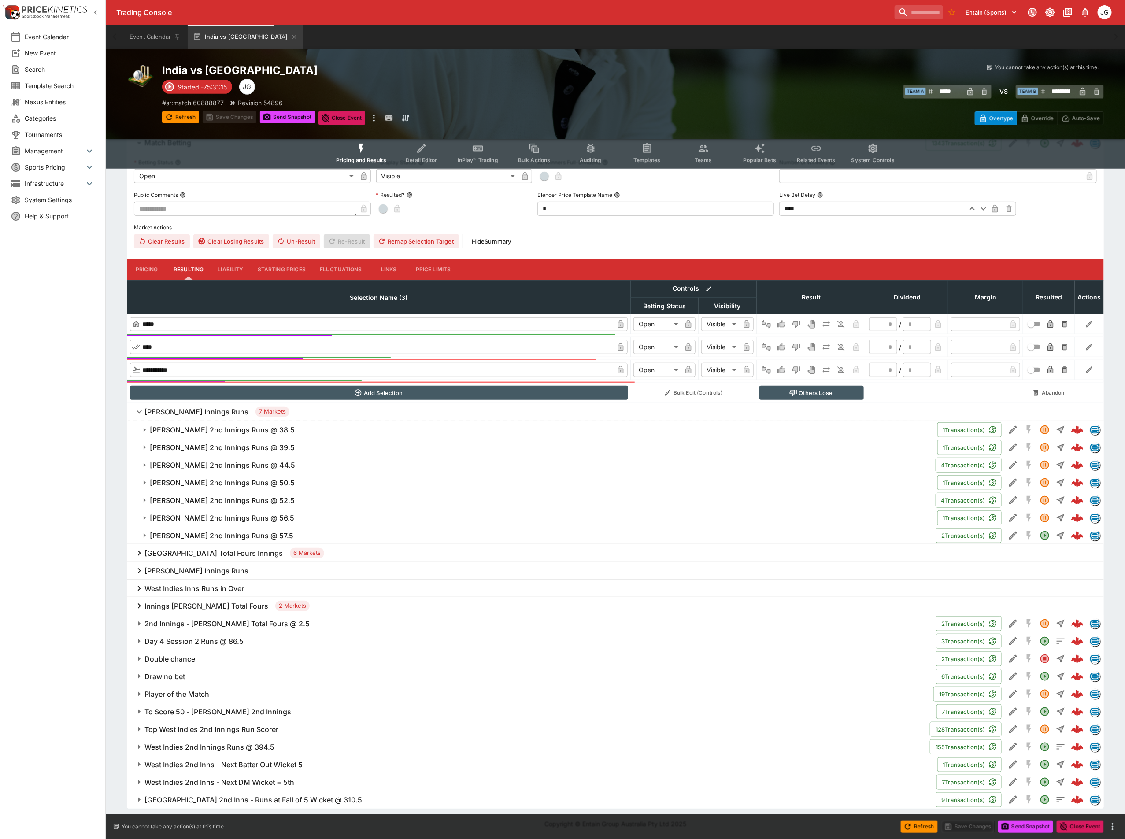
type input "**********"
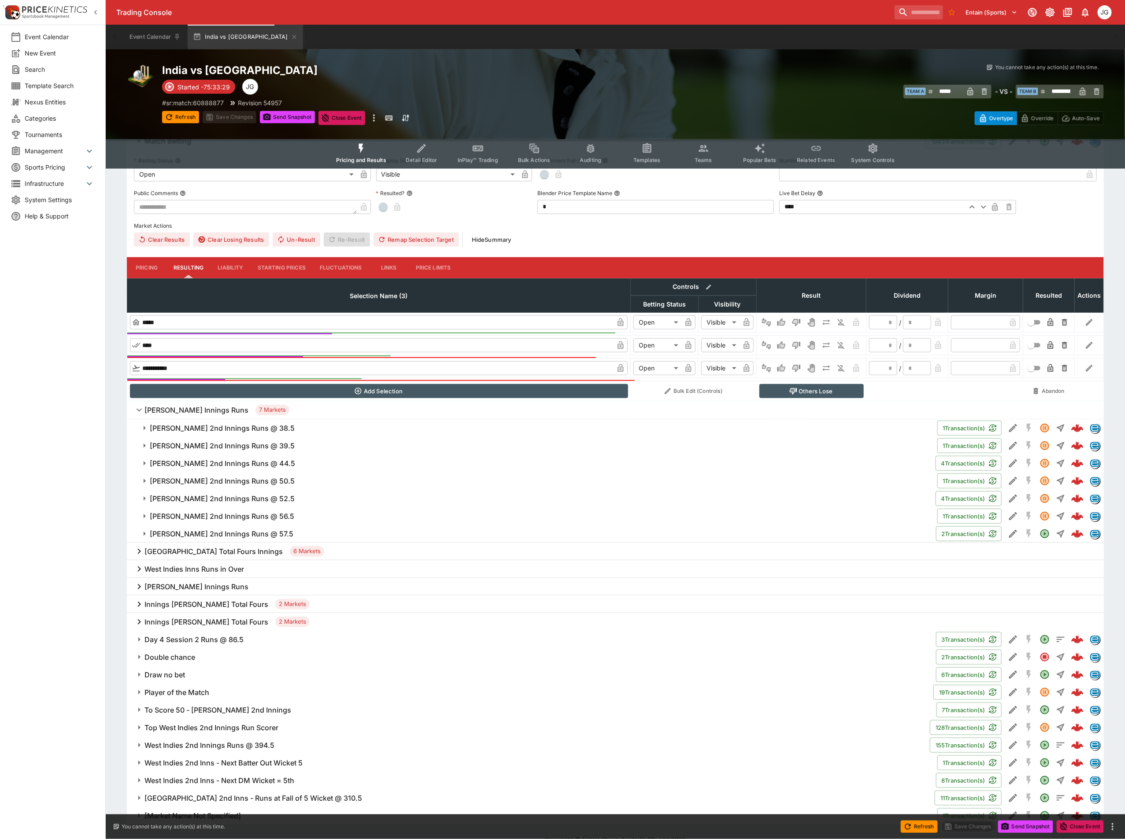
scroll to position [208, 0]
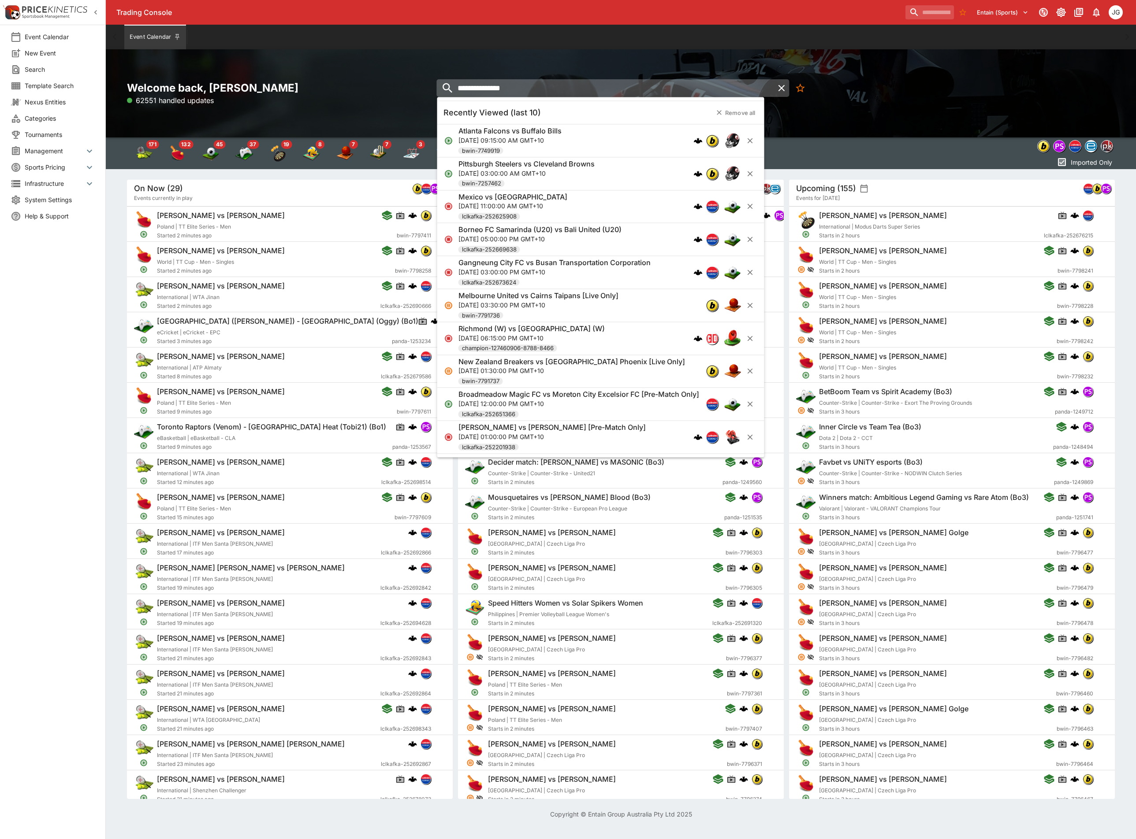
click at [605, 90] on input "**********" at bounding box center [605, 88] width 337 height 18
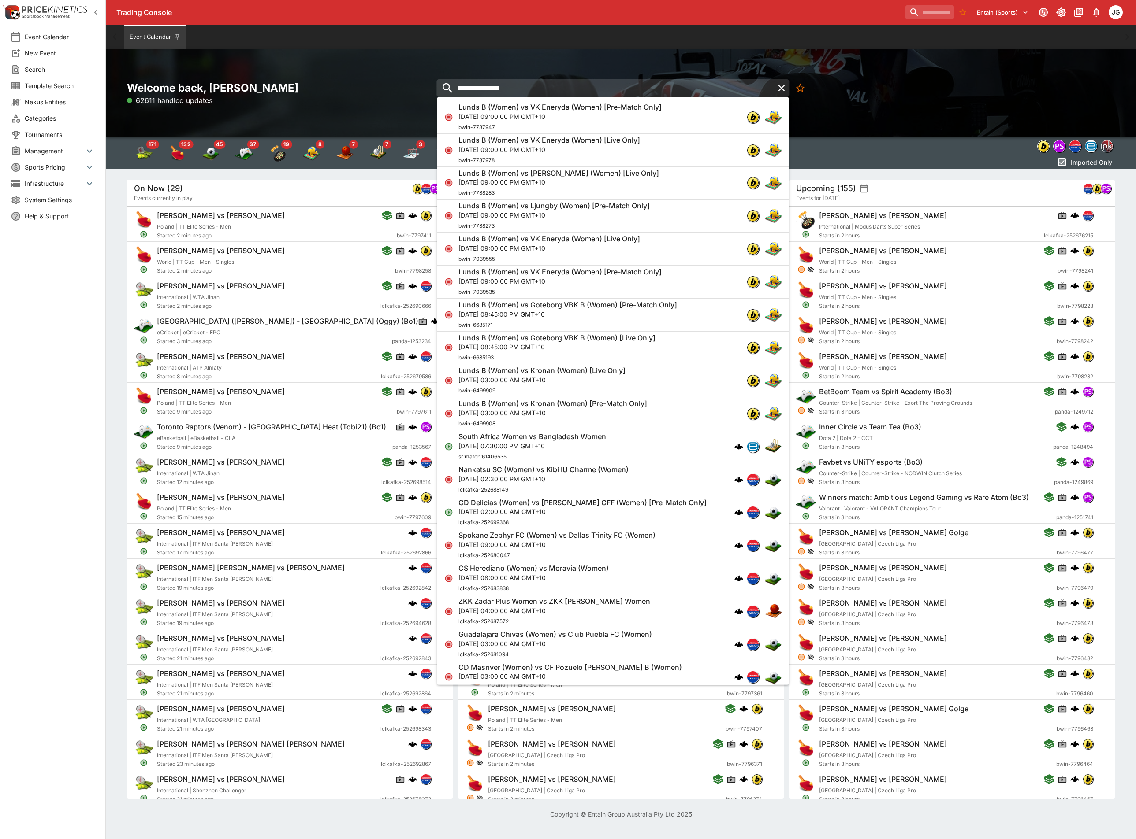
type input "**********"
